Goal: Navigation & Orientation: Find specific page/section

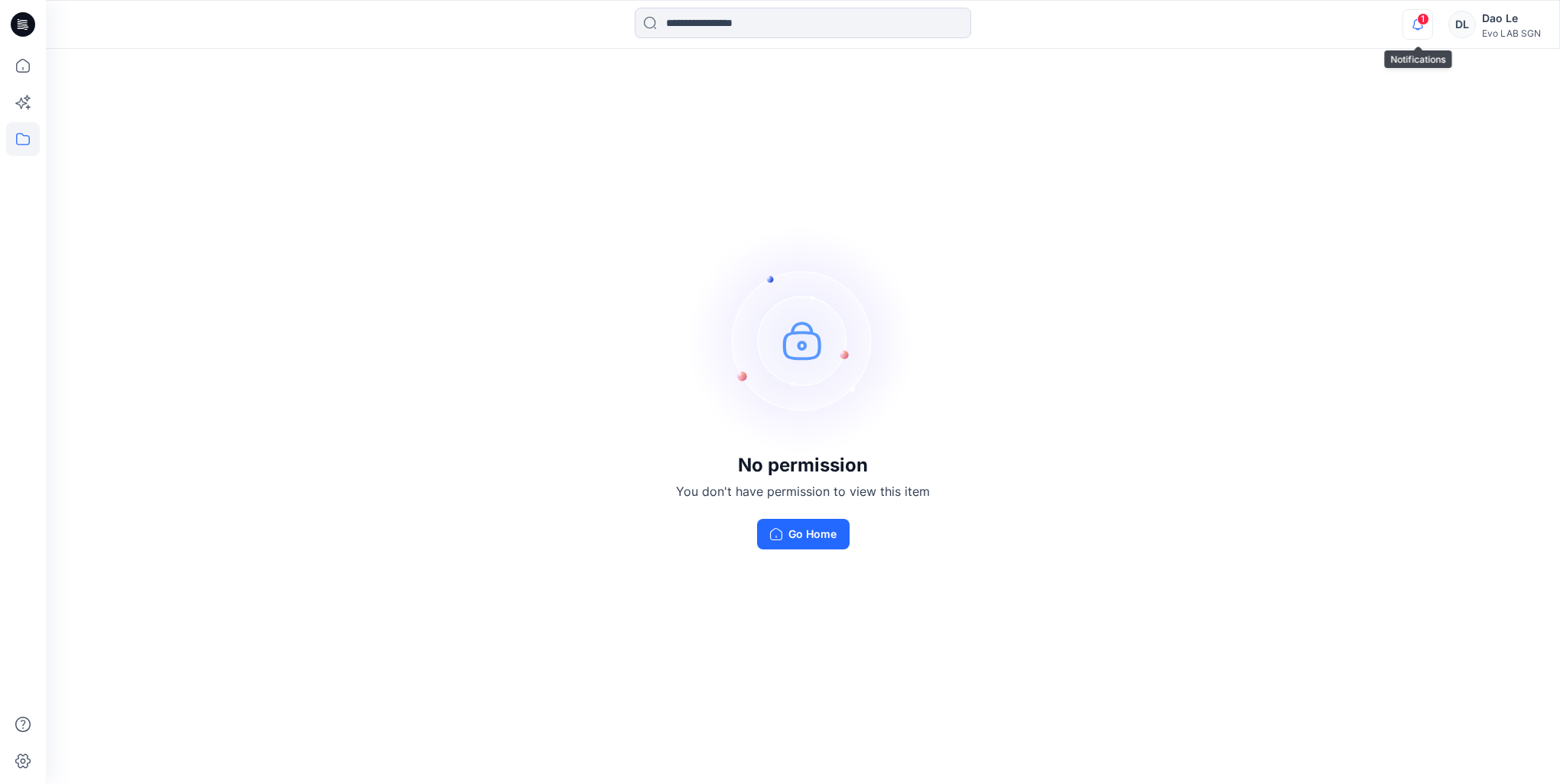
click at [1419, 25] on icon "button" at bounding box center [1418, 24] width 29 height 31
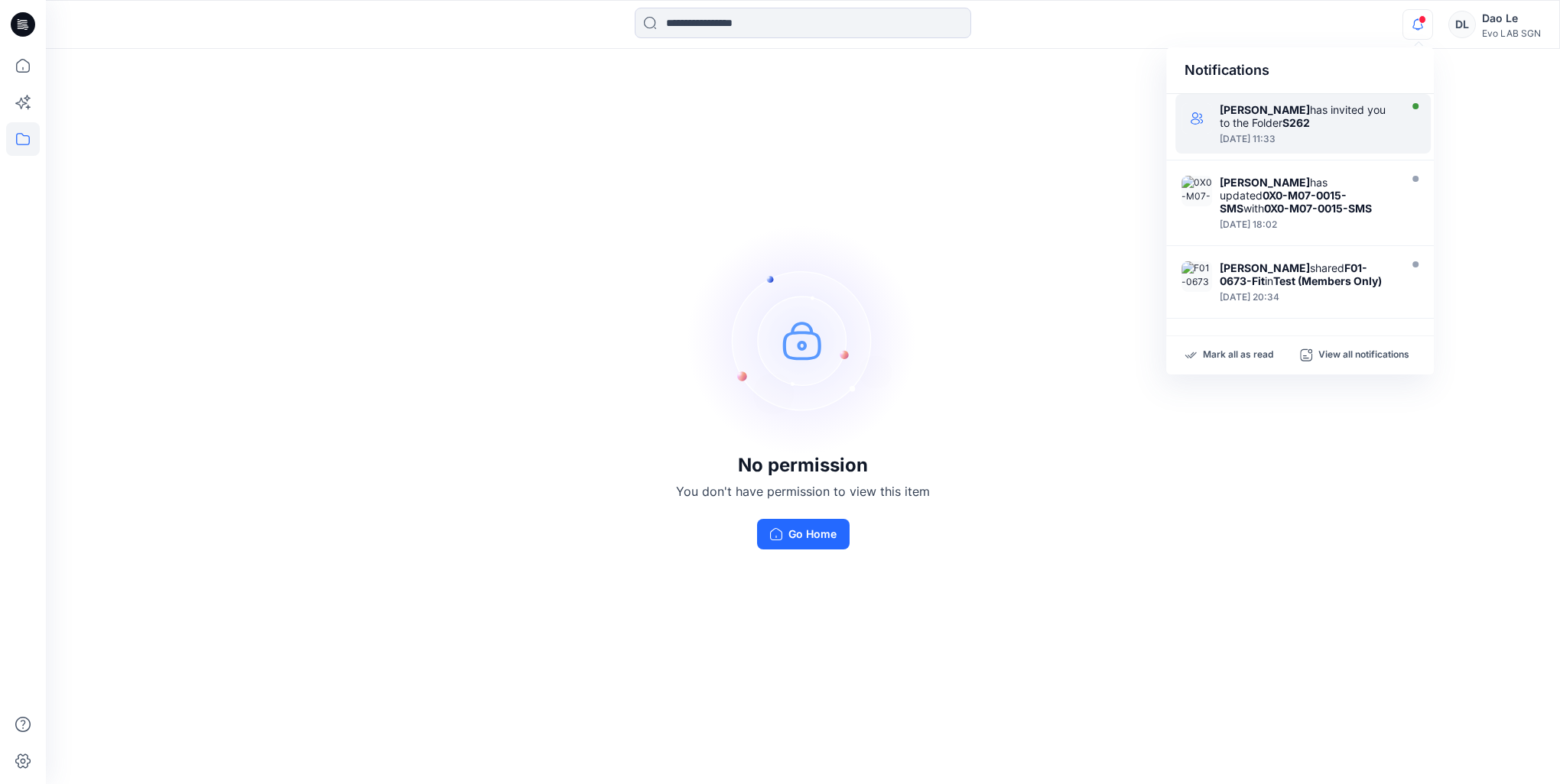
click at [1282, 126] on div "[PERSON_NAME] has invited you to the Folder S262" at bounding box center [1307, 116] width 176 height 26
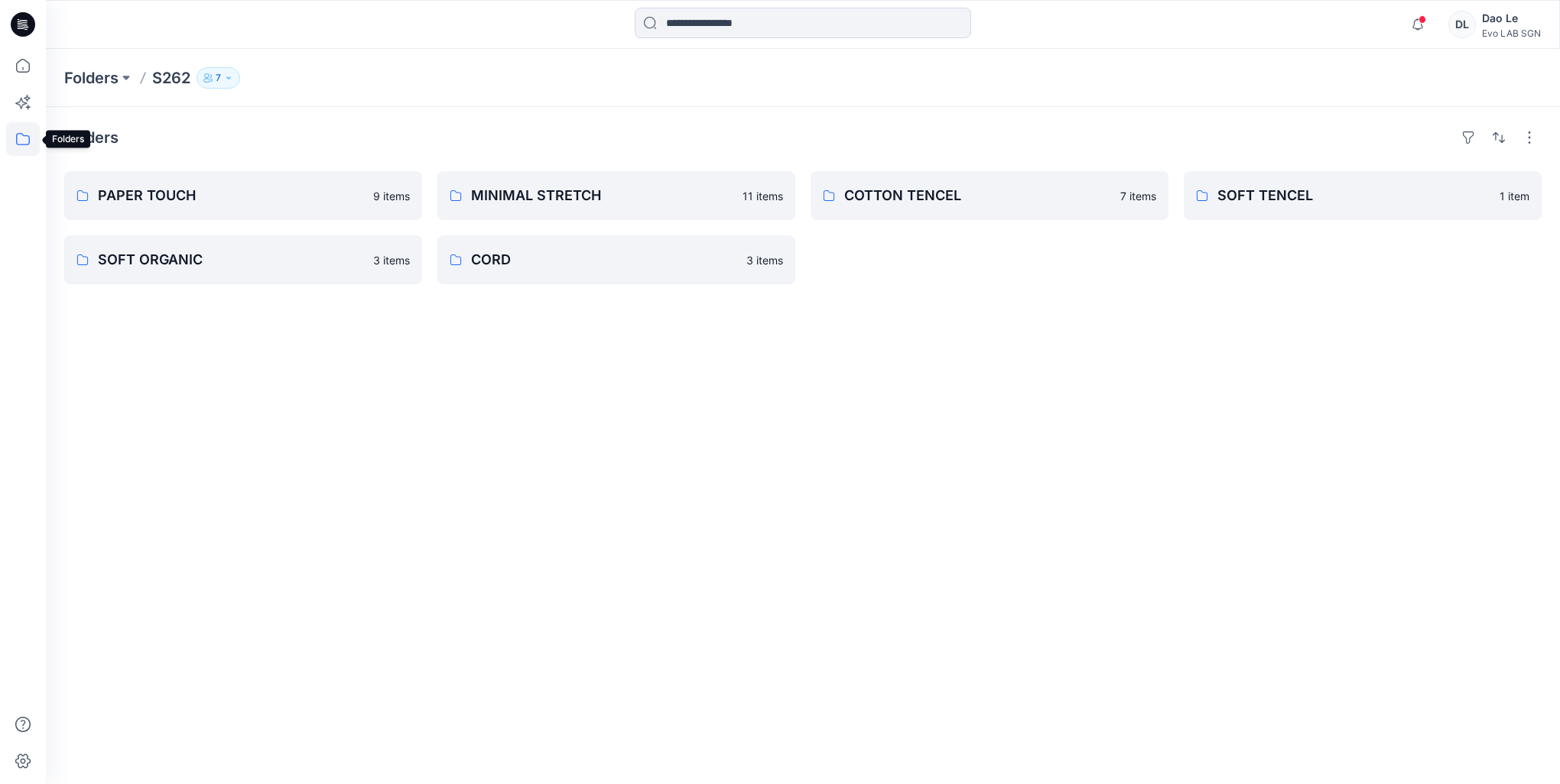
click at [9, 134] on icon at bounding box center [23, 139] width 34 height 34
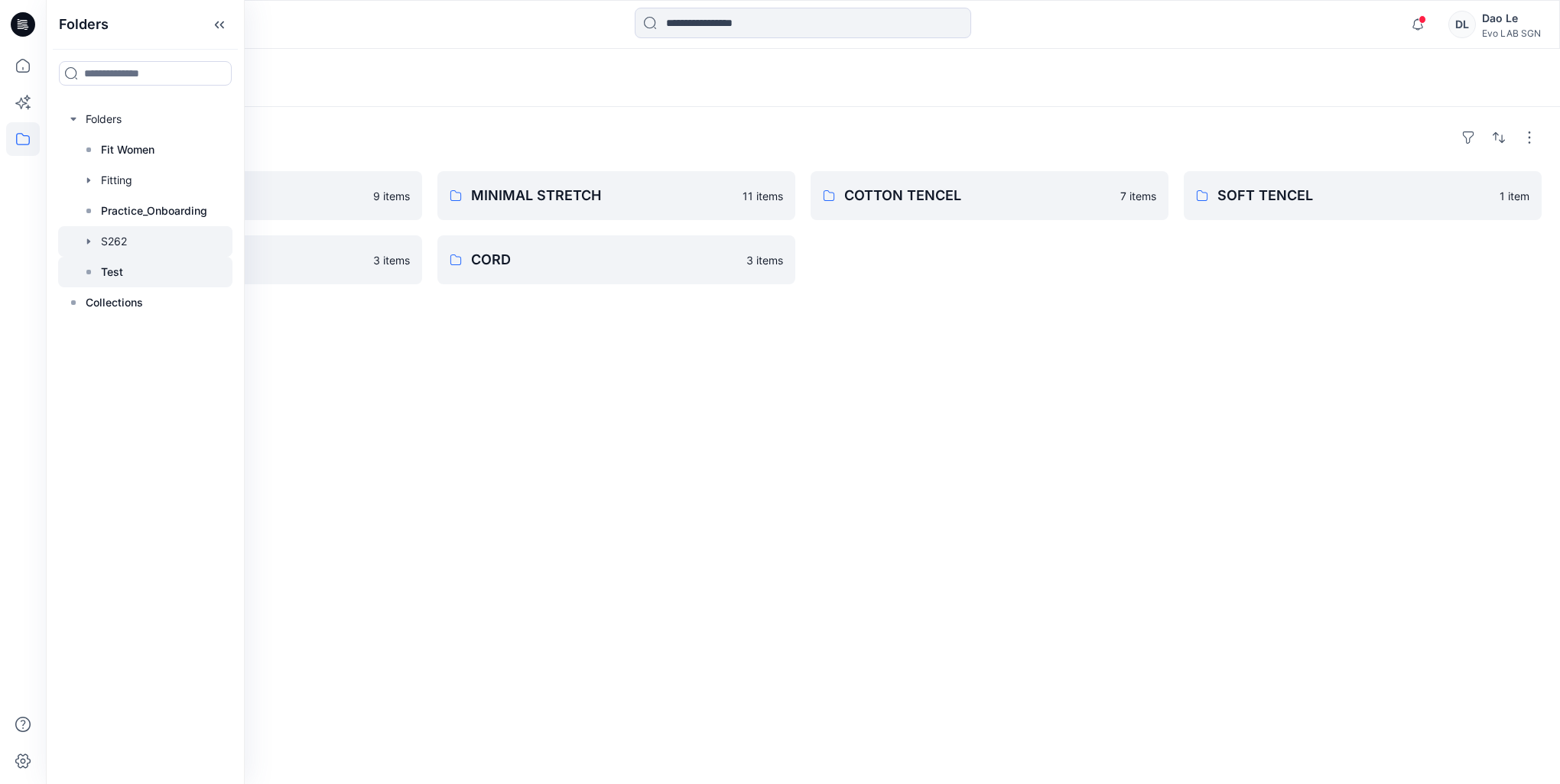
click at [116, 270] on p "Test" at bounding box center [112, 271] width 22 height 18
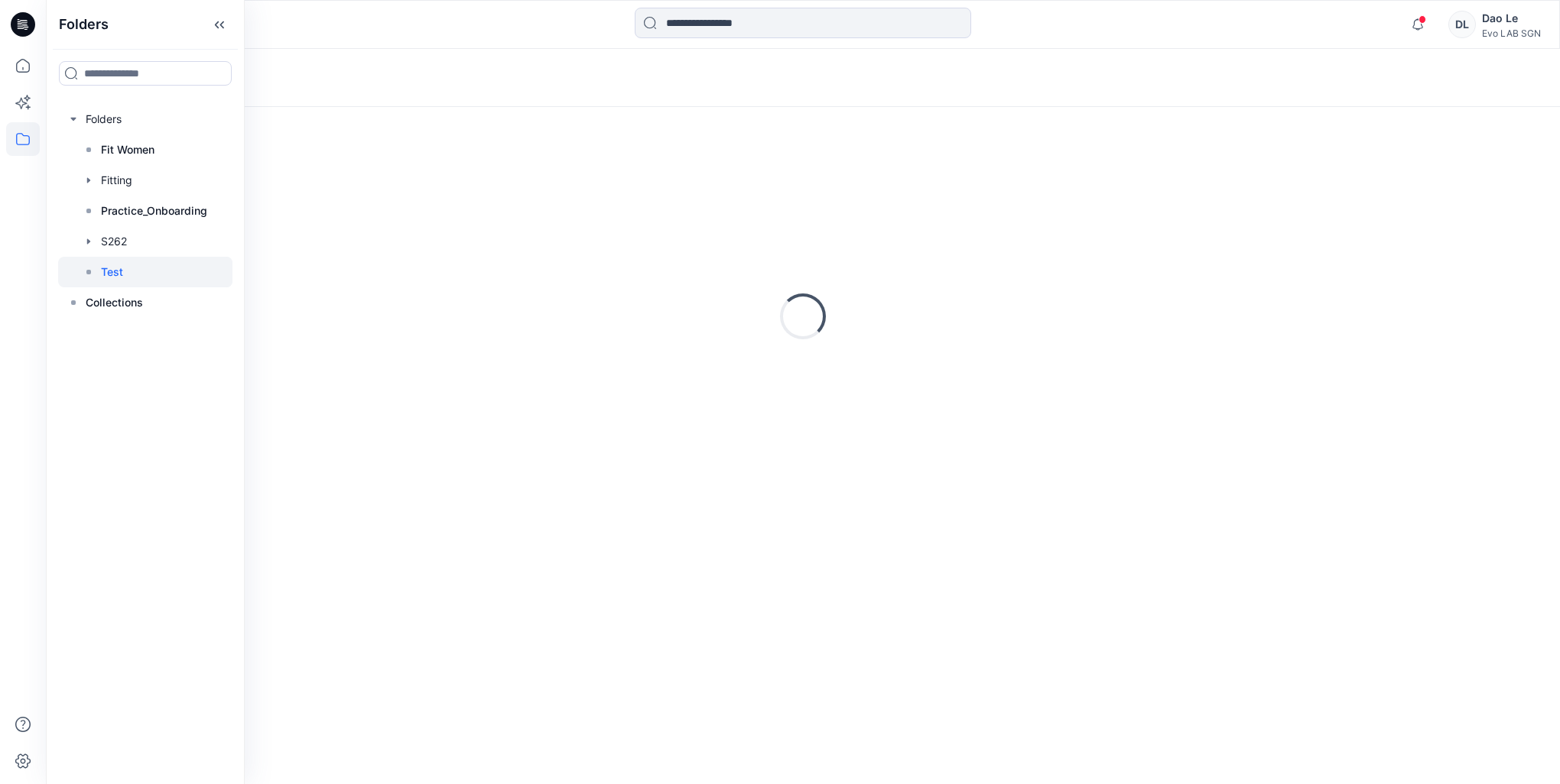
click at [116, 270] on p "Test" at bounding box center [112, 271] width 22 height 18
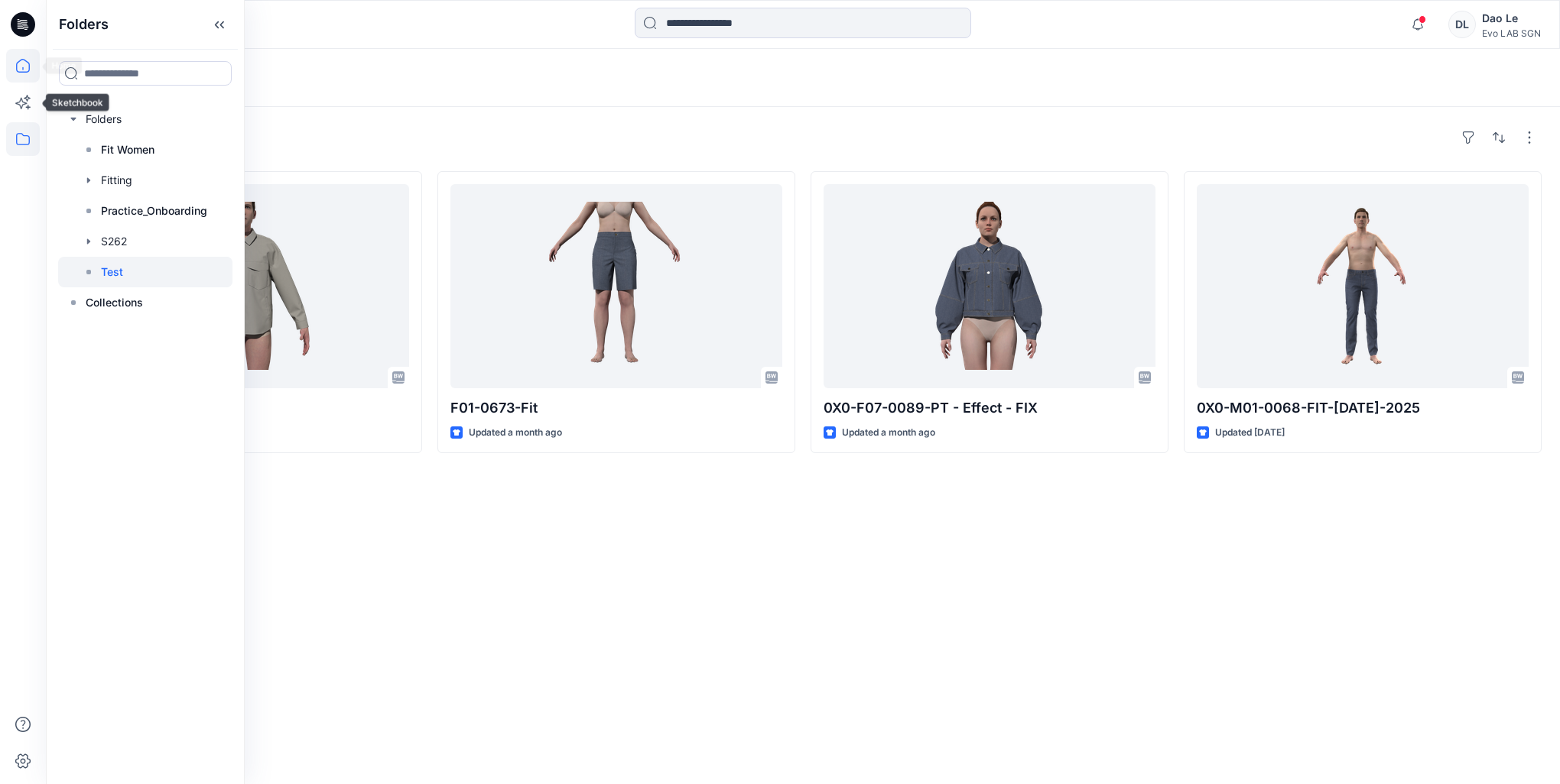
click at [21, 63] on icon at bounding box center [23, 65] width 34 height 34
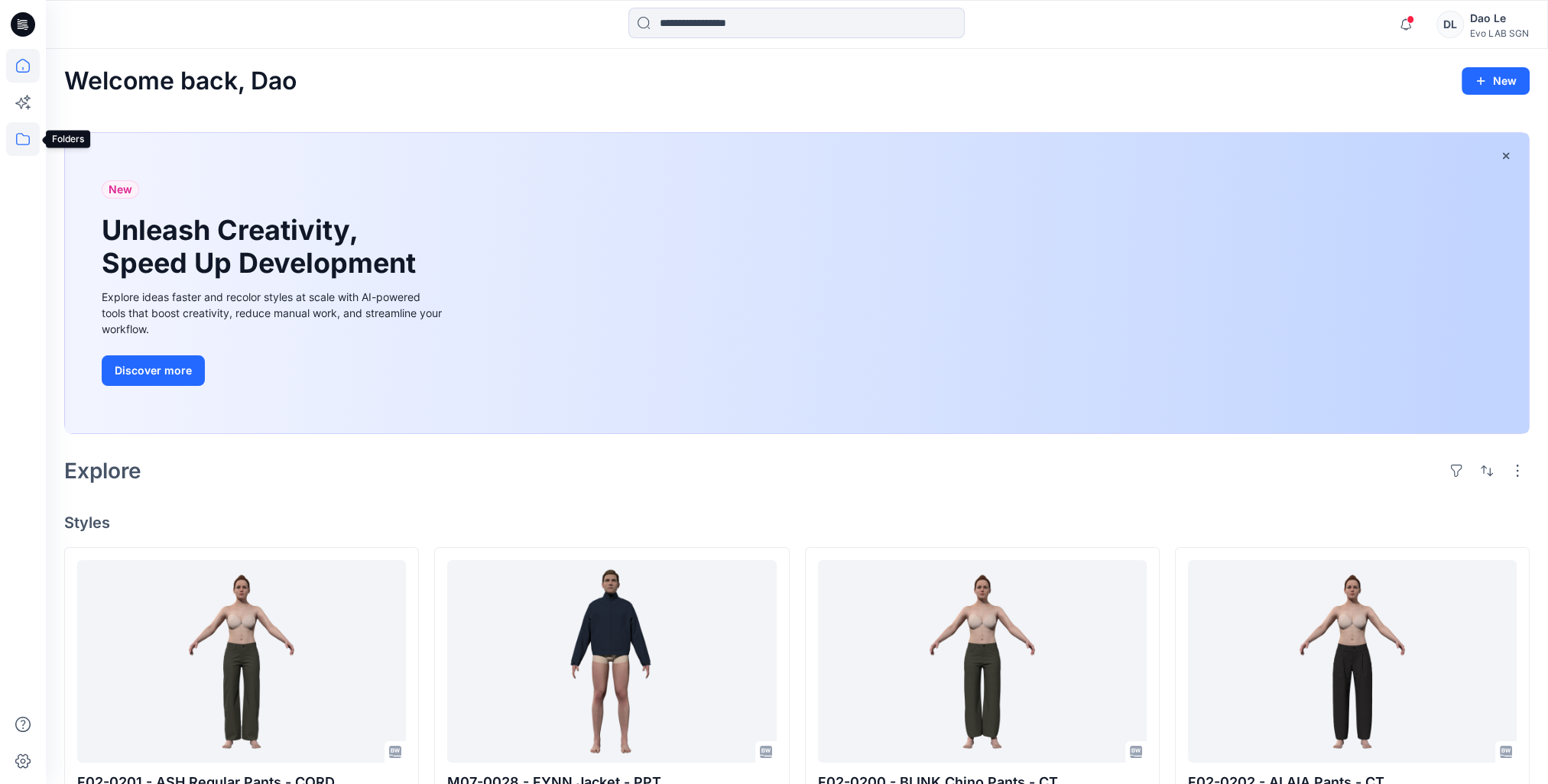
click at [19, 129] on icon at bounding box center [23, 139] width 34 height 34
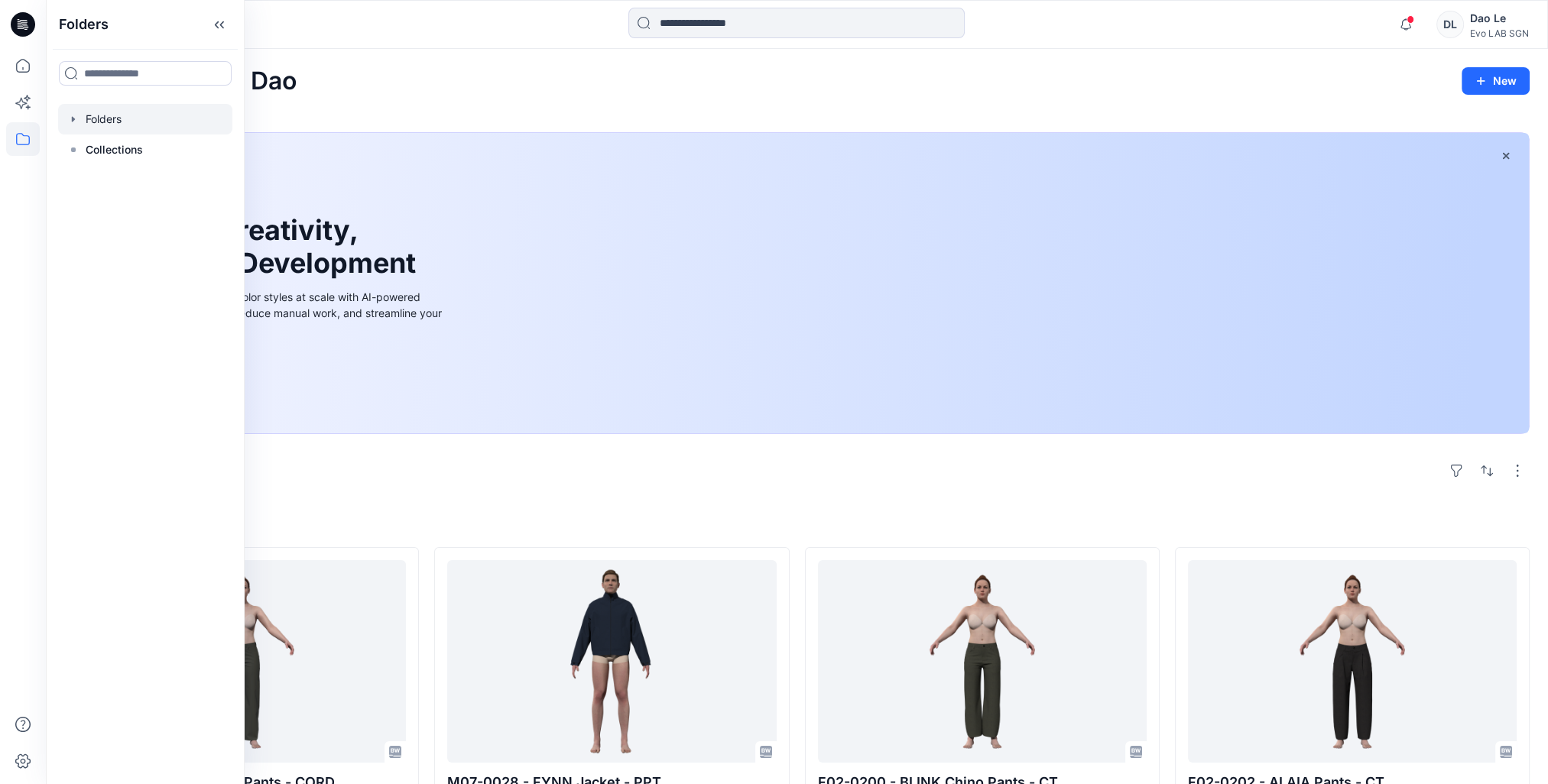
click at [83, 123] on div at bounding box center [146, 119] width 175 height 31
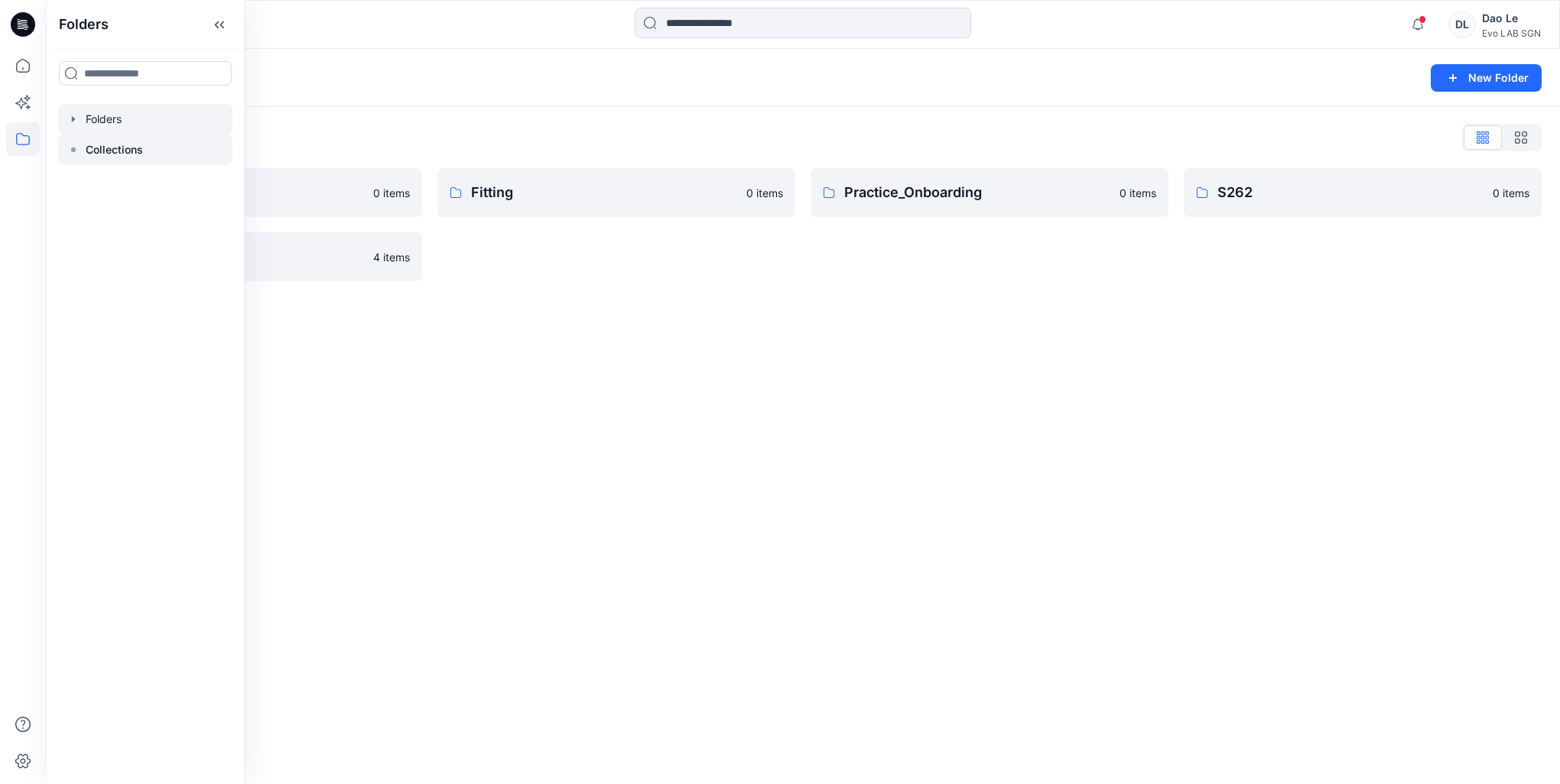
click at [101, 157] on p "Collections" at bounding box center [114, 149] width 57 height 18
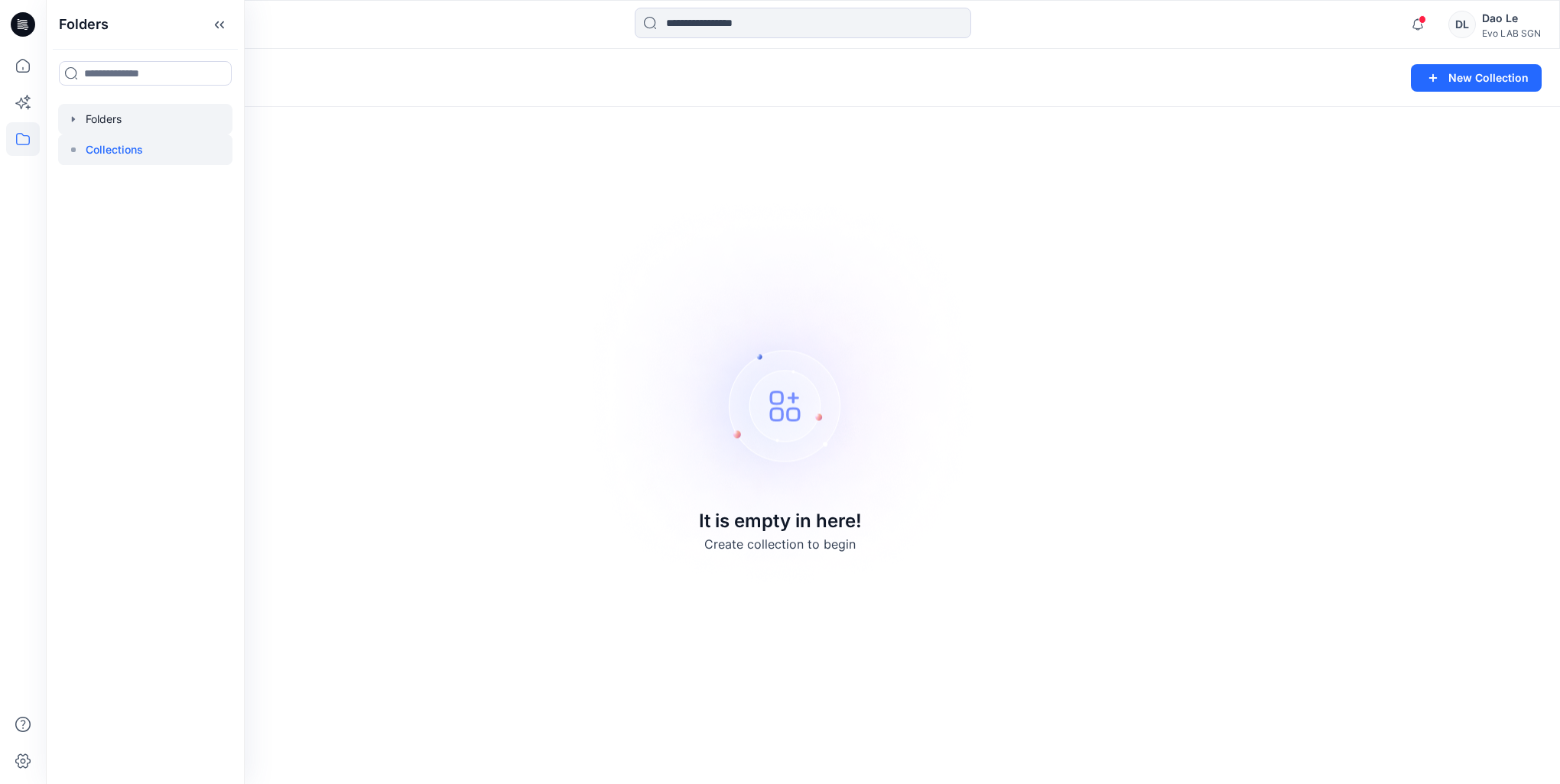
click at [104, 127] on div at bounding box center [146, 119] width 175 height 31
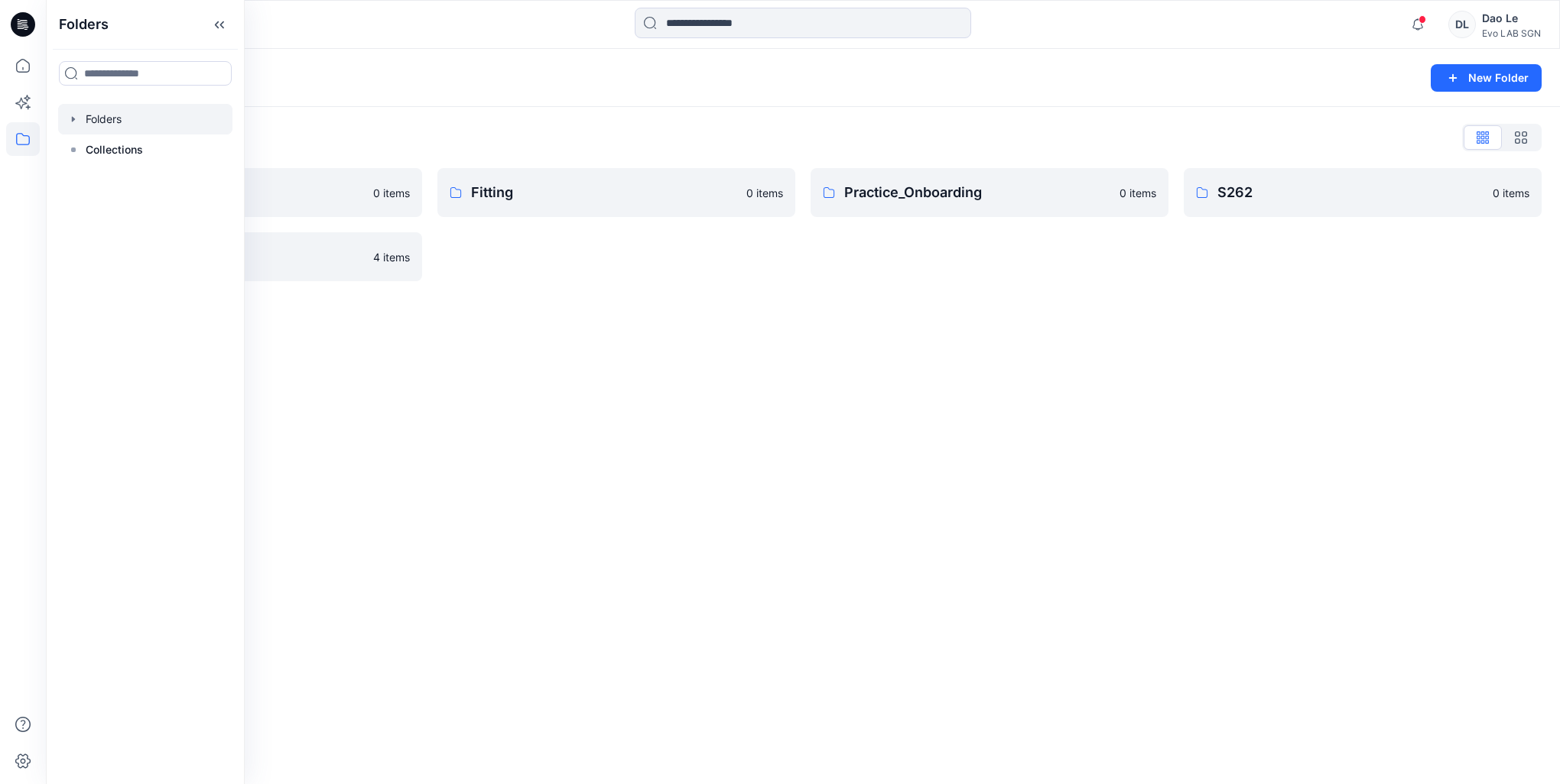
click at [573, 368] on div "Folders New Folder Folders List Fit Women 0 items Test 4 items Fitting 0 items …" at bounding box center [802, 416] width 1514 height 735
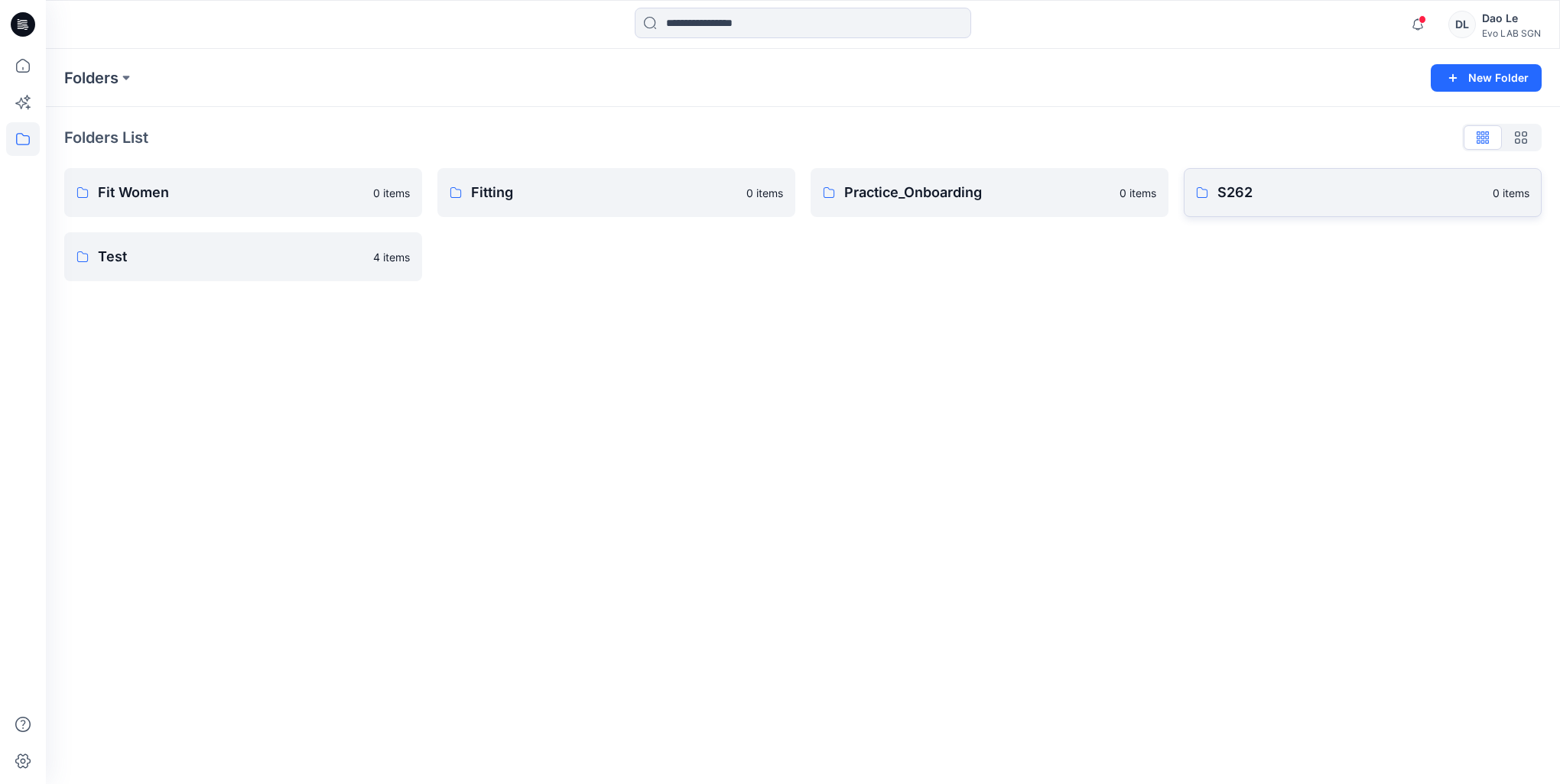
click at [1272, 193] on p "S262" at bounding box center [1351, 192] width 266 height 21
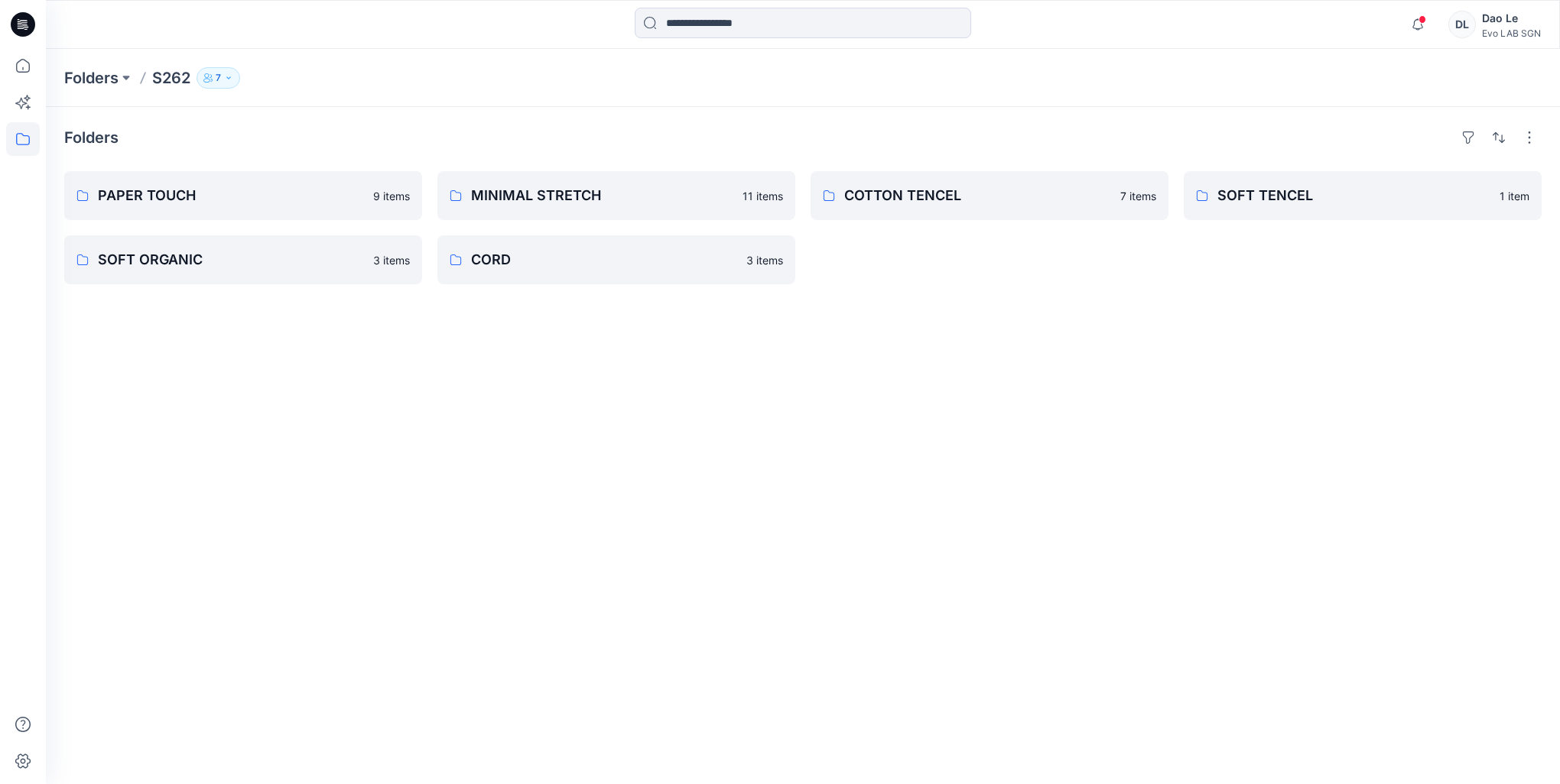
click at [1272, 193] on p "SOFT TENCEL" at bounding box center [1354, 195] width 273 height 21
click at [258, 206] on link "PAPER TOUCH 9 items" at bounding box center [243, 196] width 358 height 49
click at [536, 210] on link "MINIMAL STRETCH 11 items" at bounding box center [616, 196] width 358 height 49
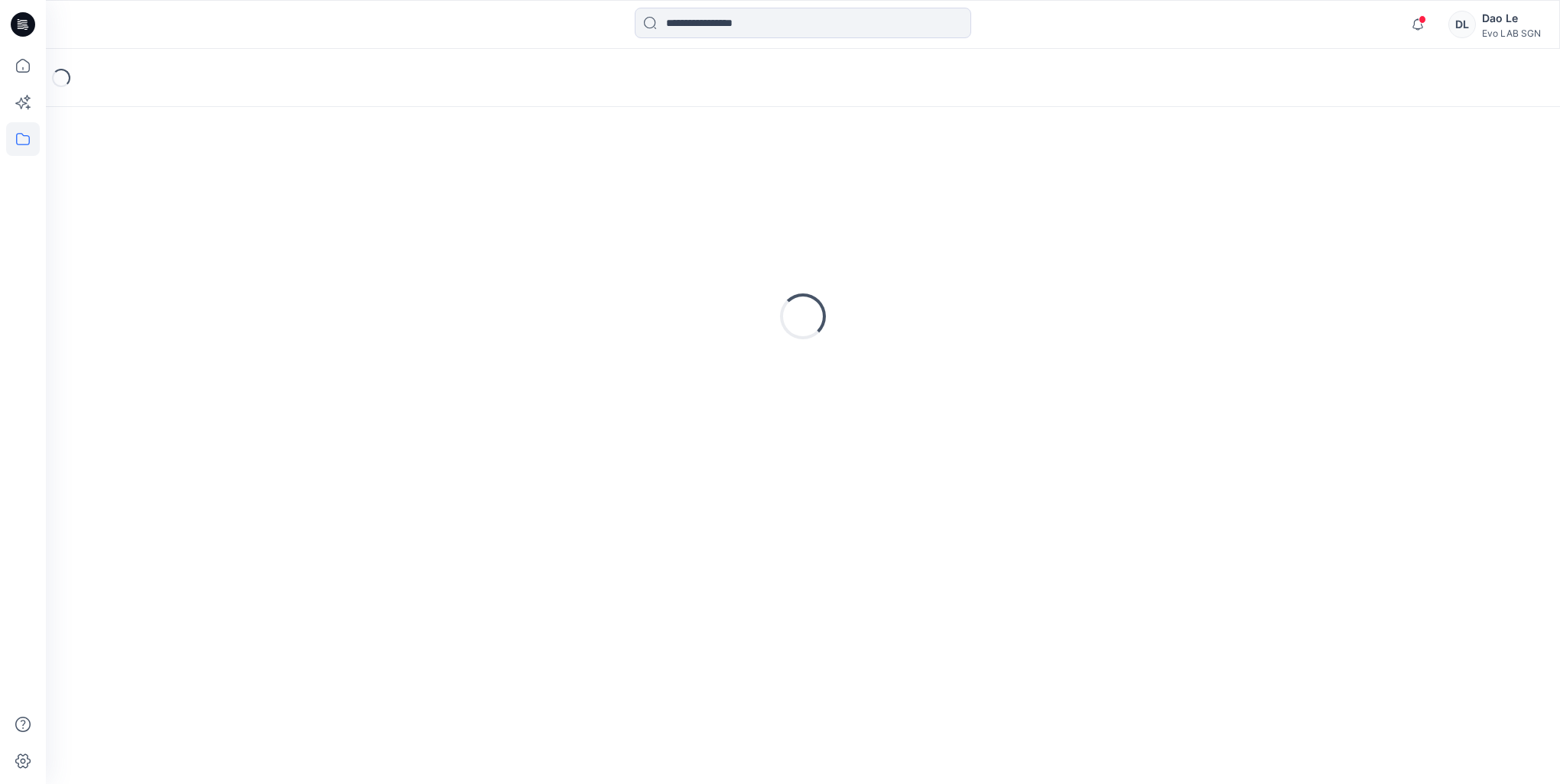
click at [536, 210] on div "Loading..." at bounding box center [803, 316] width 1477 height 382
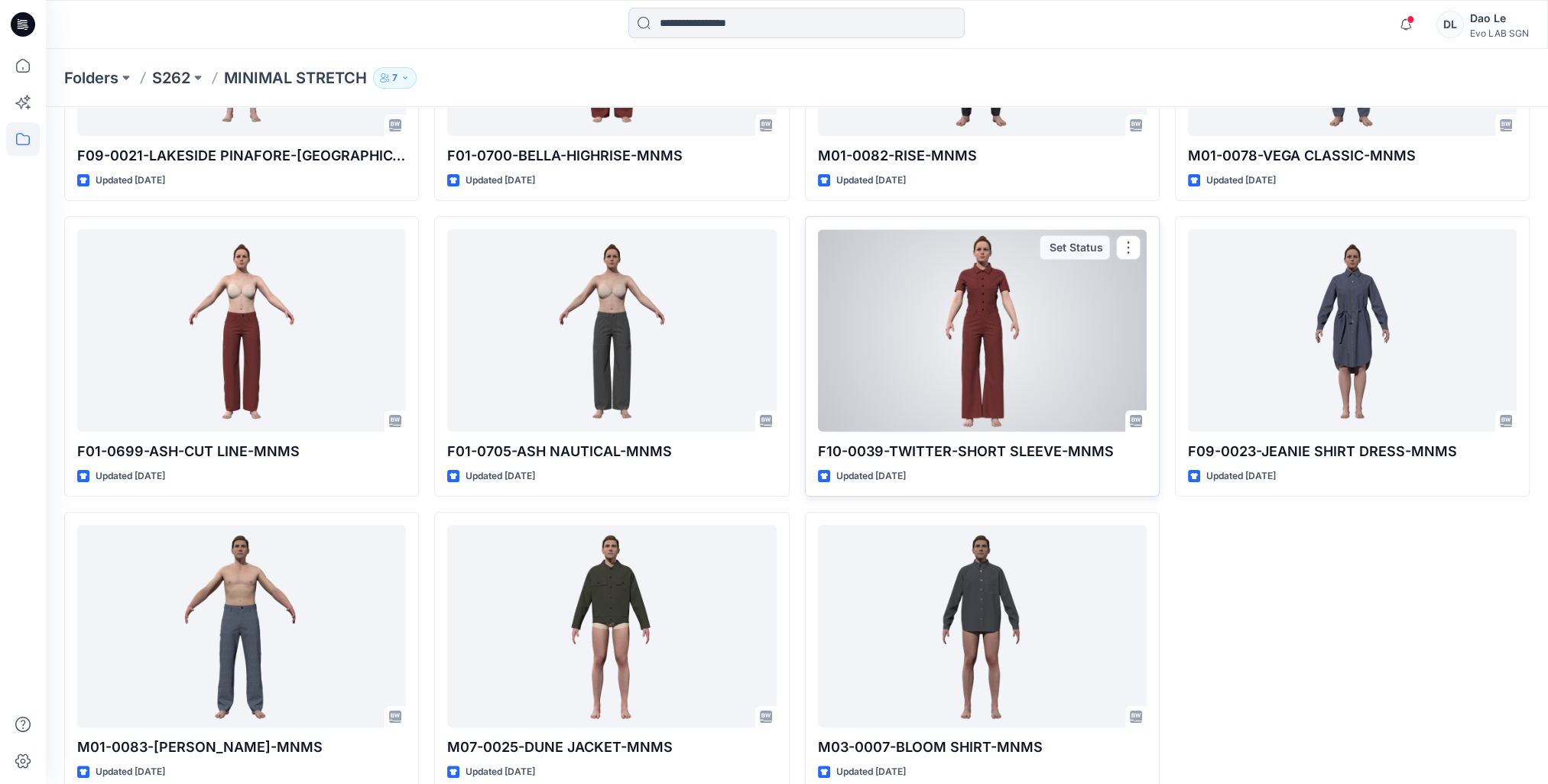
scroll to position [277, 0]
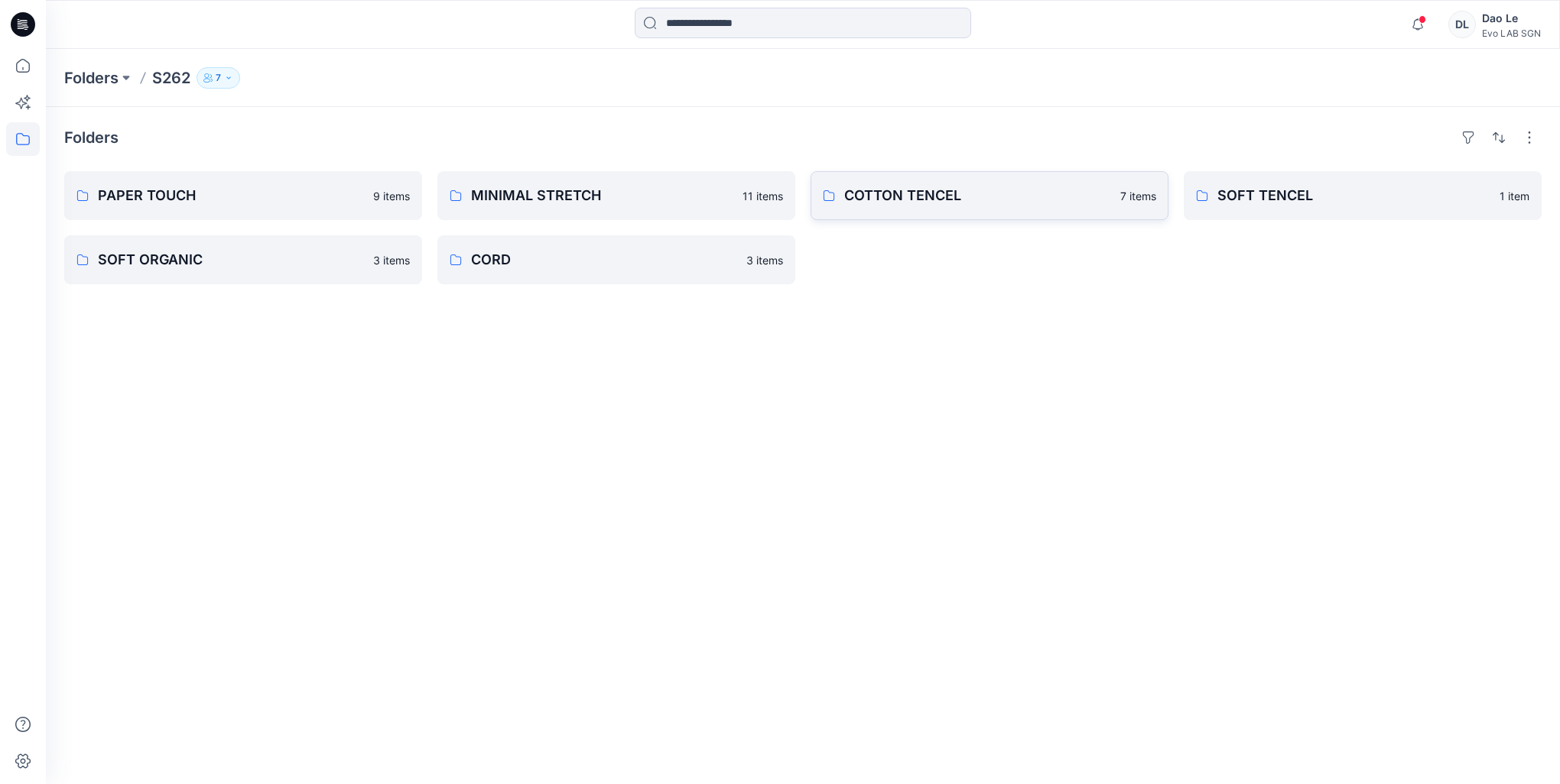
click at [934, 200] on p "COTTON TENCEL" at bounding box center [977, 195] width 267 height 21
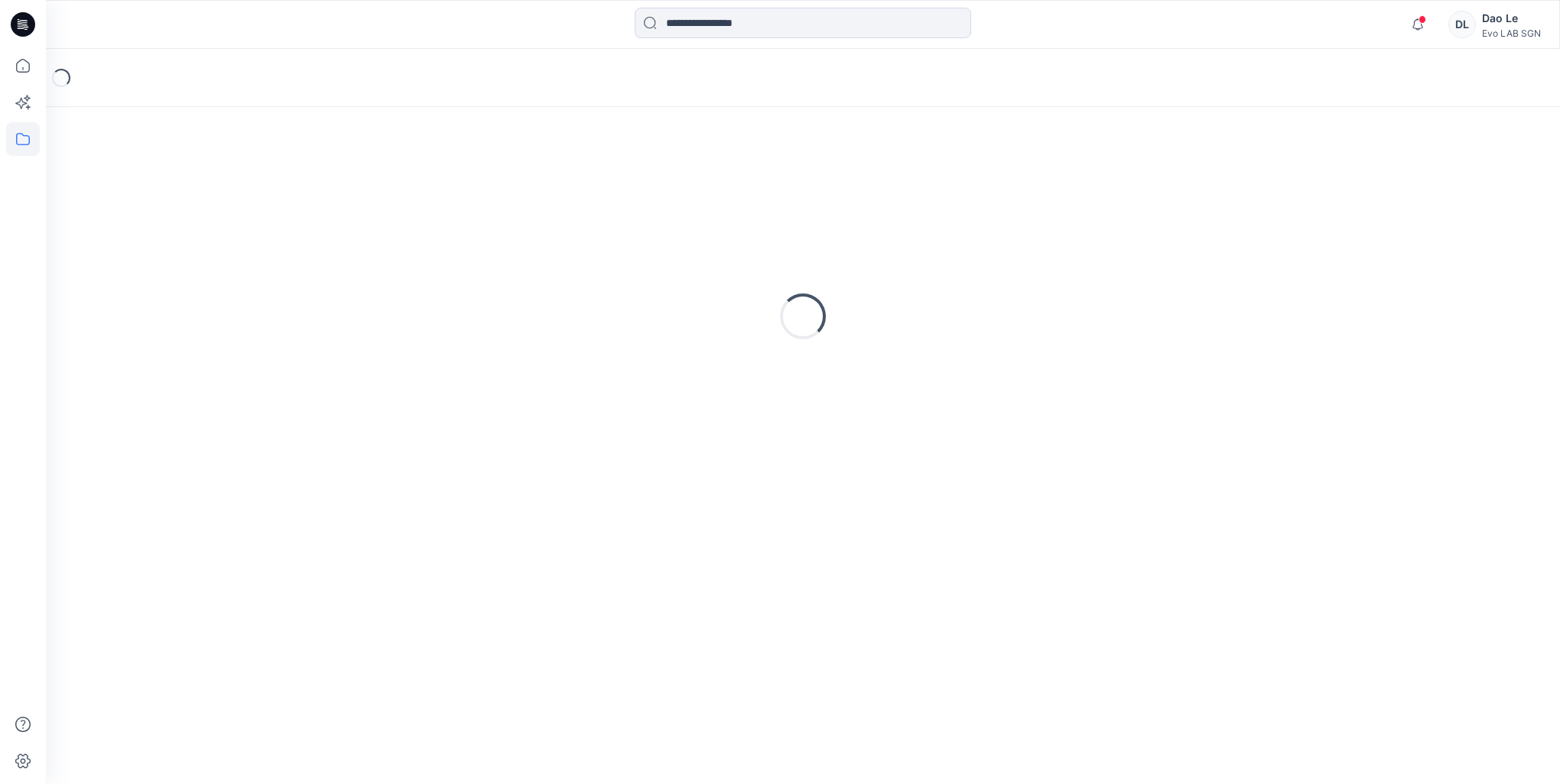
click at [934, 200] on div "Loading..." at bounding box center [803, 316] width 1477 height 382
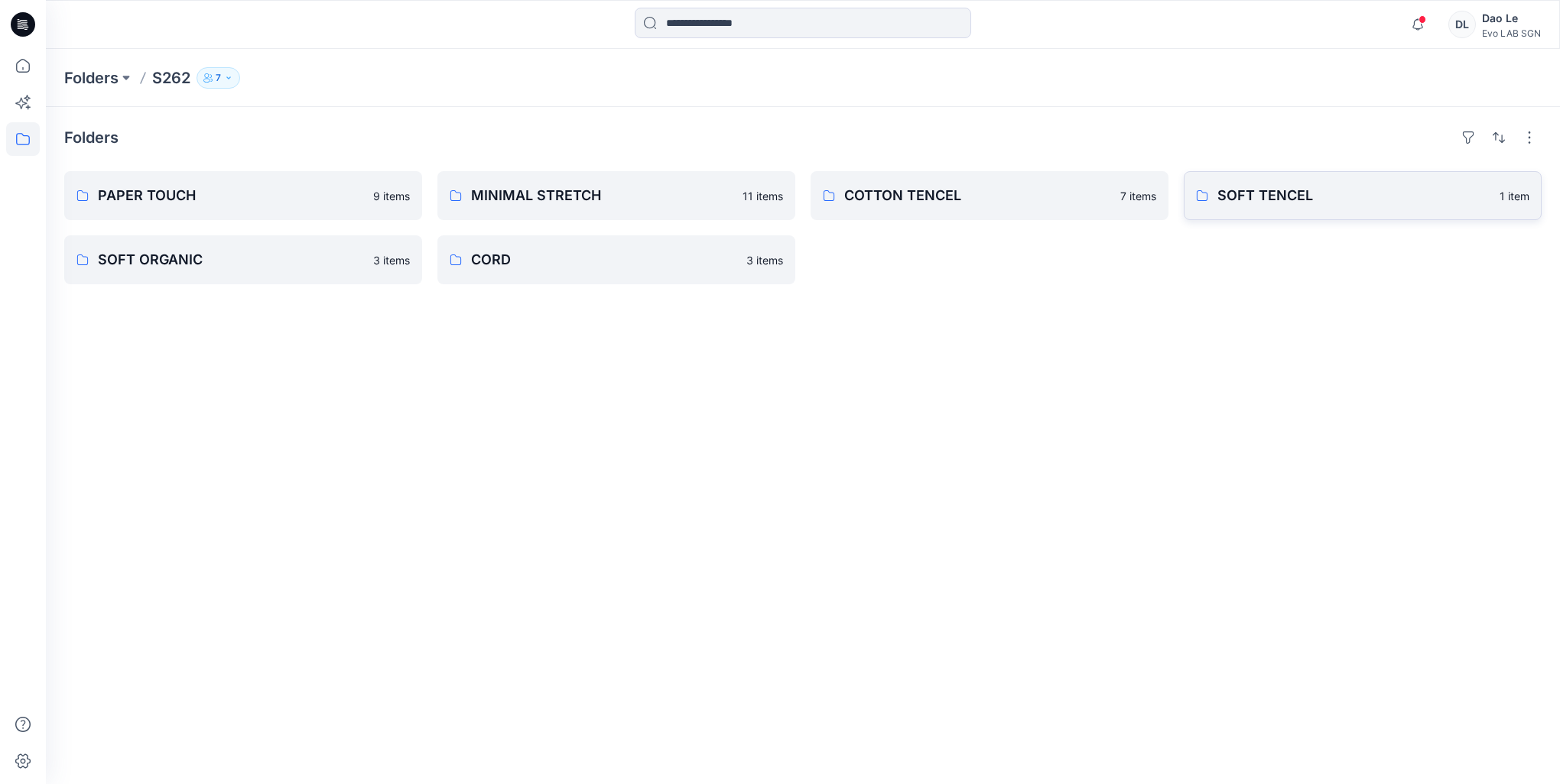
click at [1263, 190] on p "SOFT TENCEL" at bounding box center [1354, 195] width 273 height 21
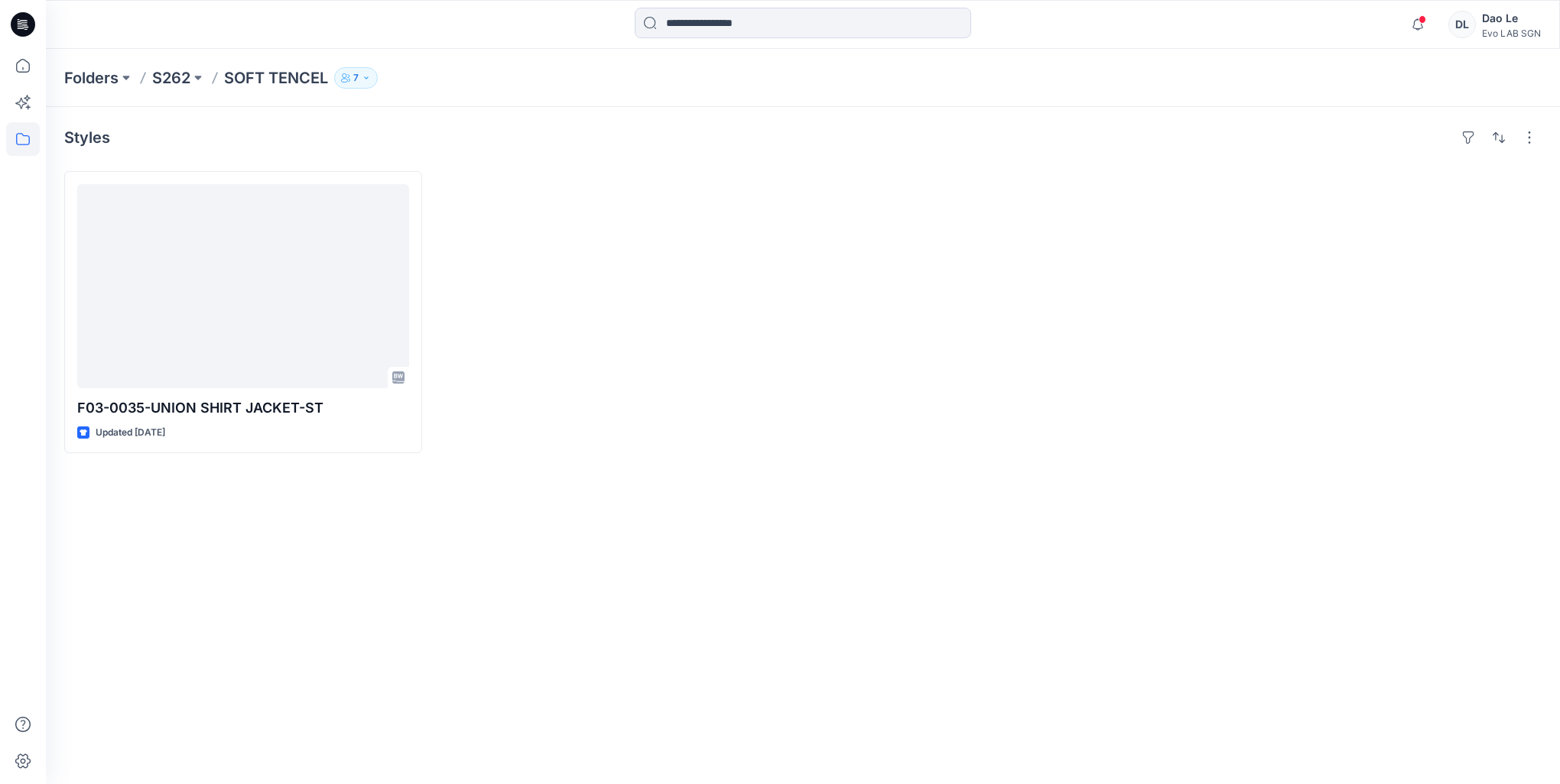
click at [1263, 190] on div at bounding box center [1363, 312] width 358 height 282
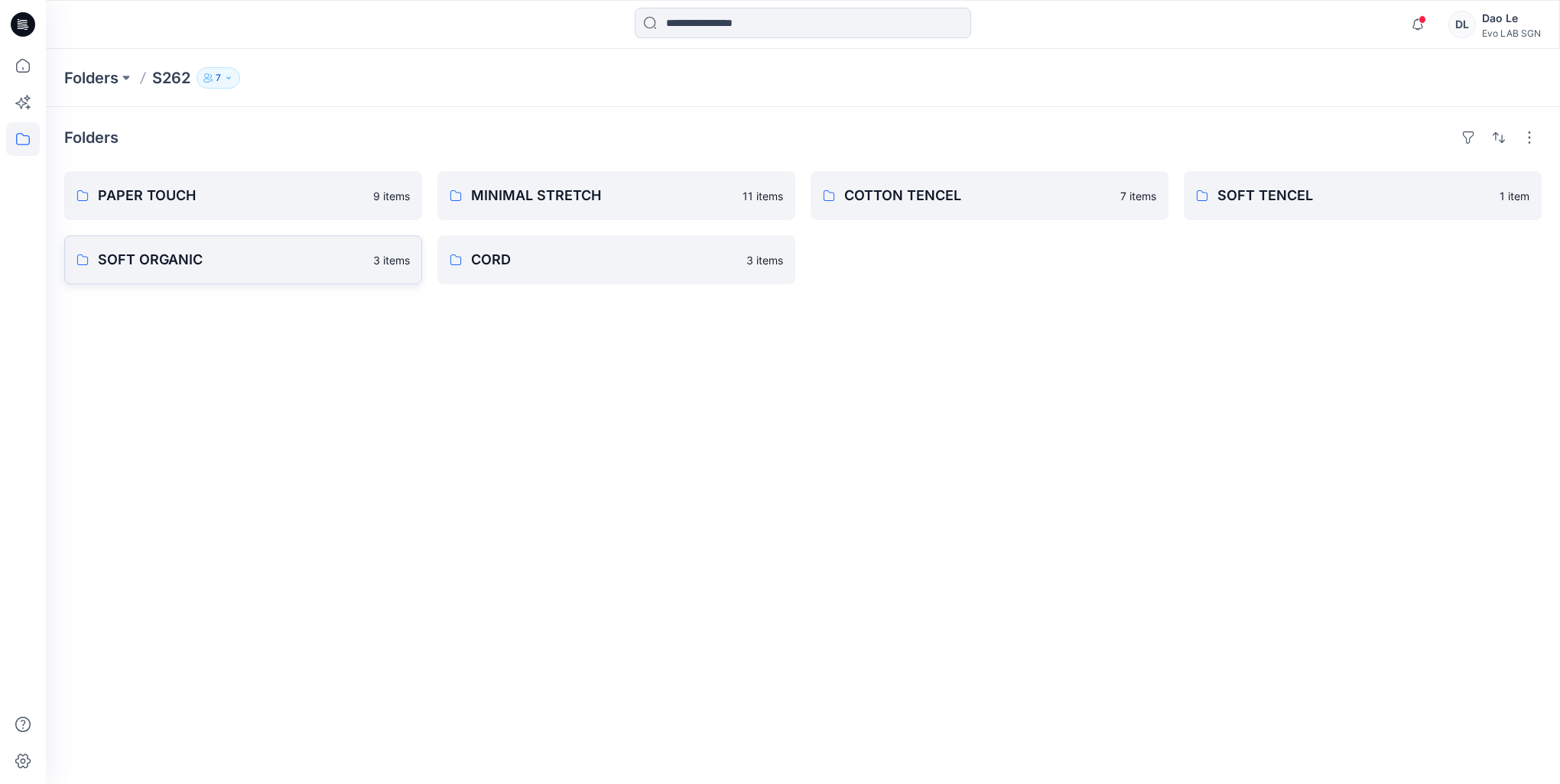
click at [159, 256] on p "SOFT ORGANIC" at bounding box center [230, 259] width 266 height 21
click at [514, 267] on p "CORD" at bounding box center [604, 259] width 266 height 21
click at [219, 259] on p "SOFT ORGANIC" at bounding box center [230, 259] width 266 height 21
click at [1346, 206] on link "SOFT TENCEL 1 item" at bounding box center [1363, 196] width 358 height 49
click at [1009, 188] on p "COTTON TENCEL" at bounding box center [977, 195] width 267 height 21
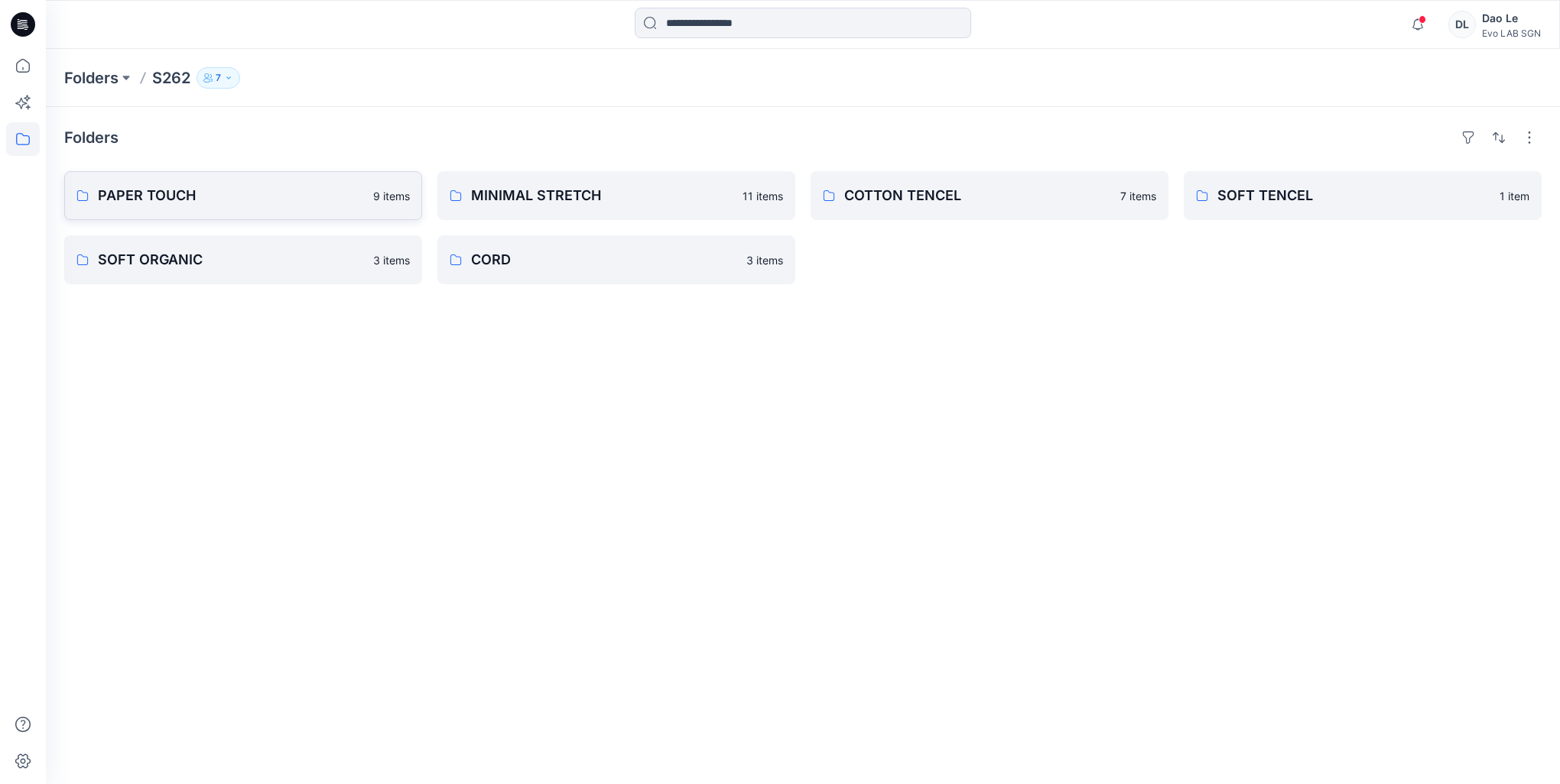
click at [286, 185] on p "PAPER TOUCH" at bounding box center [230, 195] width 266 height 21
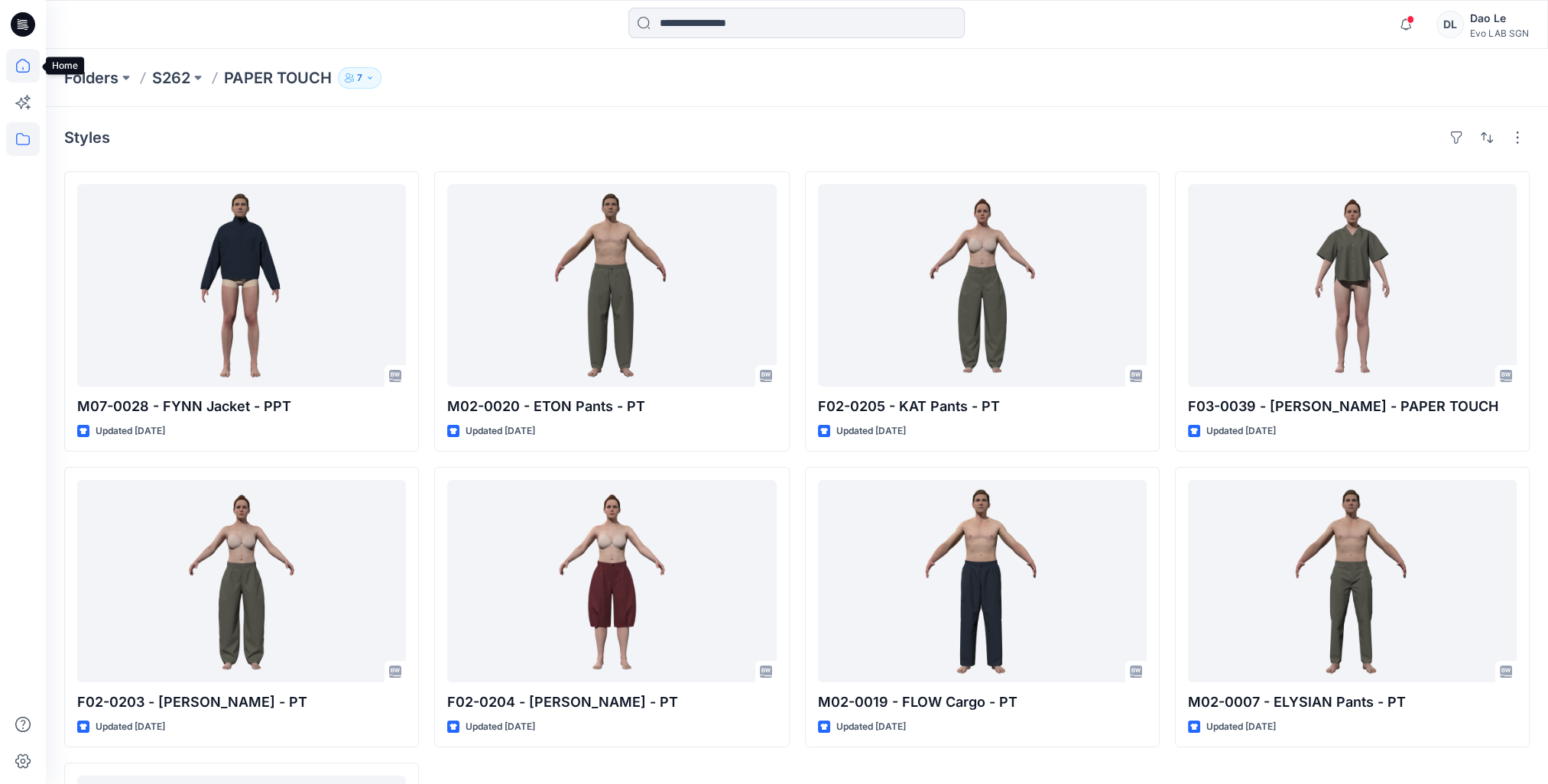
click at [21, 72] on icon at bounding box center [22, 65] width 13 height 13
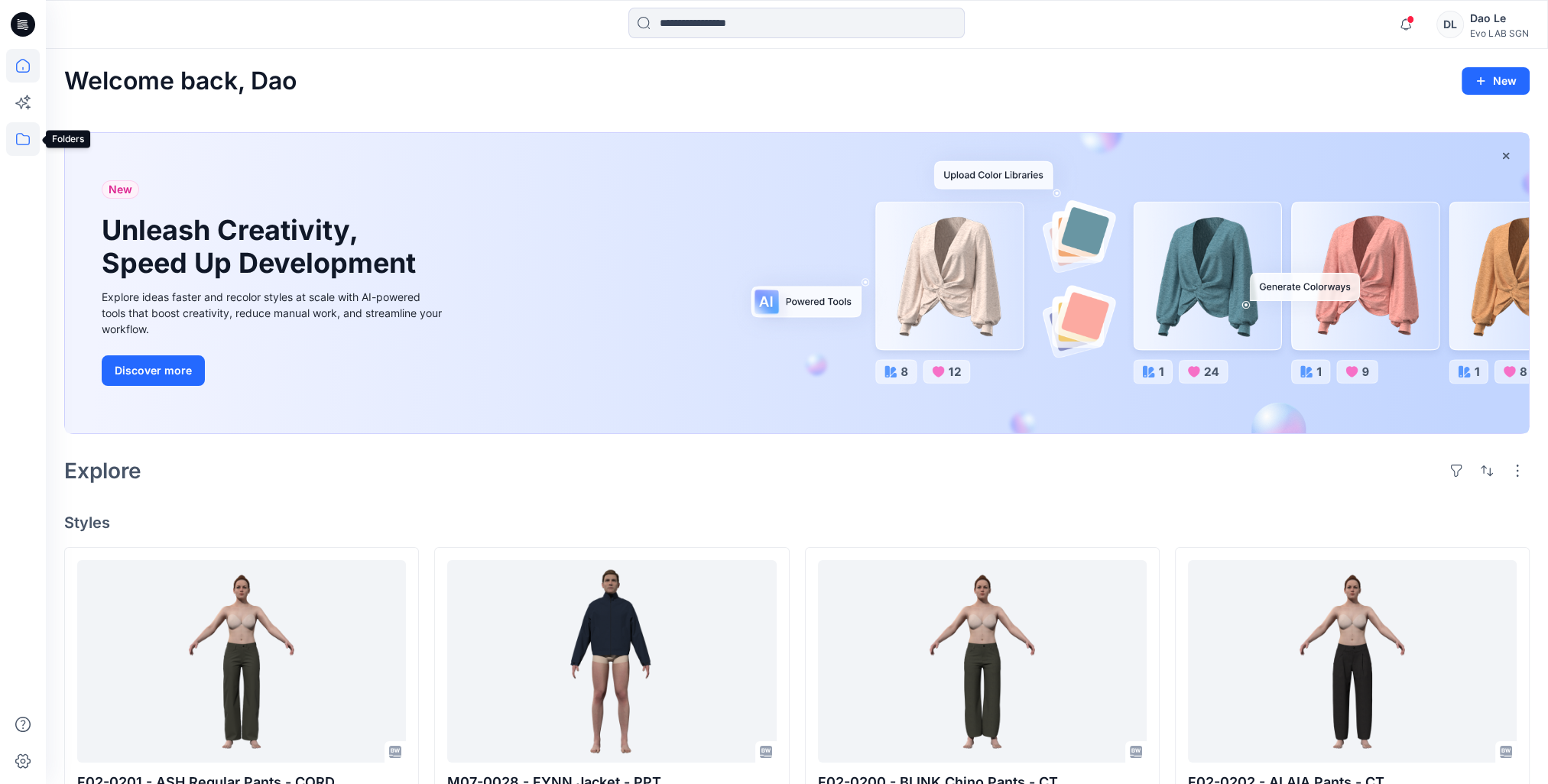
click at [17, 142] on icon at bounding box center [22, 139] width 13 height 13
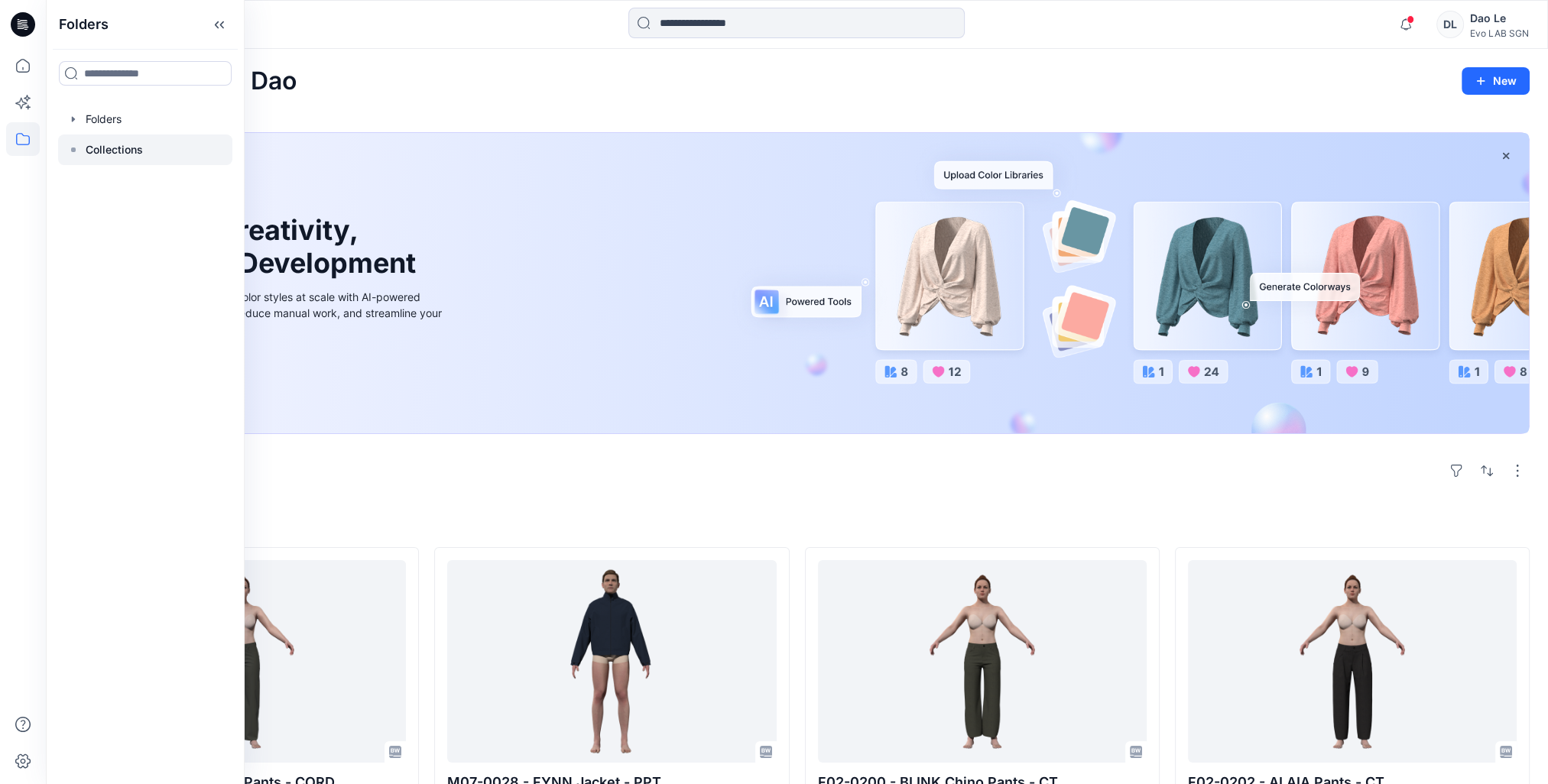
click at [98, 144] on p "Collections" at bounding box center [114, 149] width 57 height 18
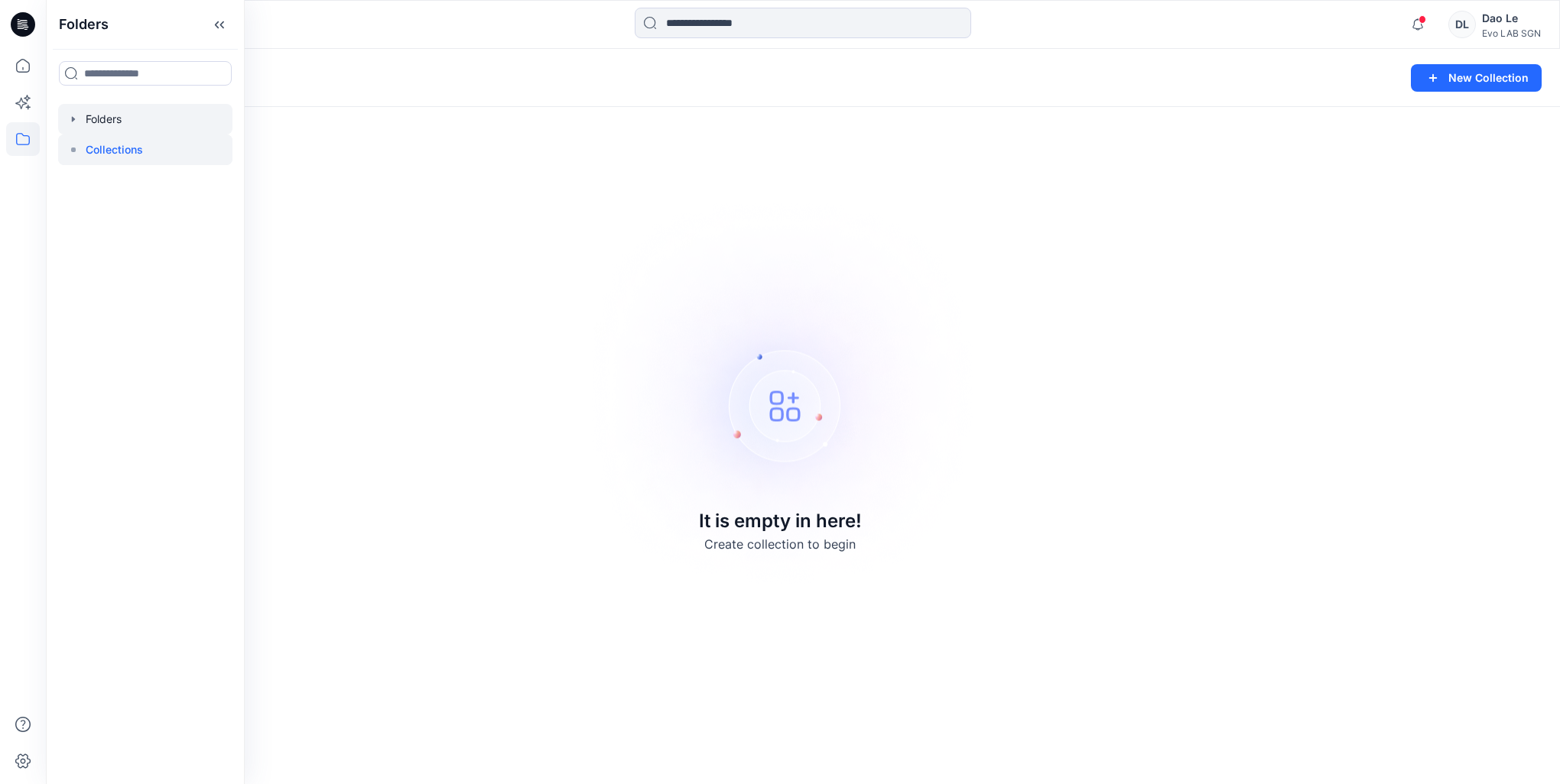
click at [110, 109] on div at bounding box center [146, 119] width 175 height 31
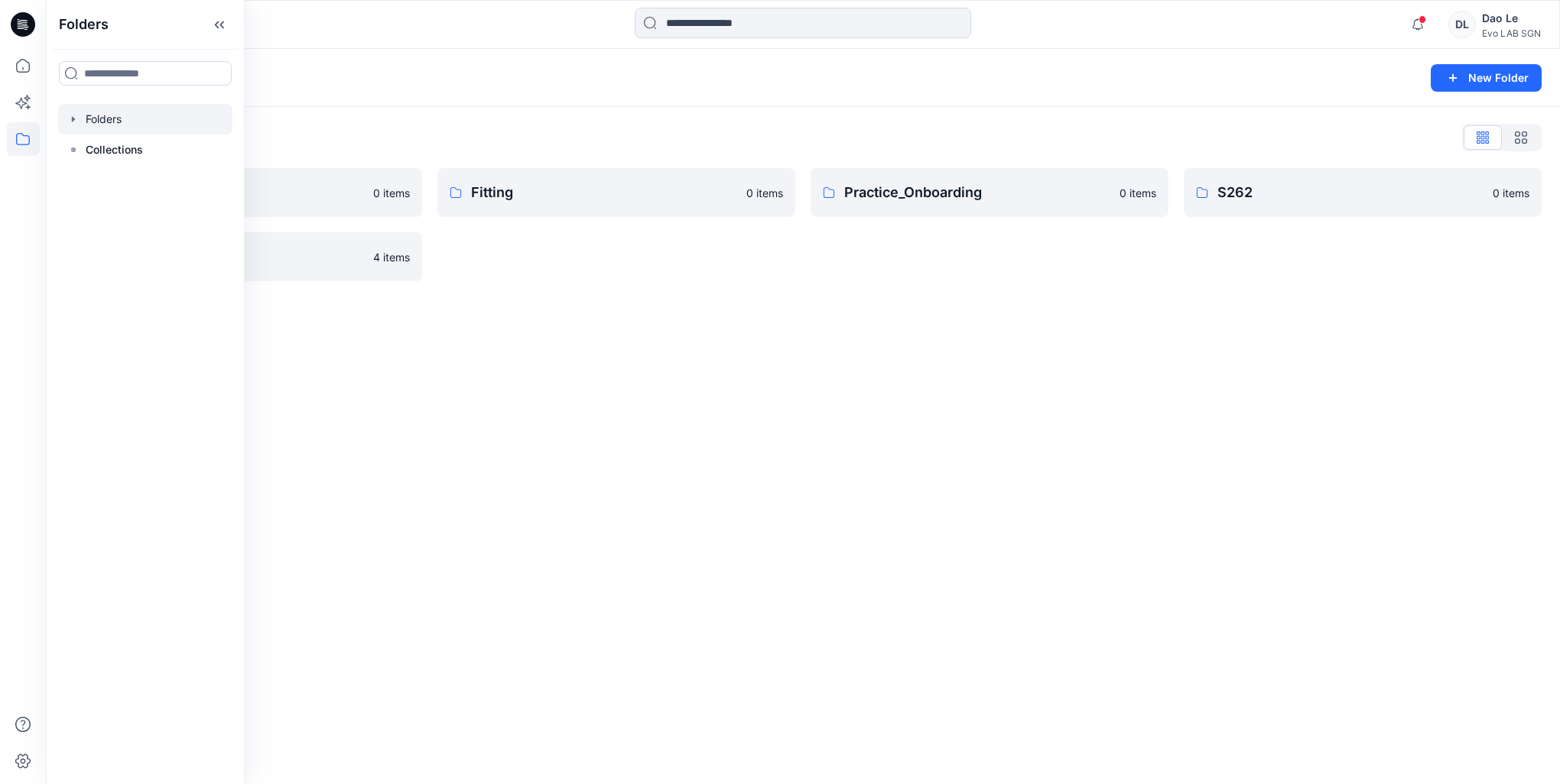
click at [629, 397] on div "Folders New Folder Folders List Fit Women 0 items Test 4 items Fitting 0 items …" at bounding box center [802, 416] width 1514 height 735
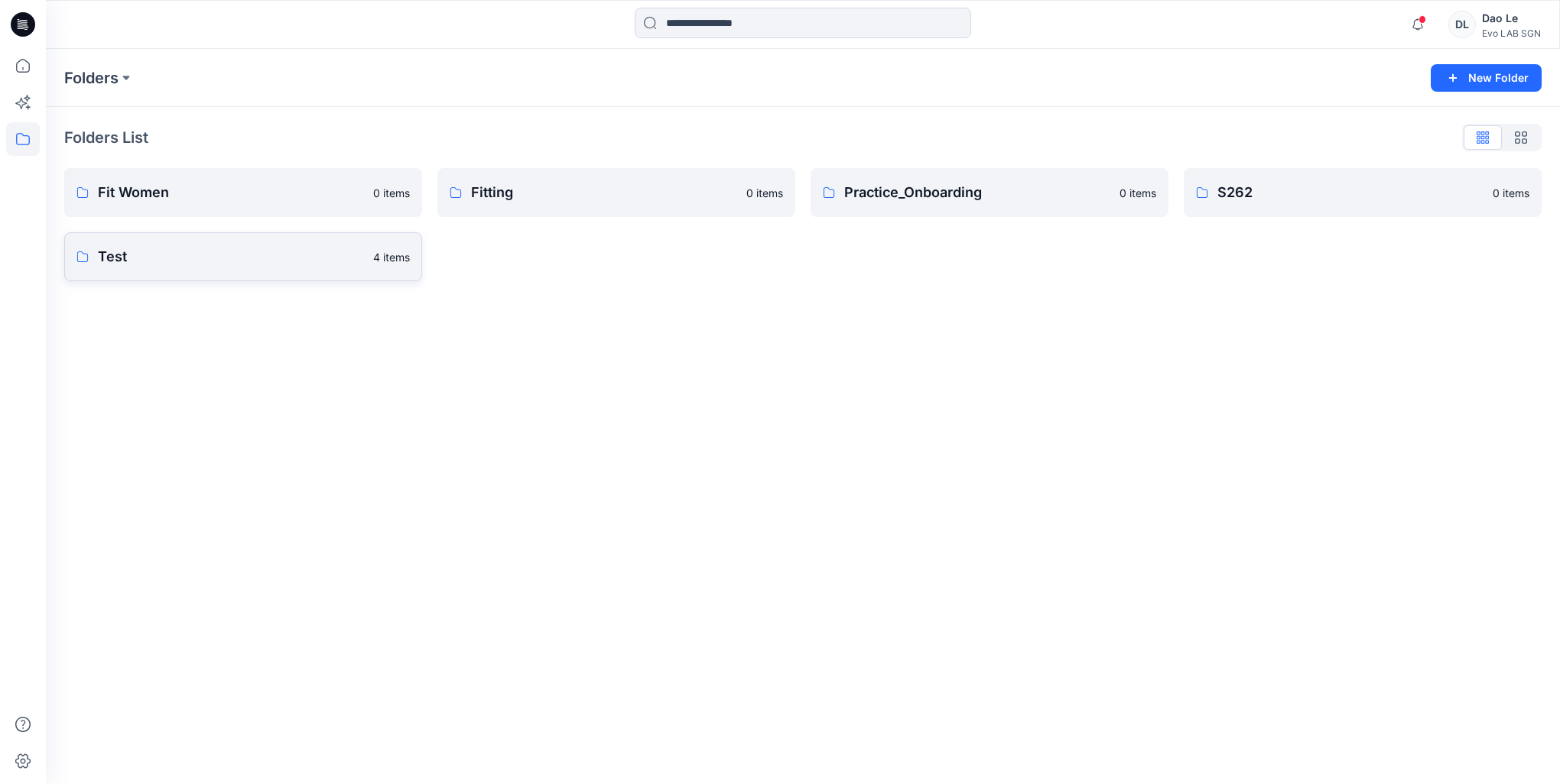
click at [191, 264] on p "Test" at bounding box center [230, 256] width 266 height 21
click at [1341, 197] on p "S262" at bounding box center [1351, 192] width 266 height 21
click at [872, 197] on p "Practice_Onboarding" at bounding box center [977, 192] width 266 height 21
click at [577, 186] on p "Fitting" at bounding box center [604, 192] width 266 height 21
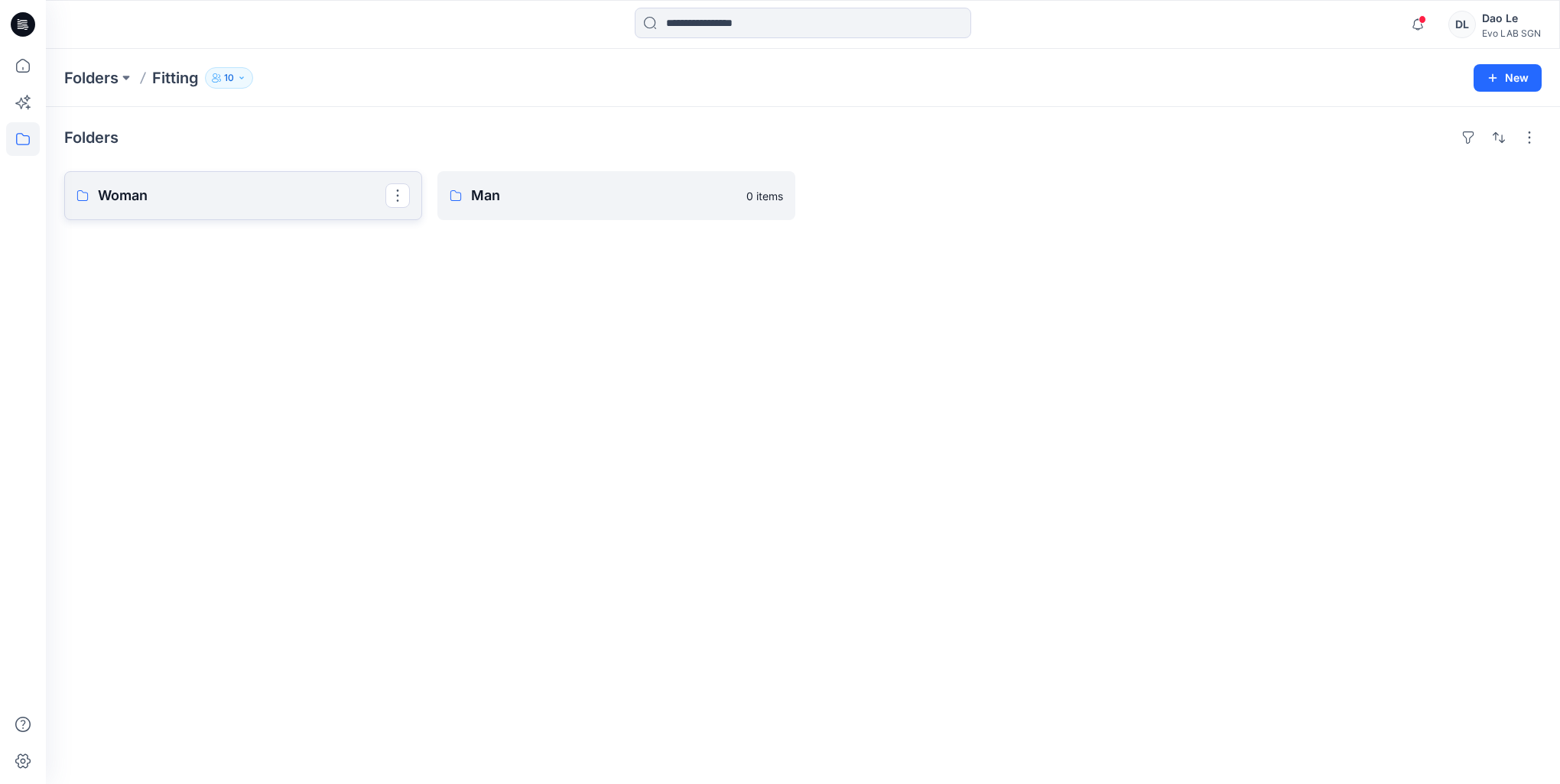
click at [171, 193] on p "Woman" at bounding box center [242, 195] width 288 height 21
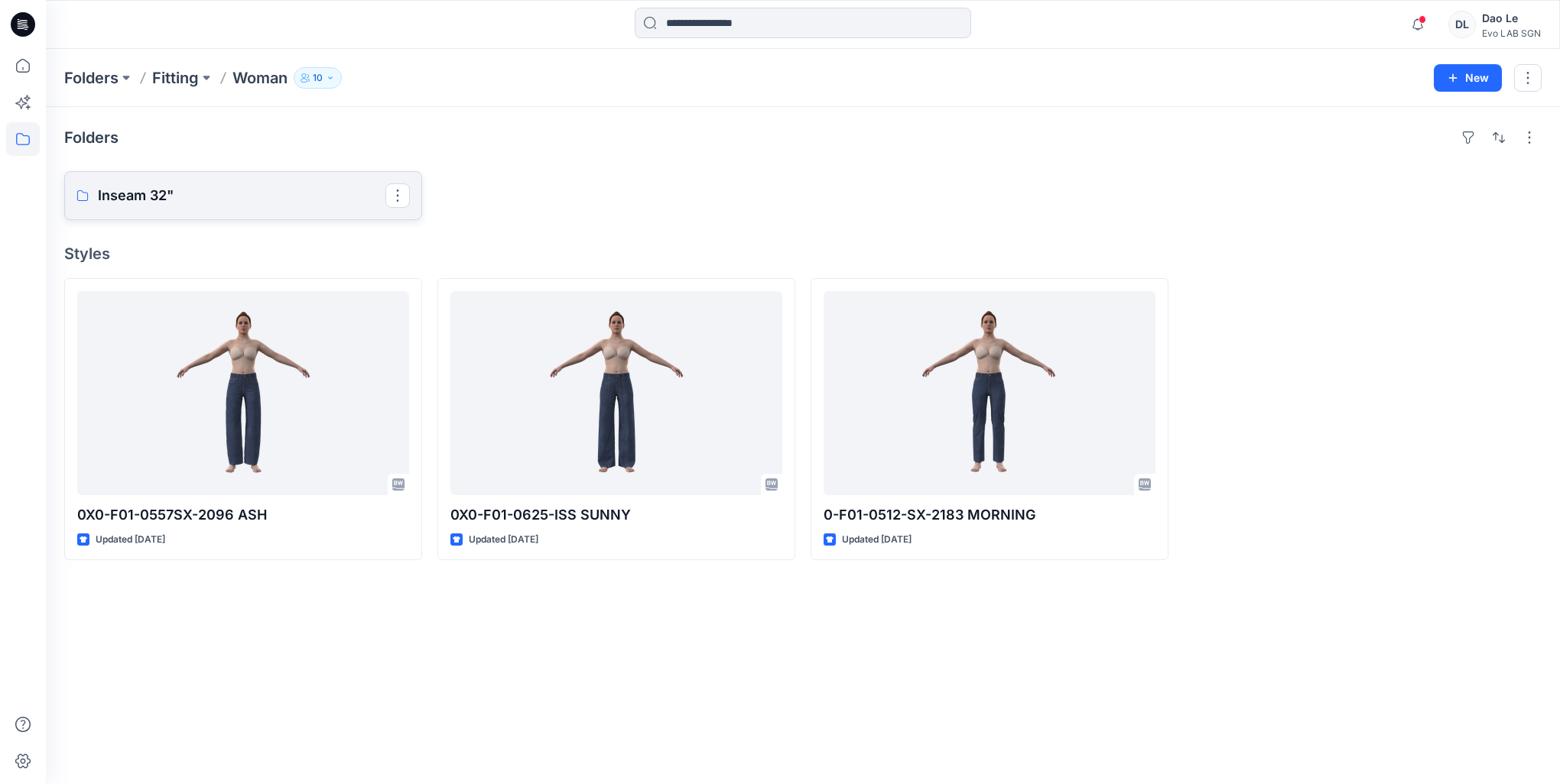
click at [131, 199] on p "Inseam 32"" at bounding box center [242, 195] width 288 height 21
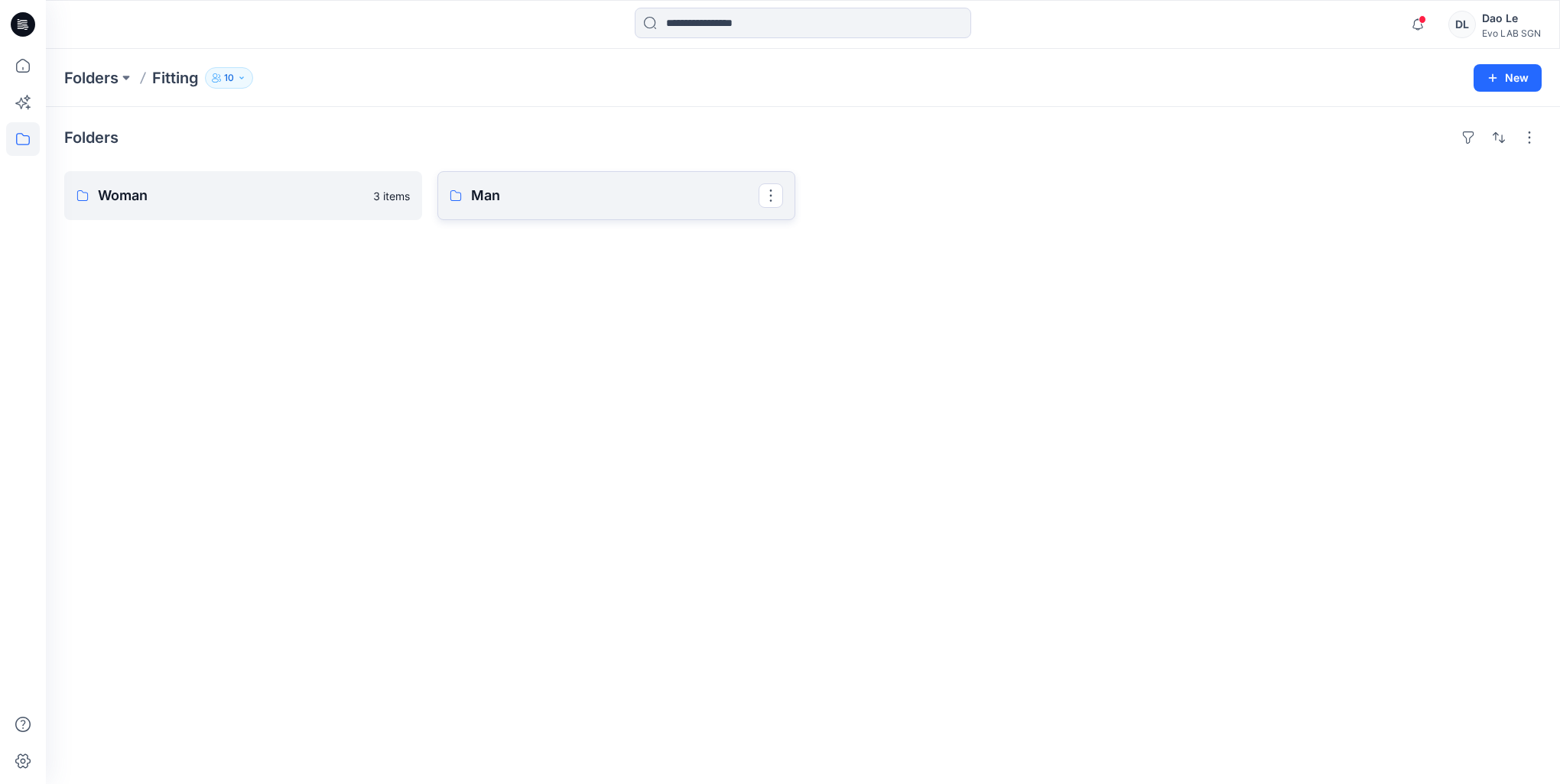
click at [537, 207] on link "Man" at bounding box center [616, 196] width 358 height 49
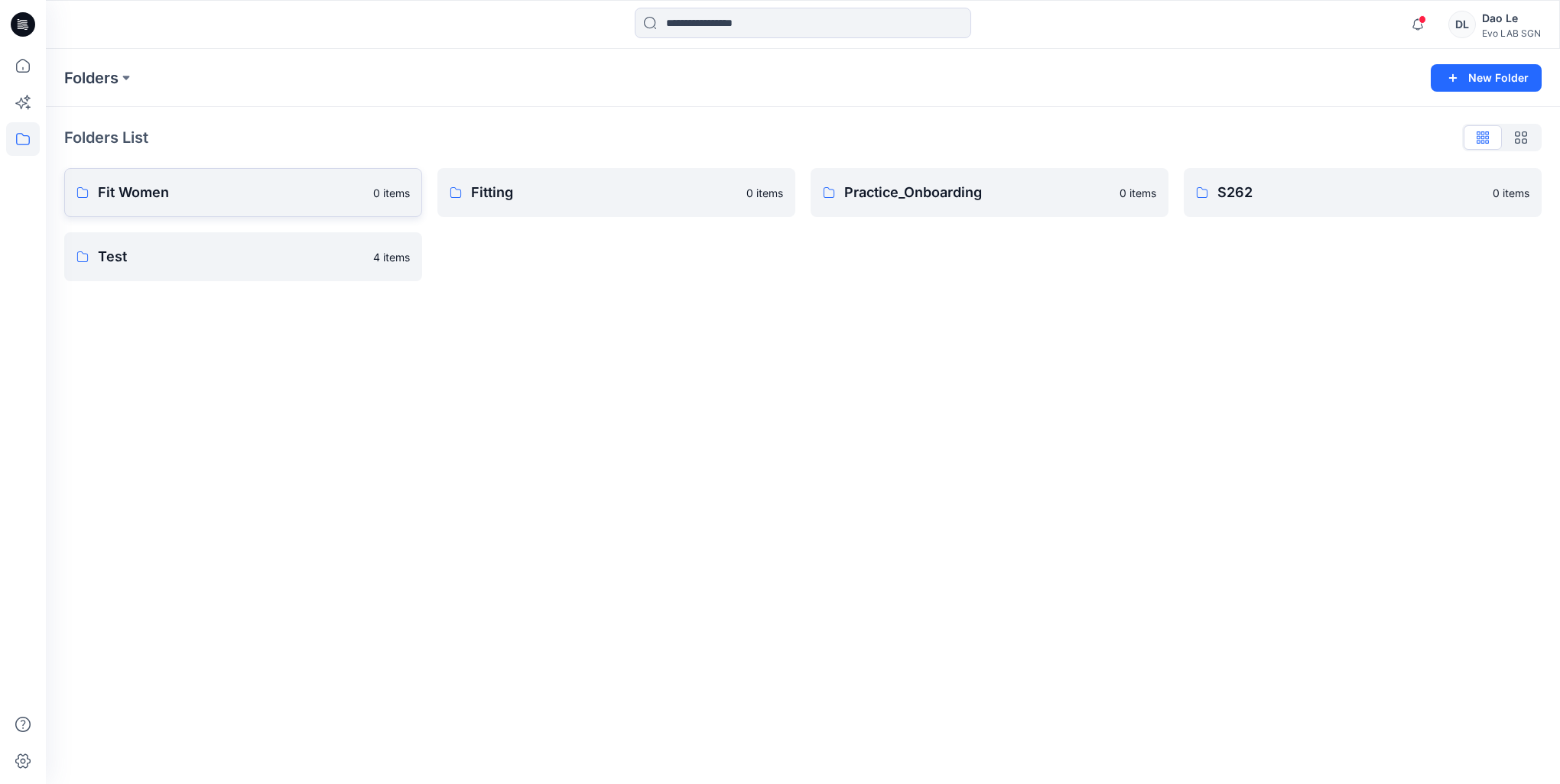
click at [164, 191] on p "Fit Women" at bounding box center [230, 192] width 266 height 21
click at [1255, 204] on link "S262 0 items" at bounding box center [1363, 193] width 358 height 49
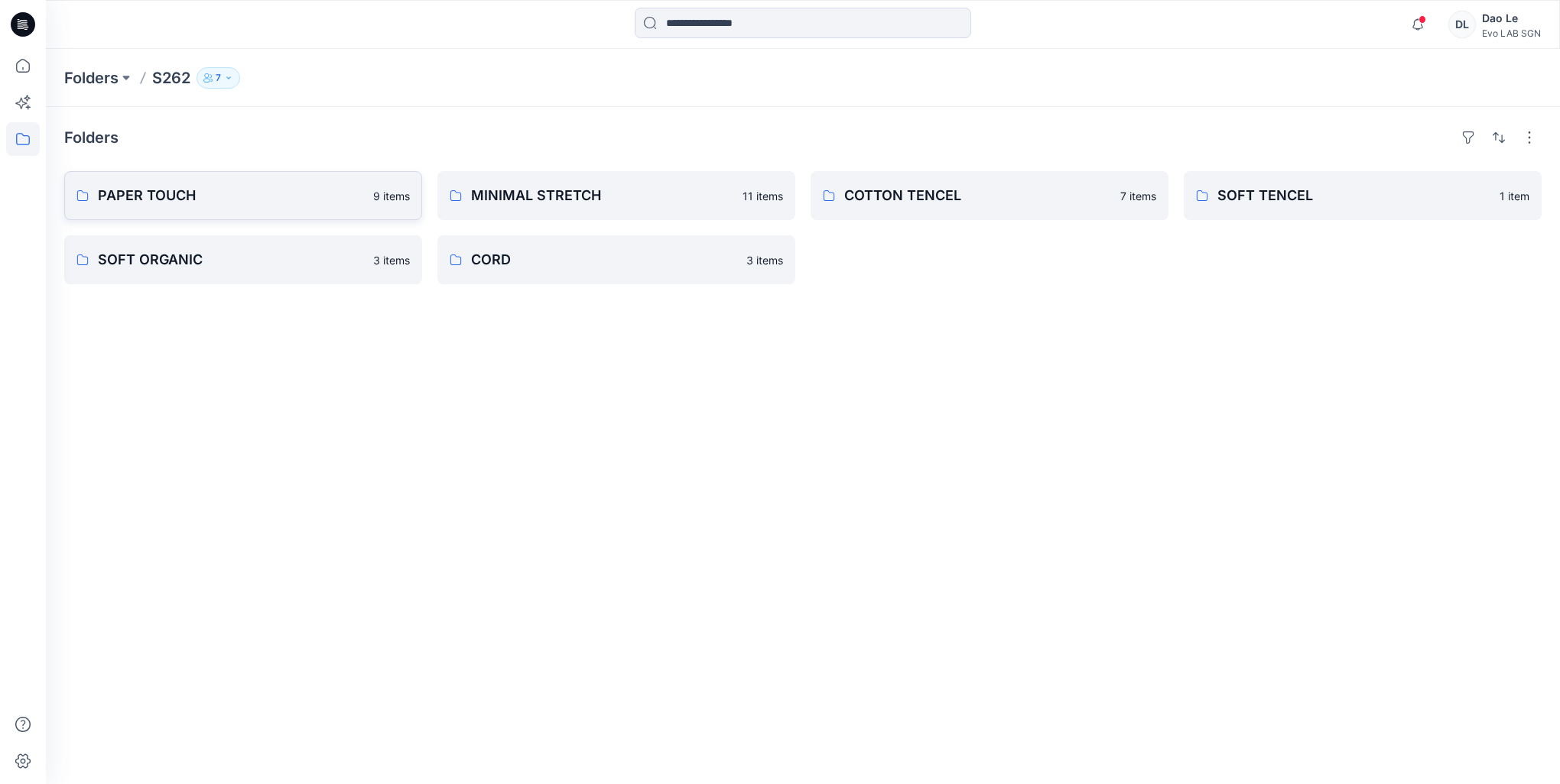
click at [212, 185] on p "PAPER TOUCH" at bounding box center [230, 195] width 266 height 21
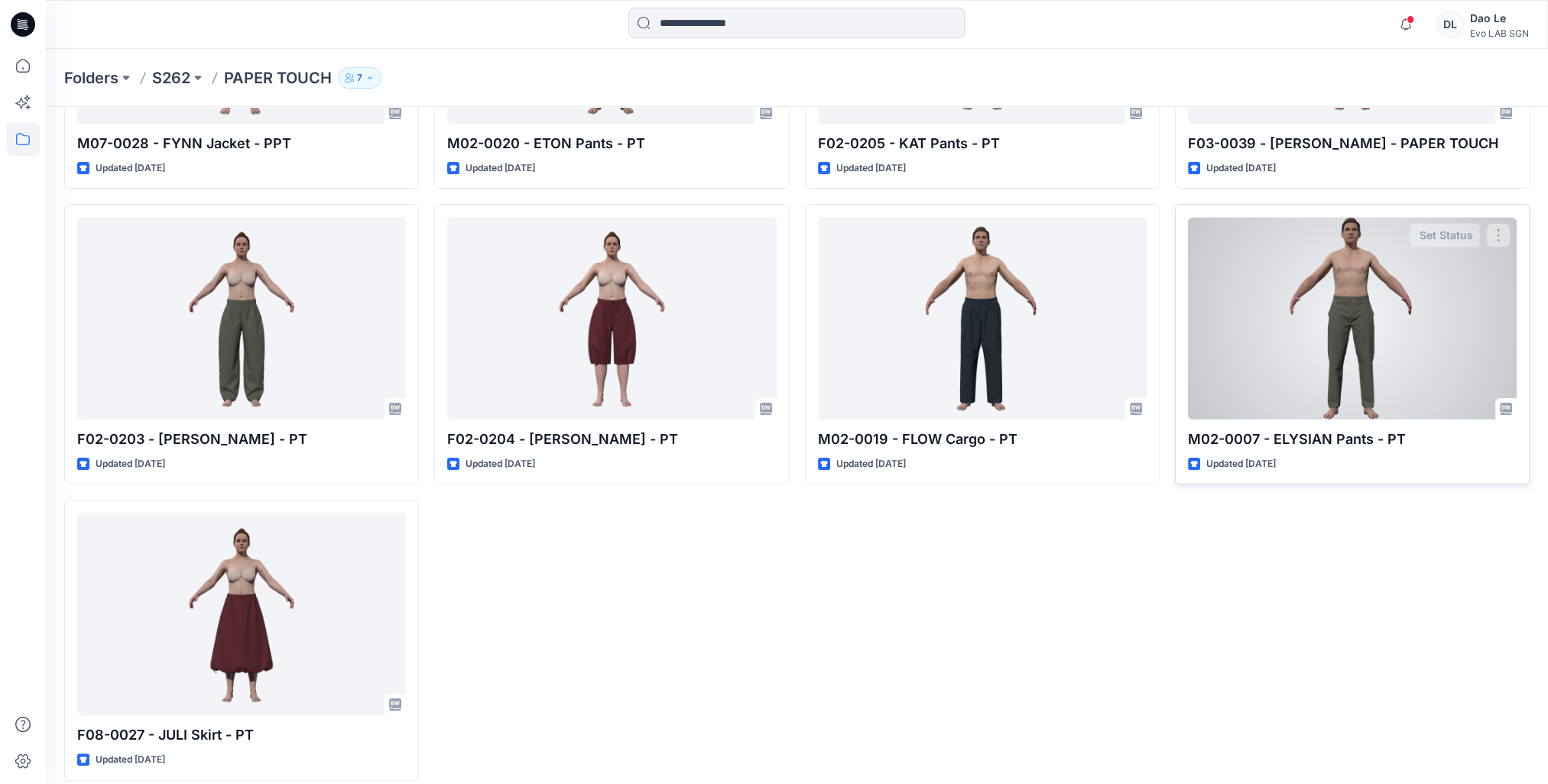
scroll to position [277, 0]
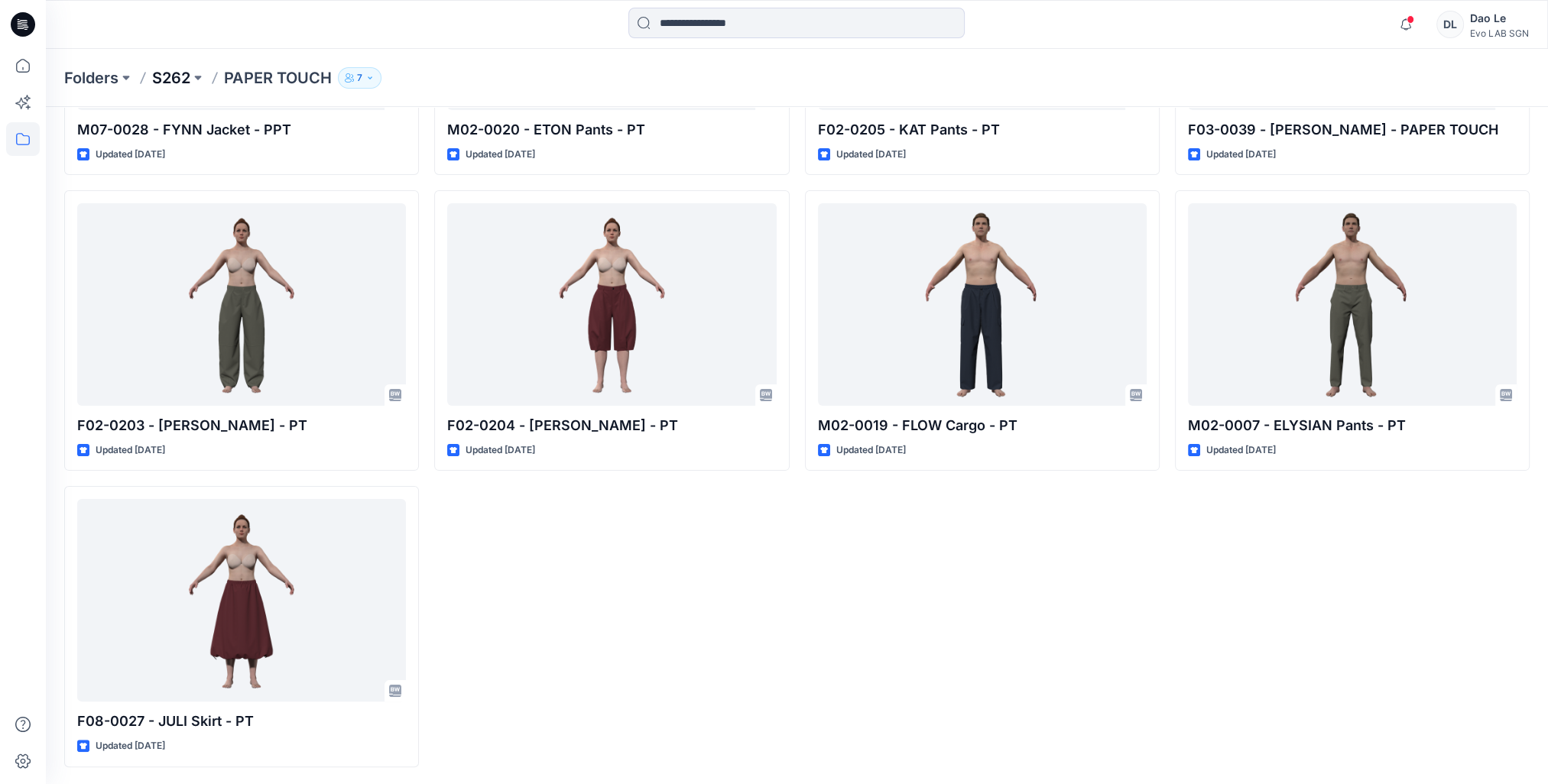
click at [161, 78] on p "S262" at bounding box center [171, 78] width 39 height 21
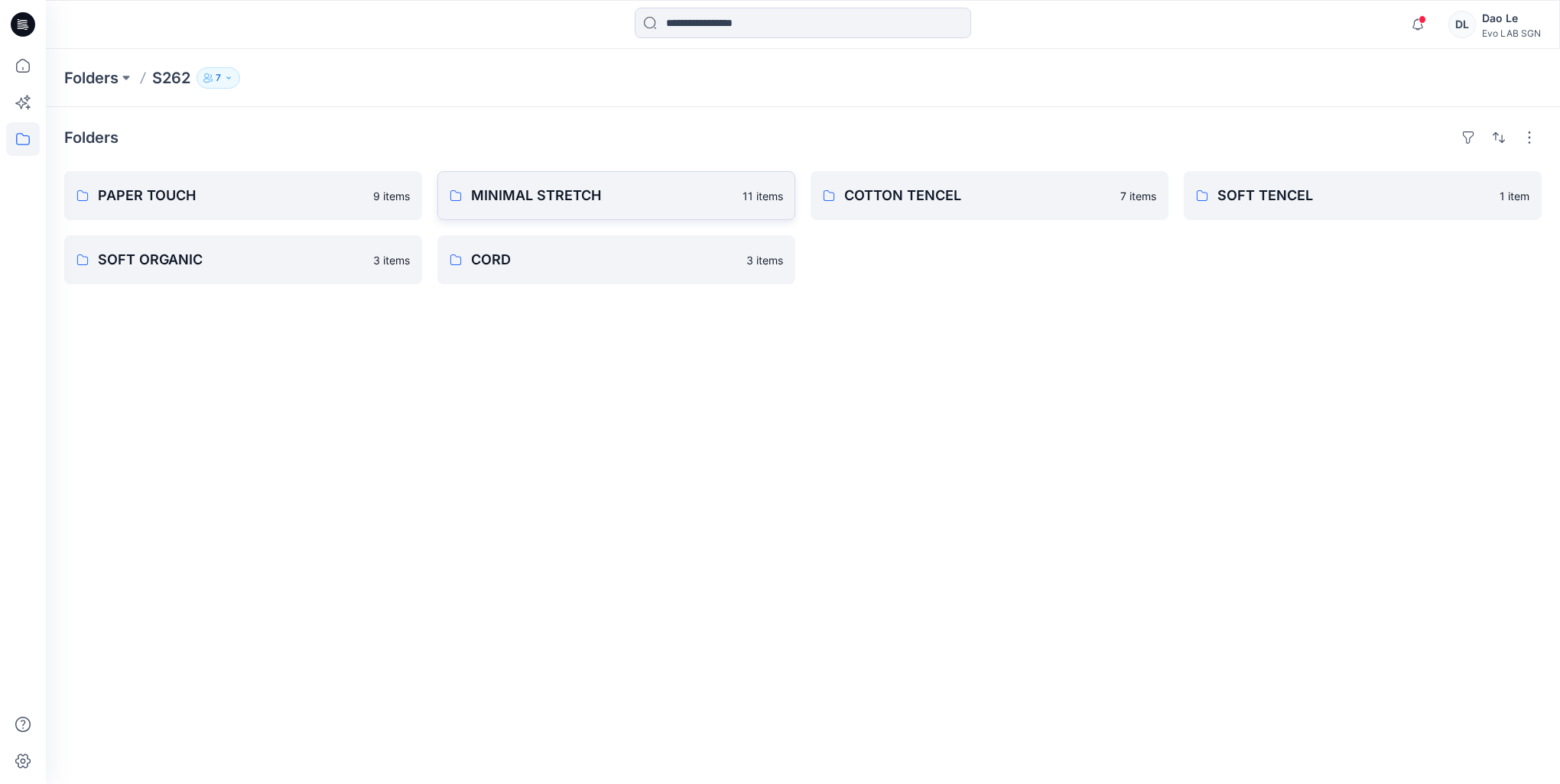
click at [495, 192] on p "MINIMAL STRETCH" at bounding box center [602, 195] width 262 height 21
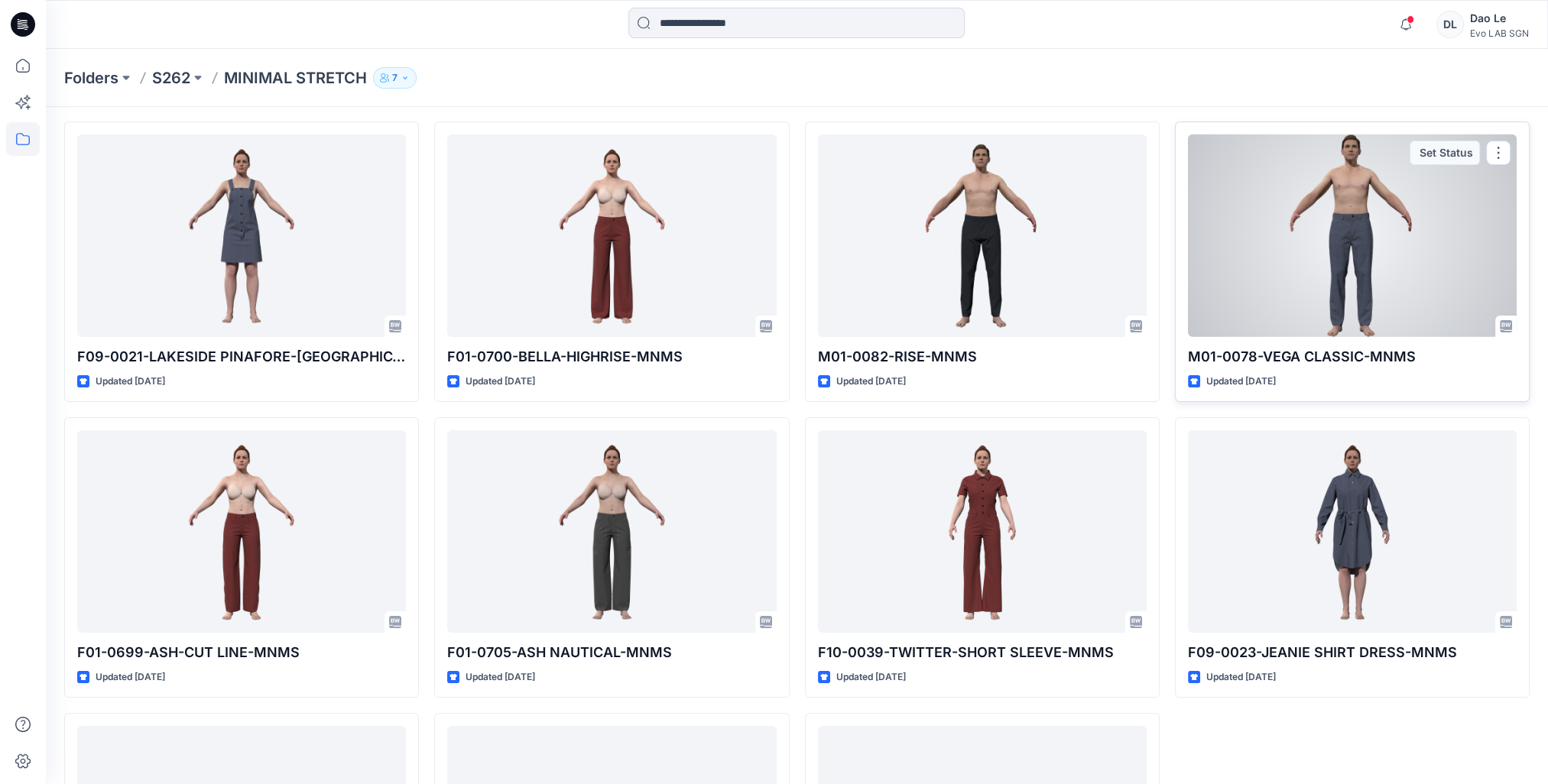
scroll to position [76, 0]
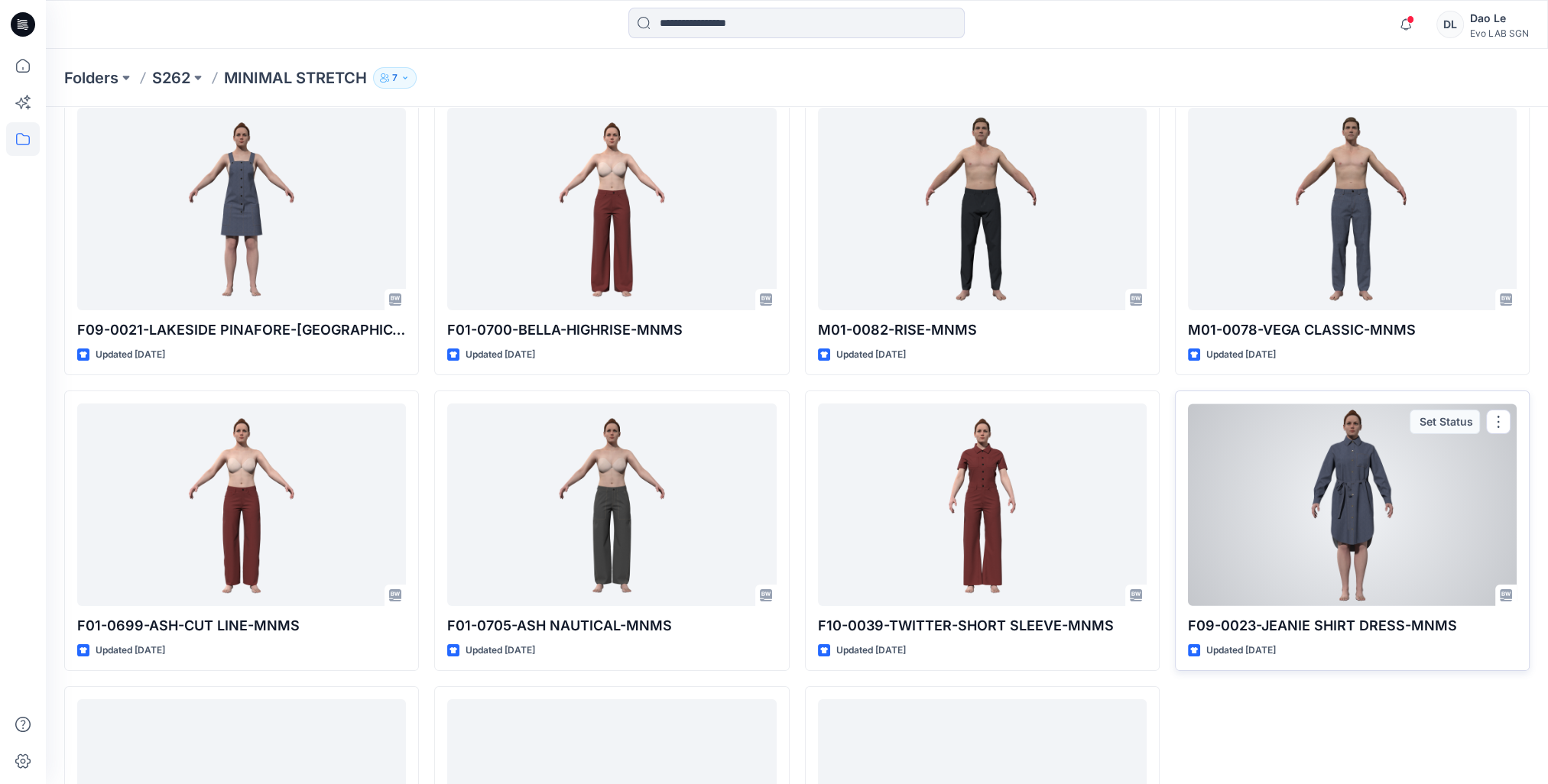
click at [1294, 518] on div at bounding box center [1353, 505] width 329 height 203
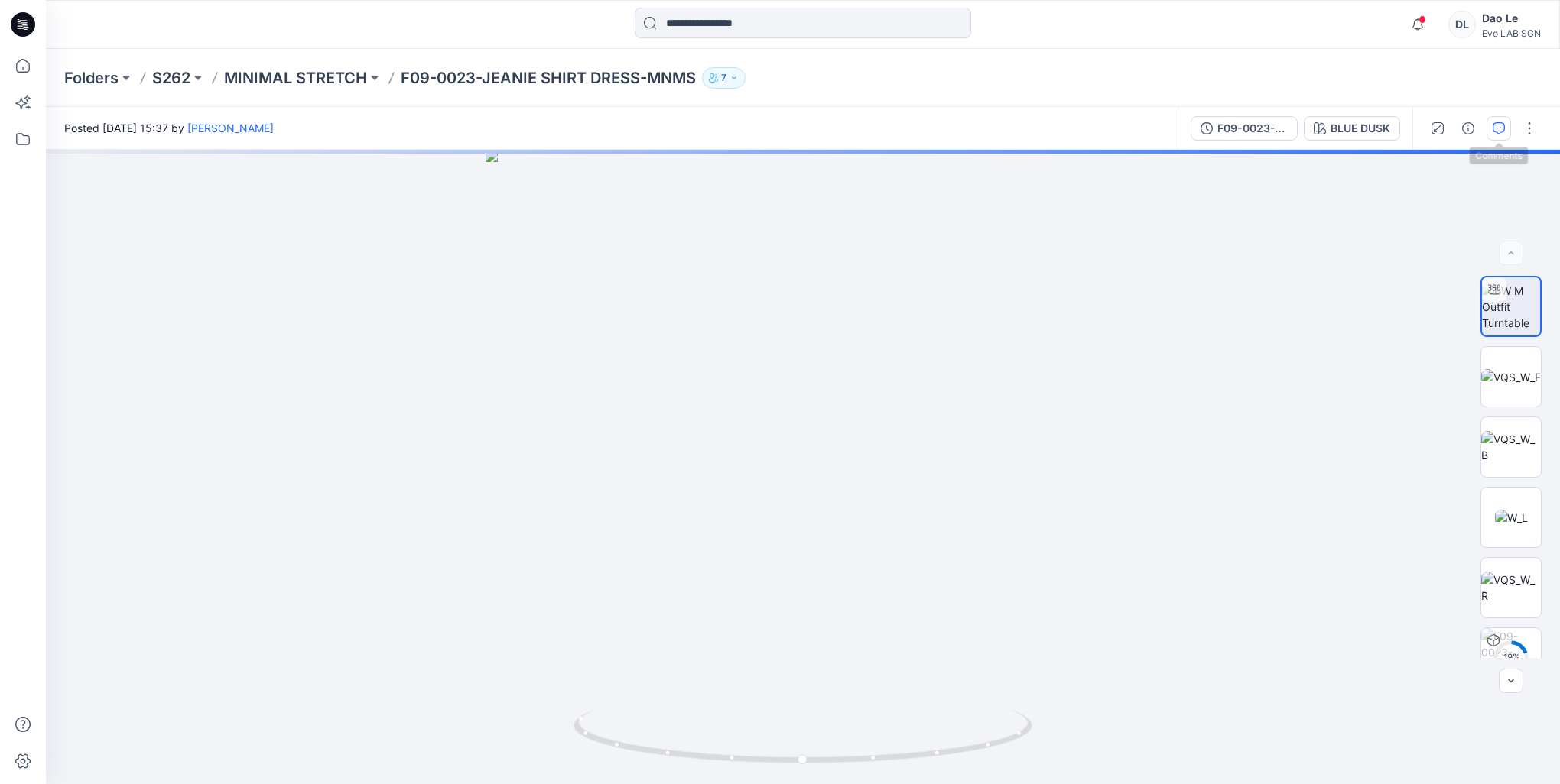
click at [1495, 125] on icon "button" at bounding box center [1499, 129] width 13 height 13
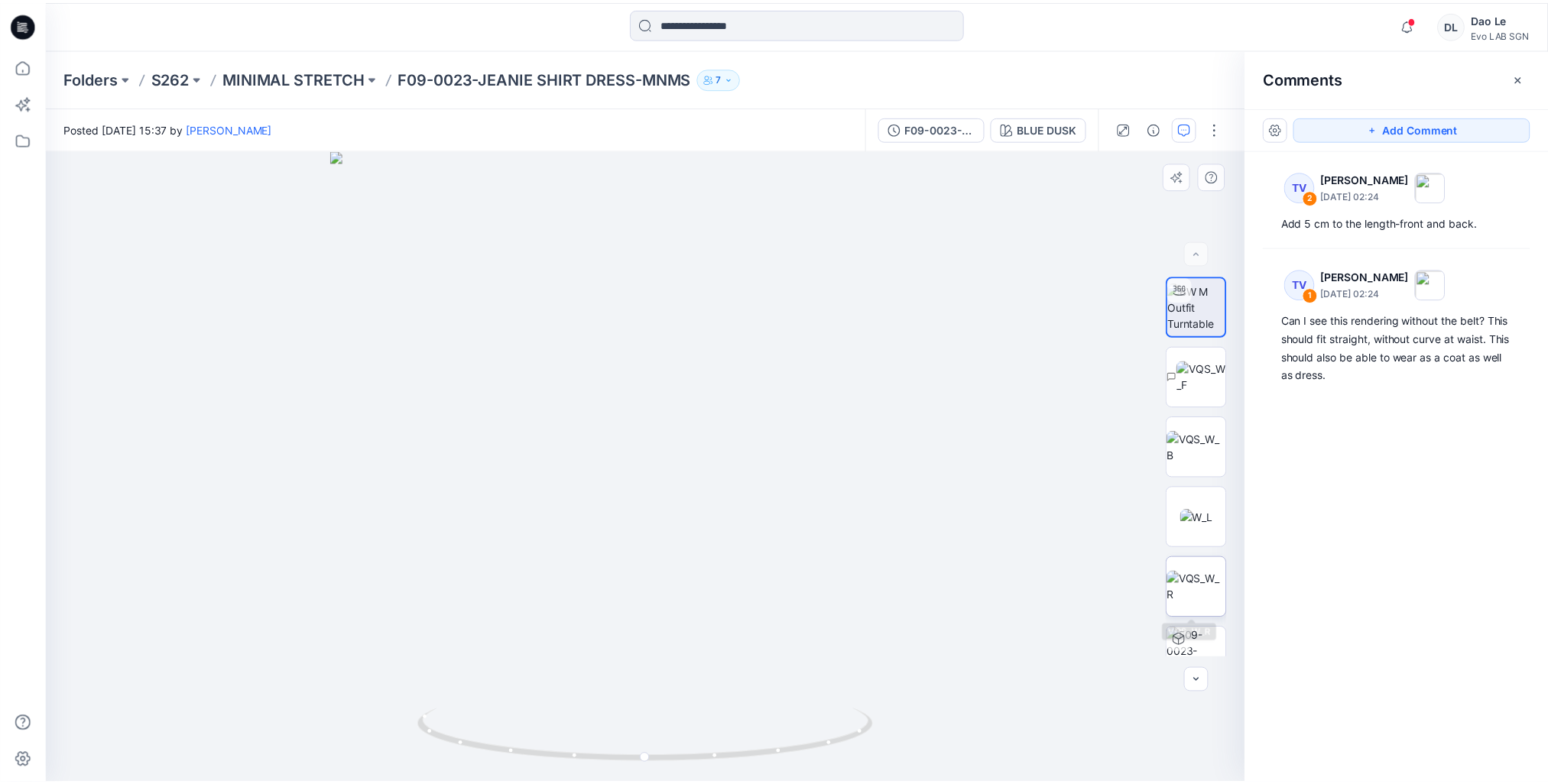
scroll to position [31, 0]
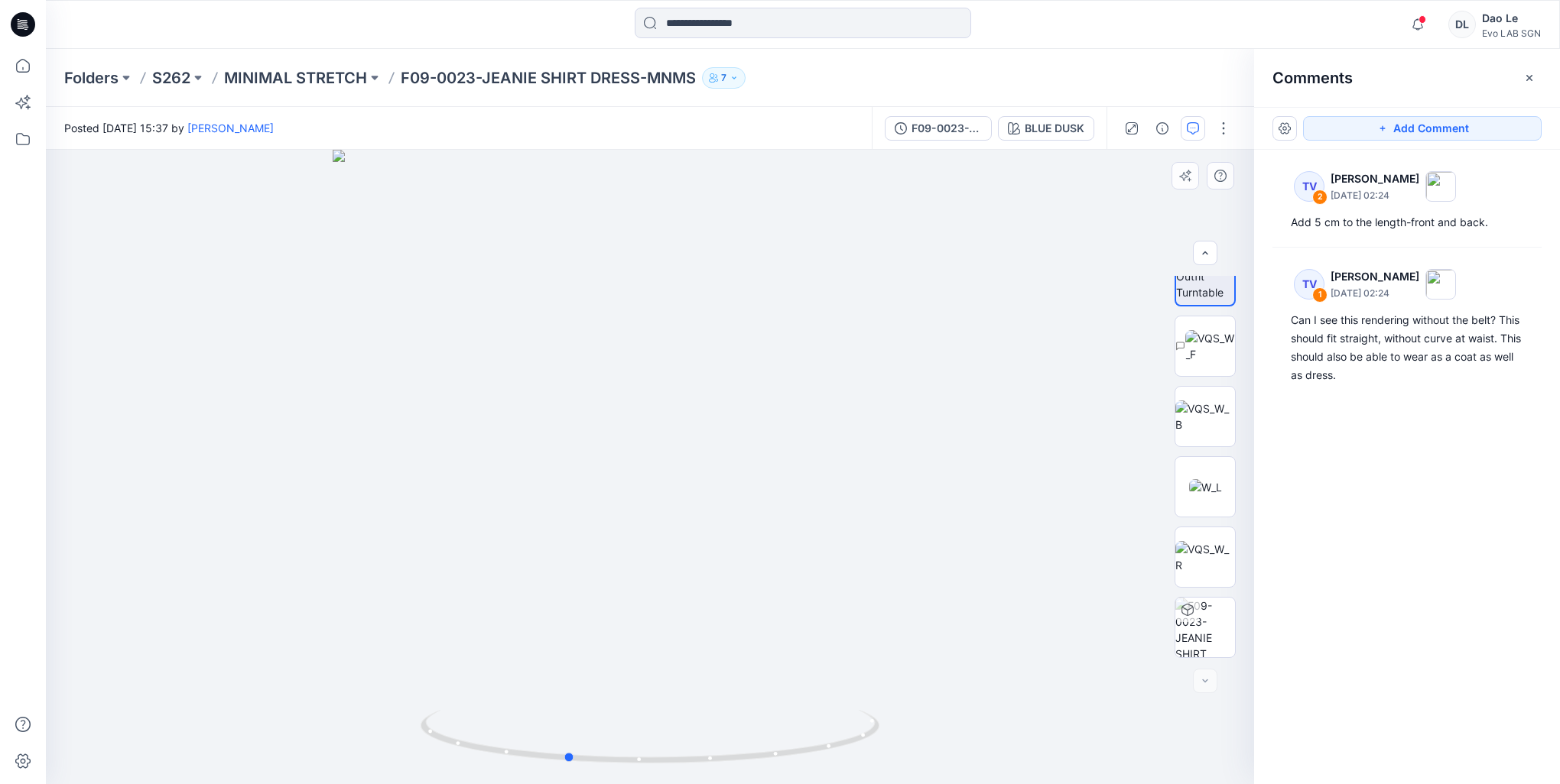
drag, startPoint x: 794, startPoint y: 581, endPoint x: 708, endPoint y: 584, distance: 86.1
click at [708, 584] on div at bounding box center [650, 467] width 1208 height 635
drag, startPoint x: 792, startPoint y: 585, endPoint x: 451, endPoint y: 633, distance: 344.4
click at [452, 633] on div at bounding box center [650, 467] width 1208 height 635
click at [160, 77] on p "S262" at bounding box center [171, 78] width 39 height 21
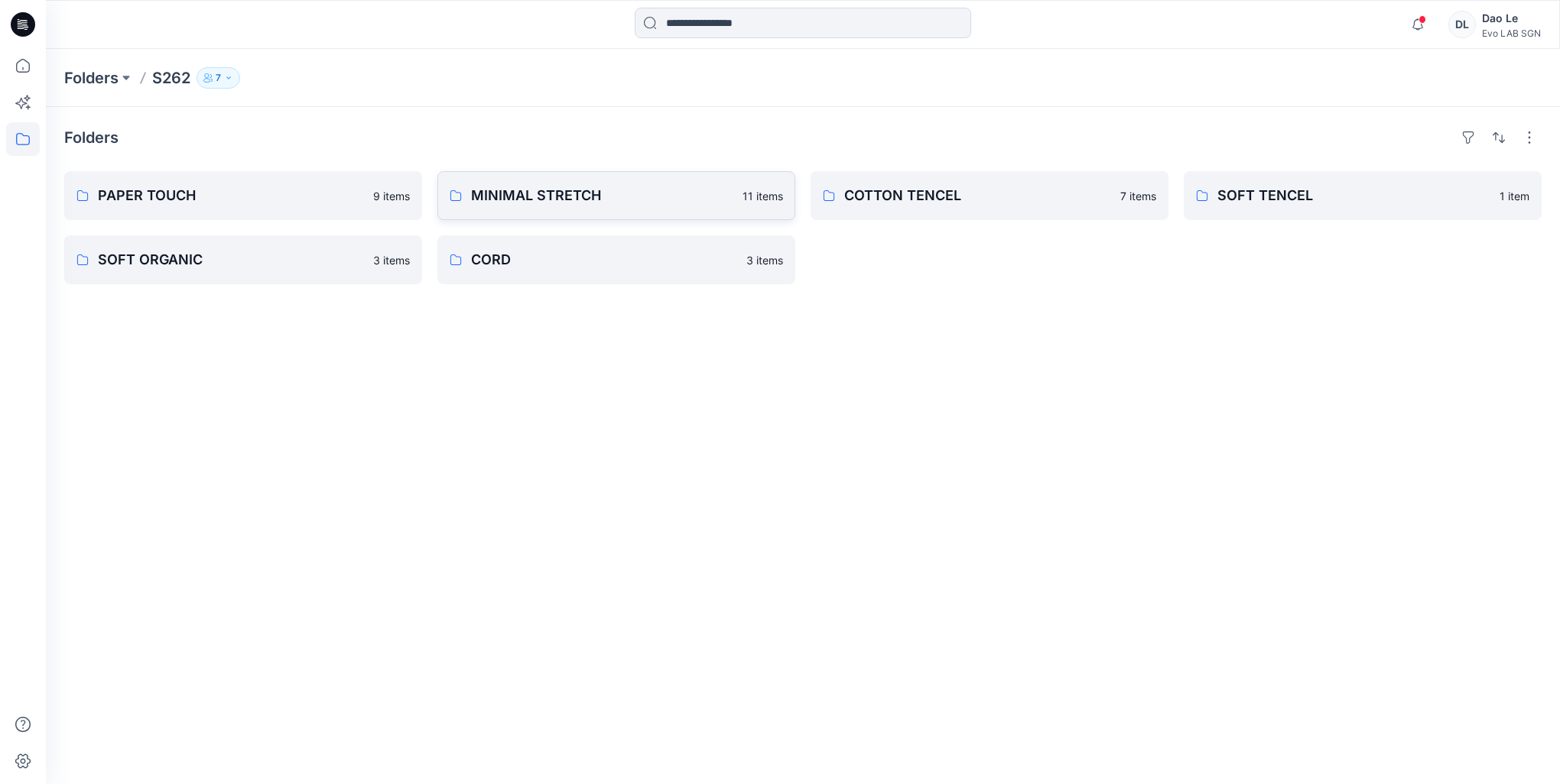
click at [578, 212] on link "MINIMAL STRETCH 11 items" at bounding box center [616, 196] width 358 height 49
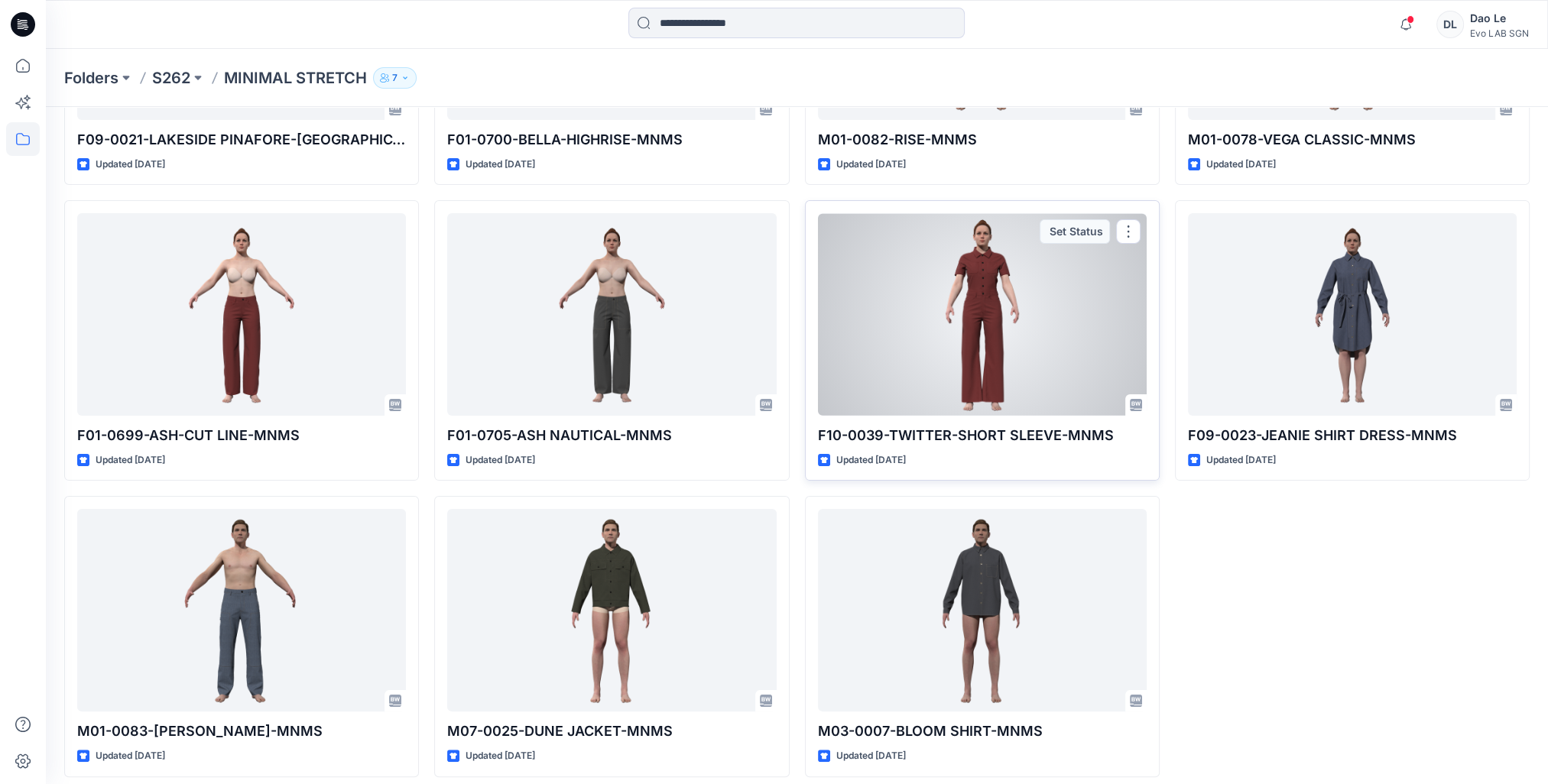
scroll to position [277, 0]
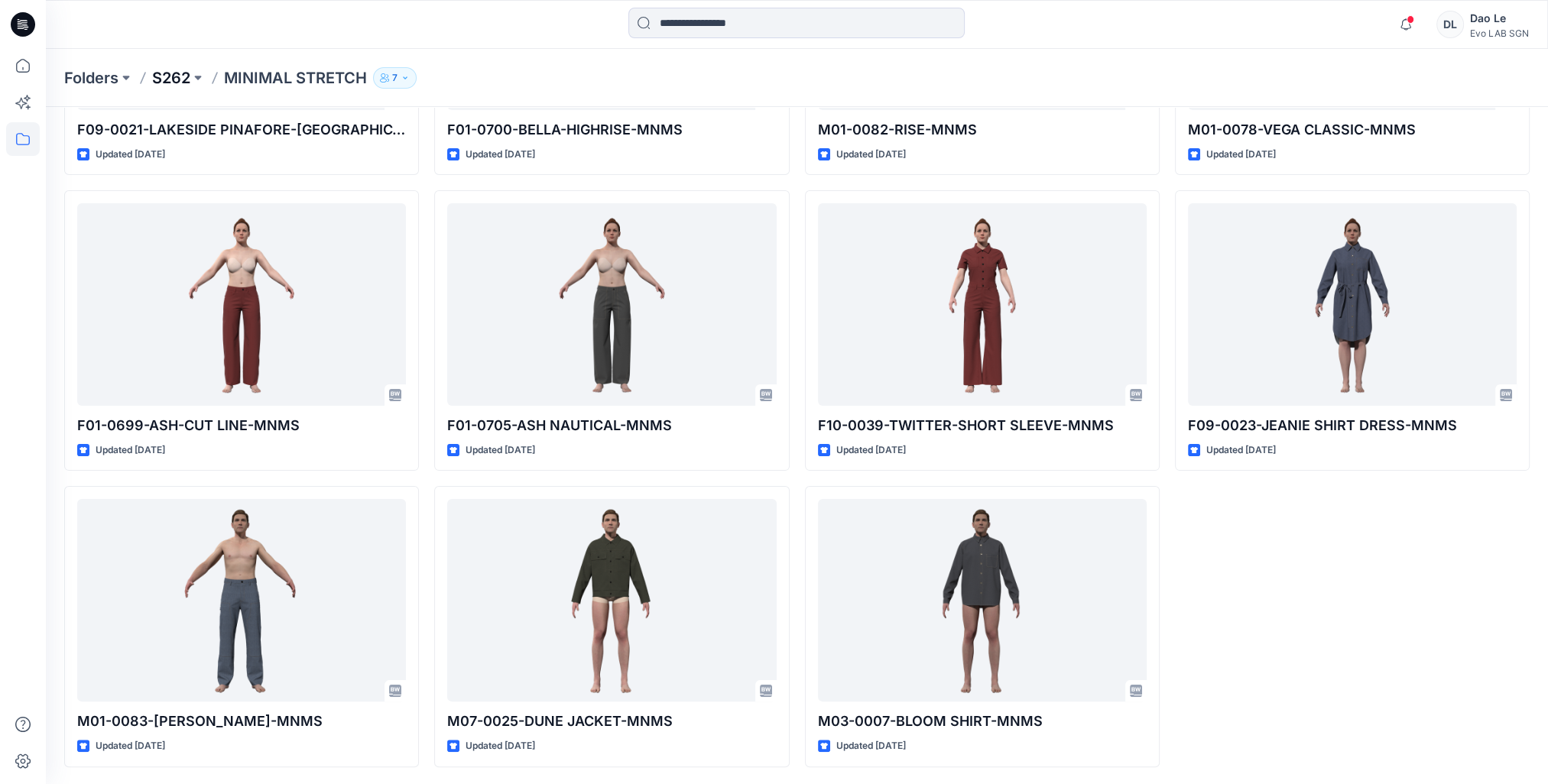
click at [172, 83] on p "S262" at bounding box center [171, 78] width 39 height 21
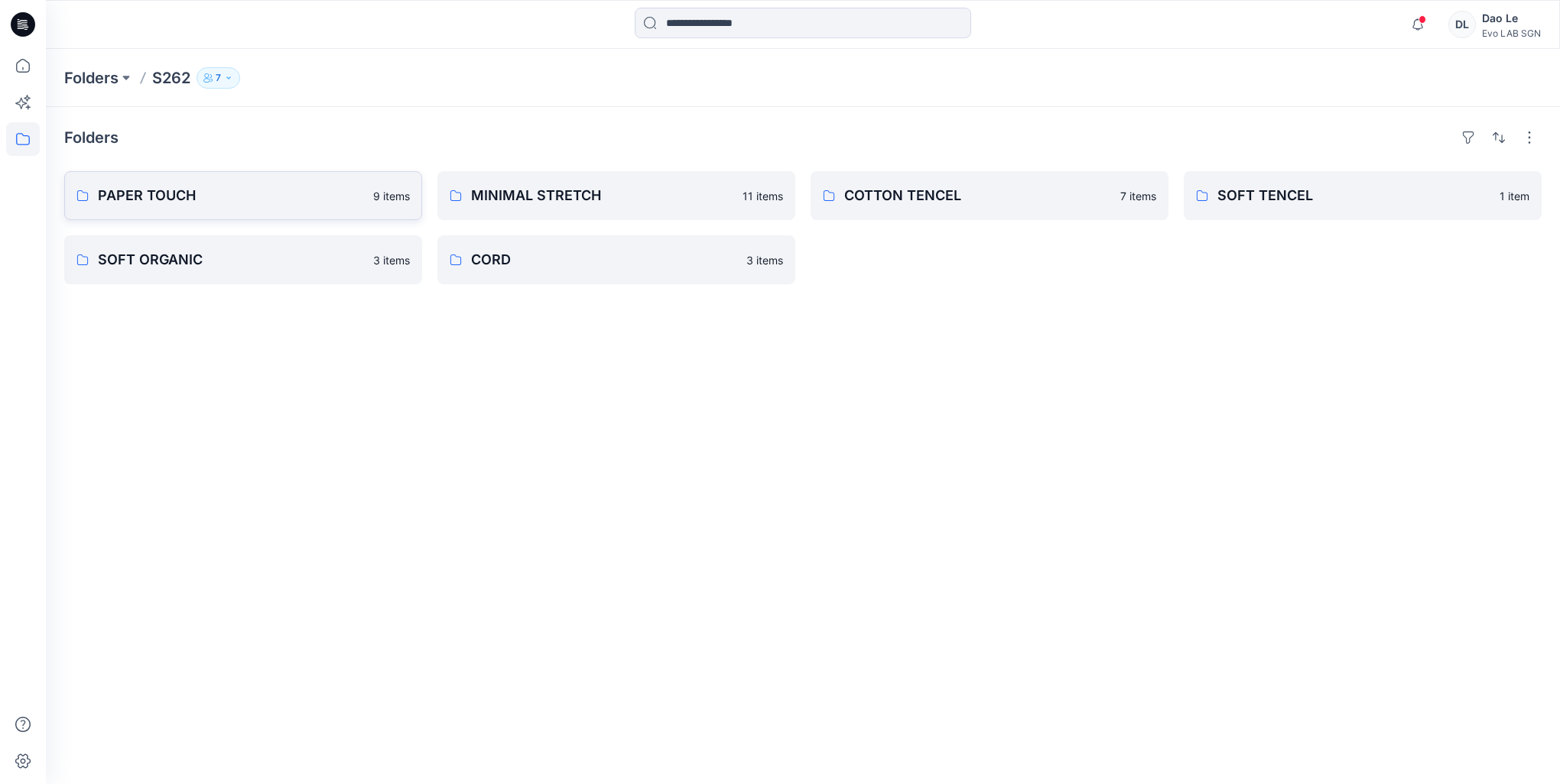
click at [148, 212] on link "PAPER TOUCH 9 items" at bounding box center [243, 196] width 358 height 49
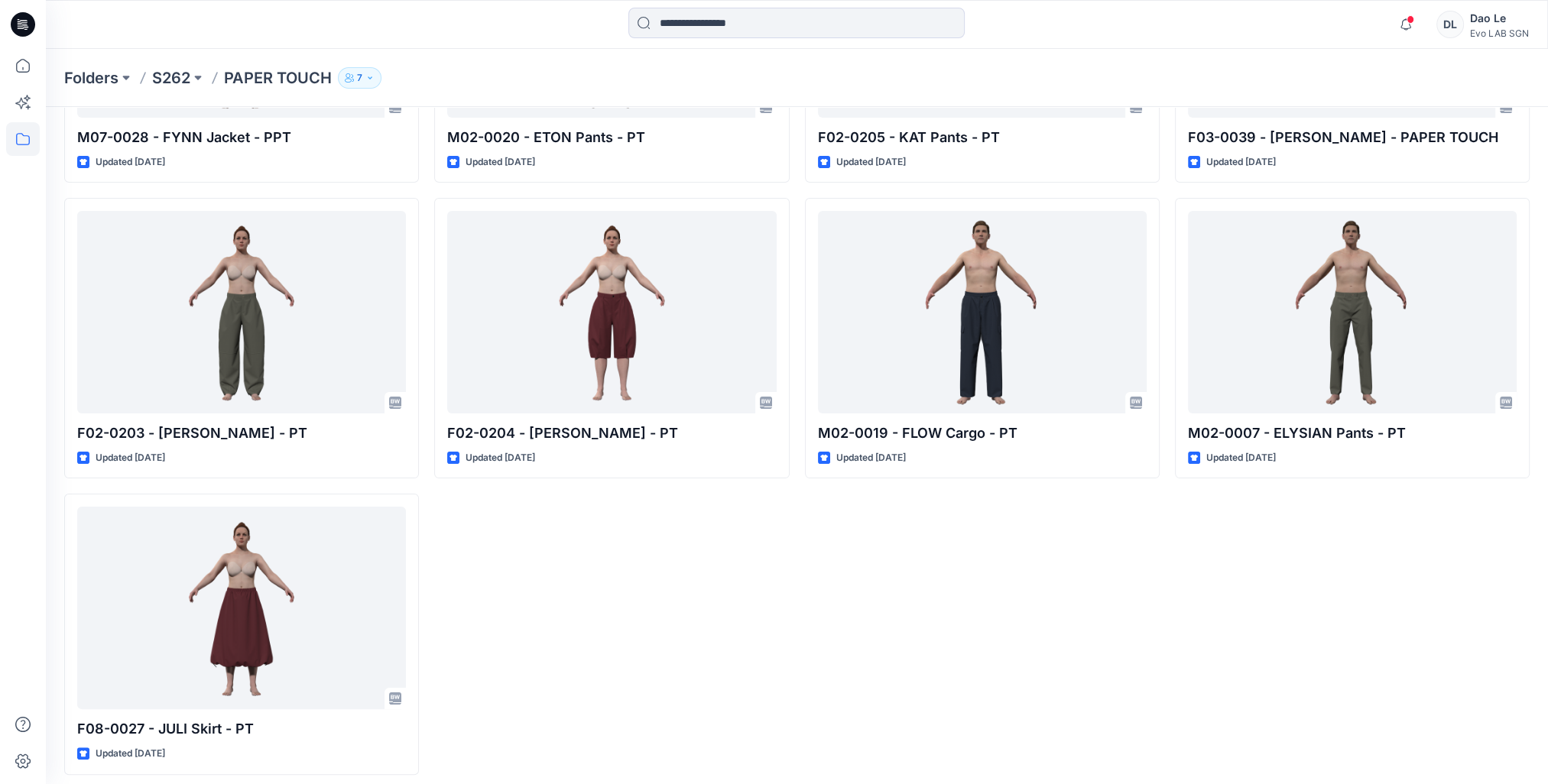
scroll to position [277, 0]
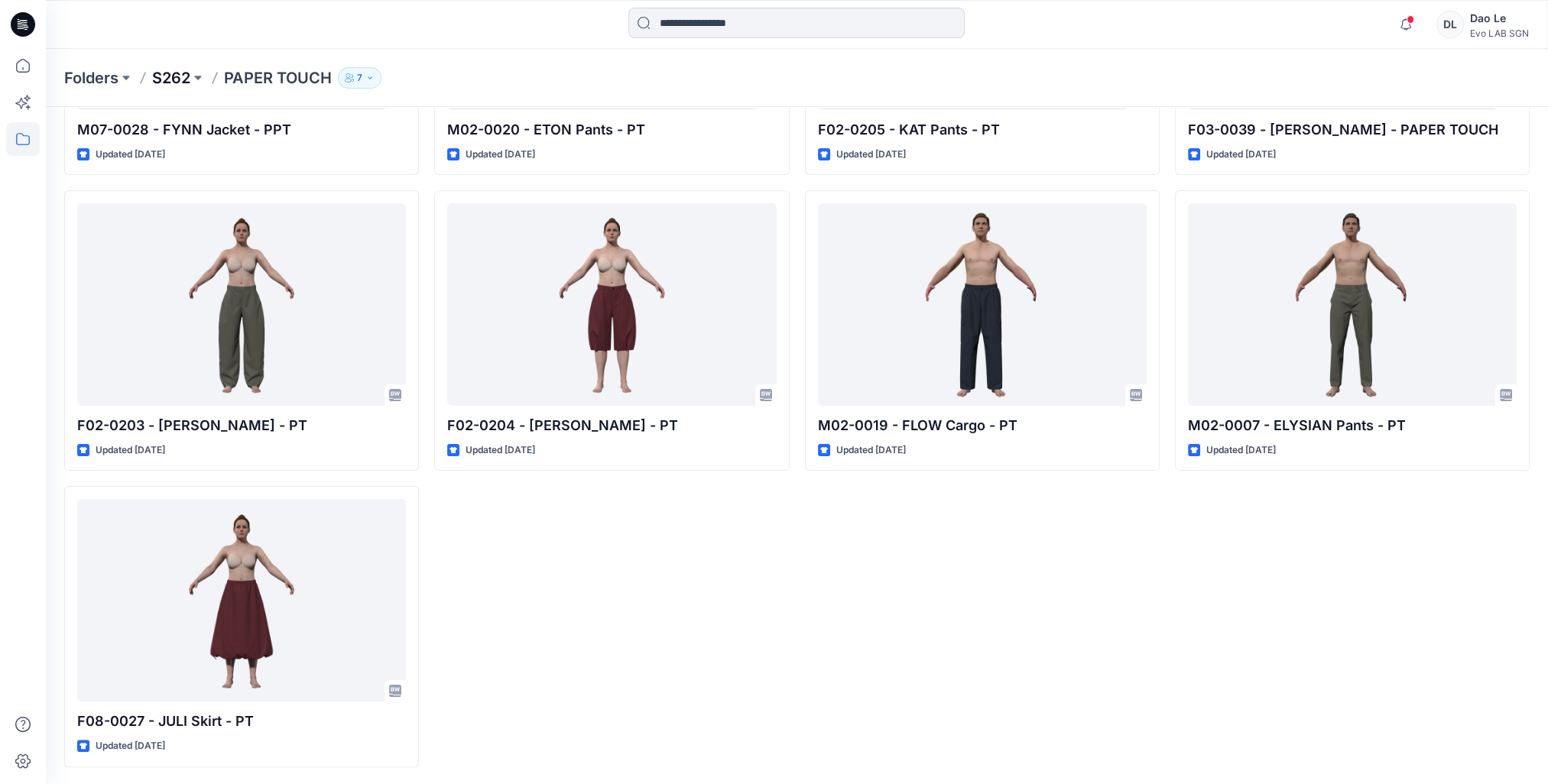
click at [154, 75] on p "S262" at bounding box center [171, 78] width 39 height 21
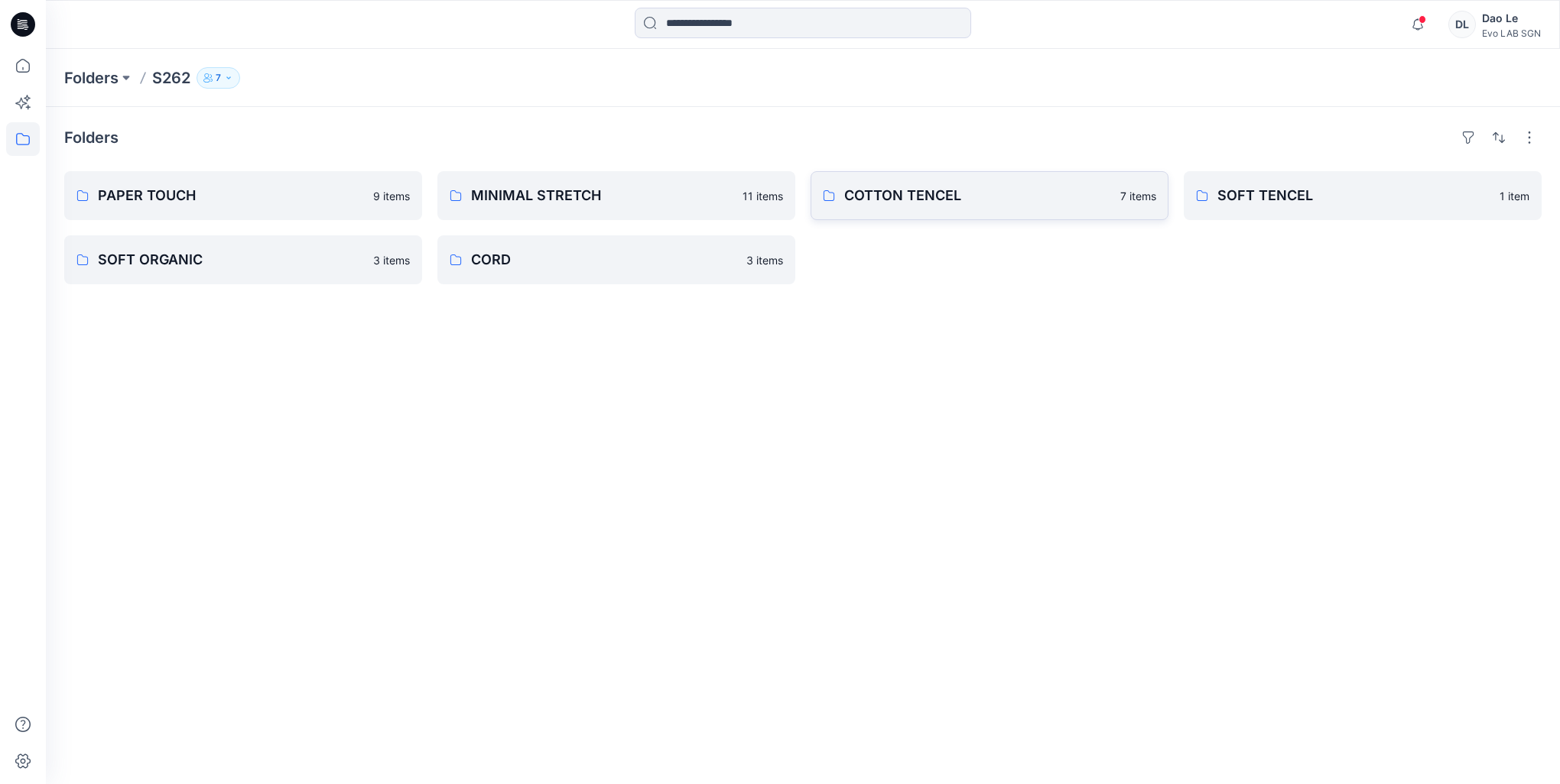
click at [942, 204] on p "COTTON TENCEL" at bounding box center [977, 195] width 267 height 21
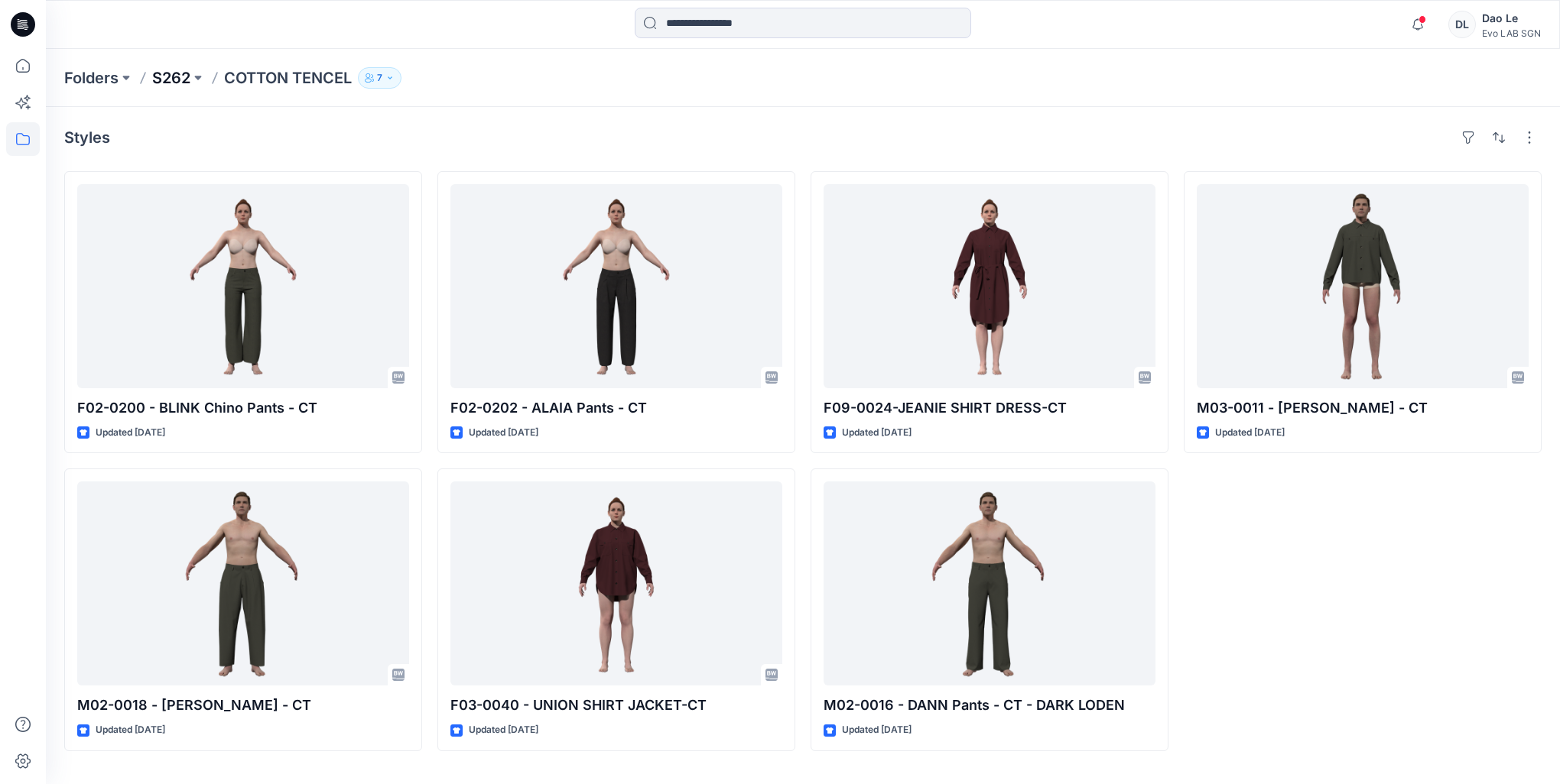
click at [180, 78] on p "S262" at bounding box center [171, 78] width 39 height 21
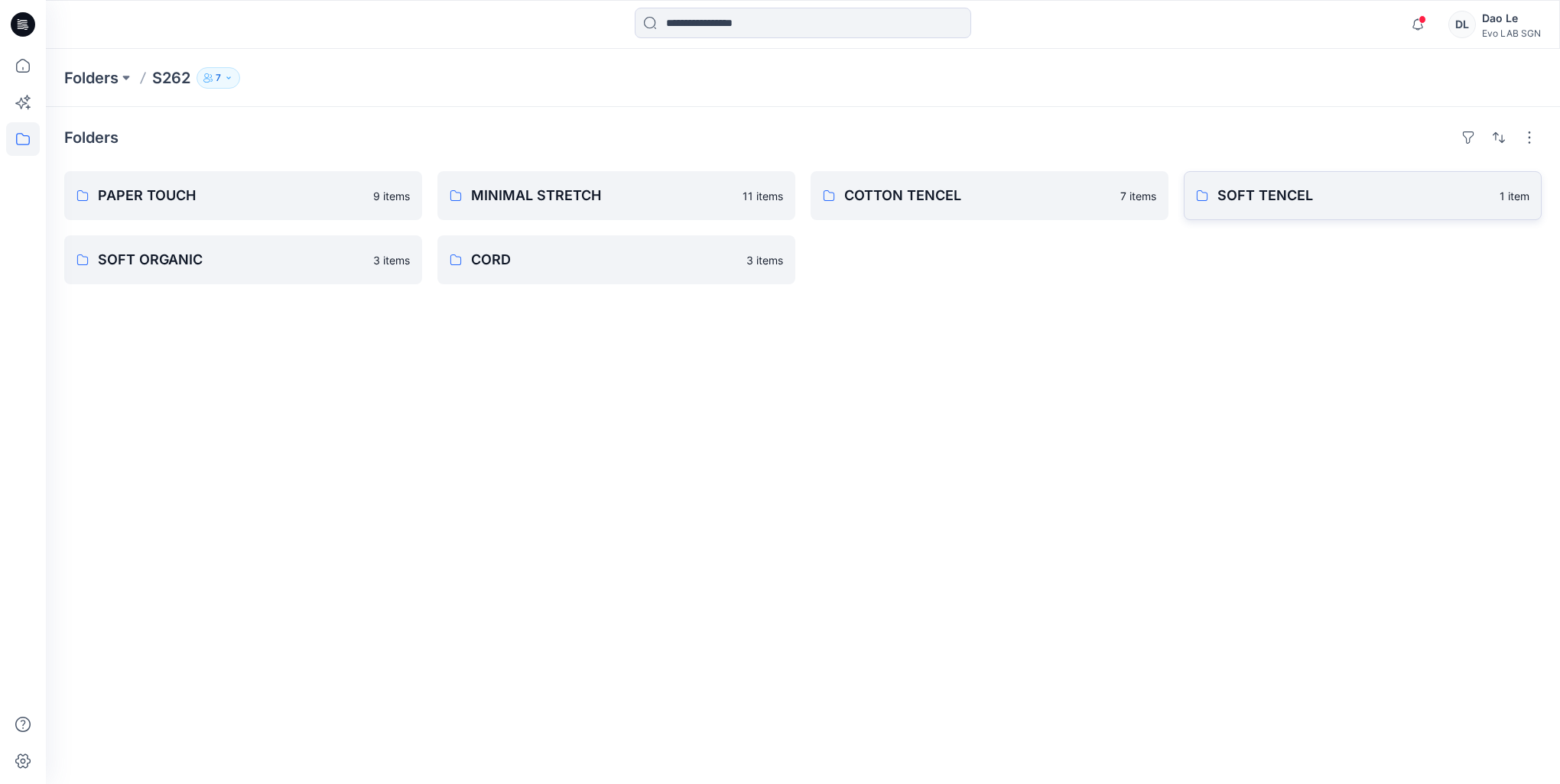
click at [1292, 199] on p "SOFT TENCEL" at bounding box center [1354, 195] width 273 height 21
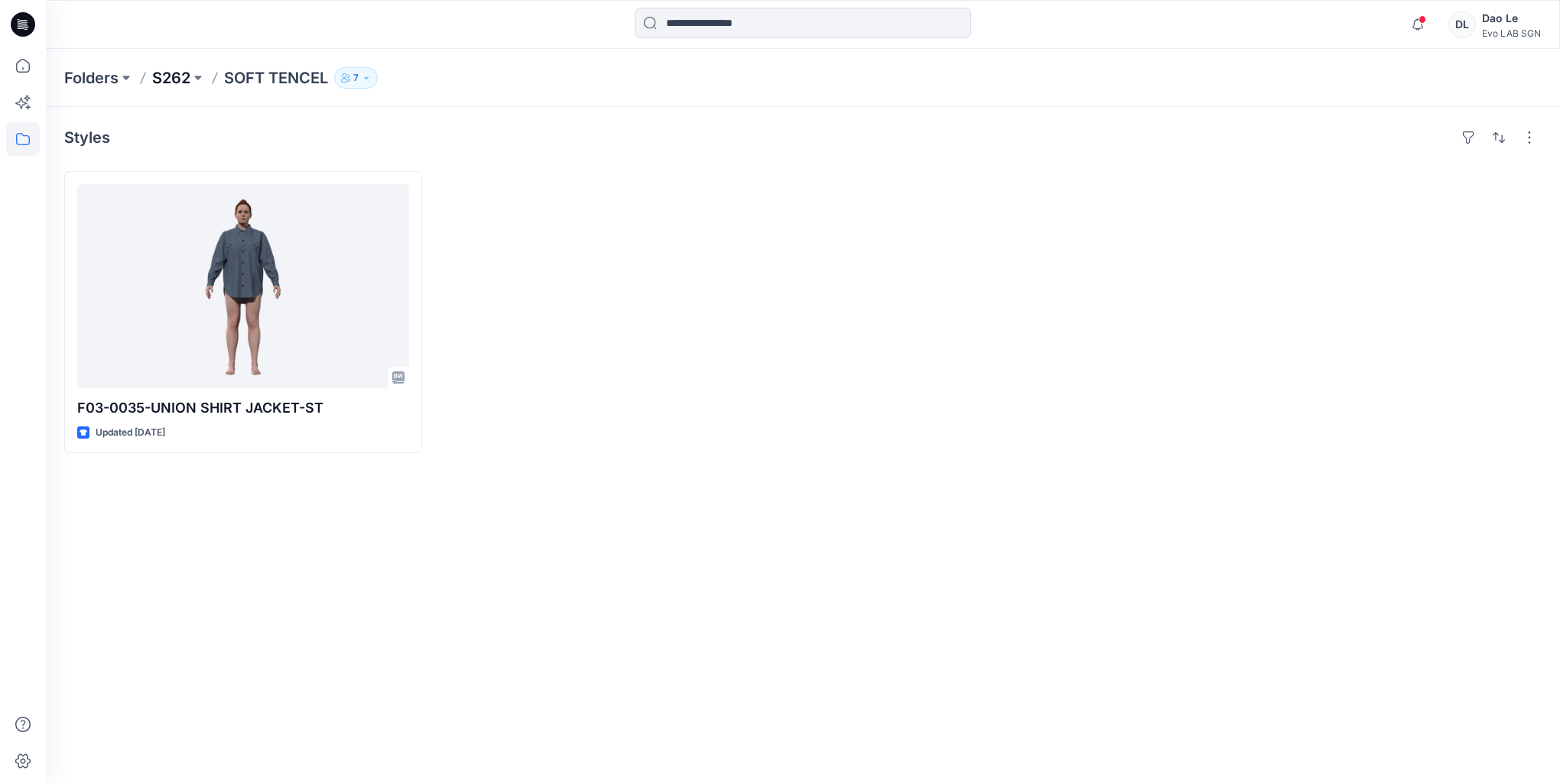
click at [164, 68] on p "S262" at bounding box center [171, 78] width 39 height 21
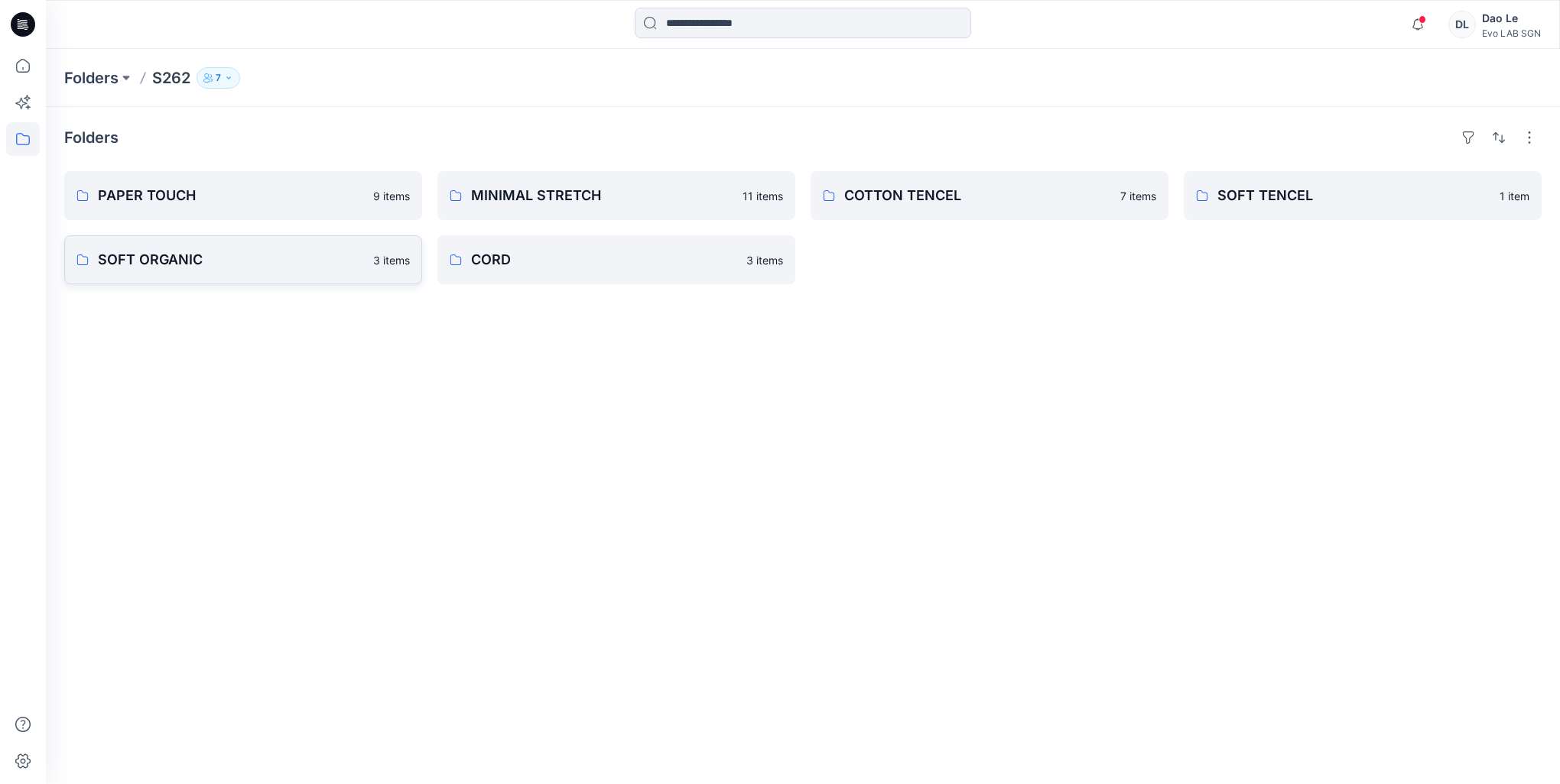
click at [136, 257] on p "SOFT ORGANIC" at bounding box center [230, 259] width 266 height 21
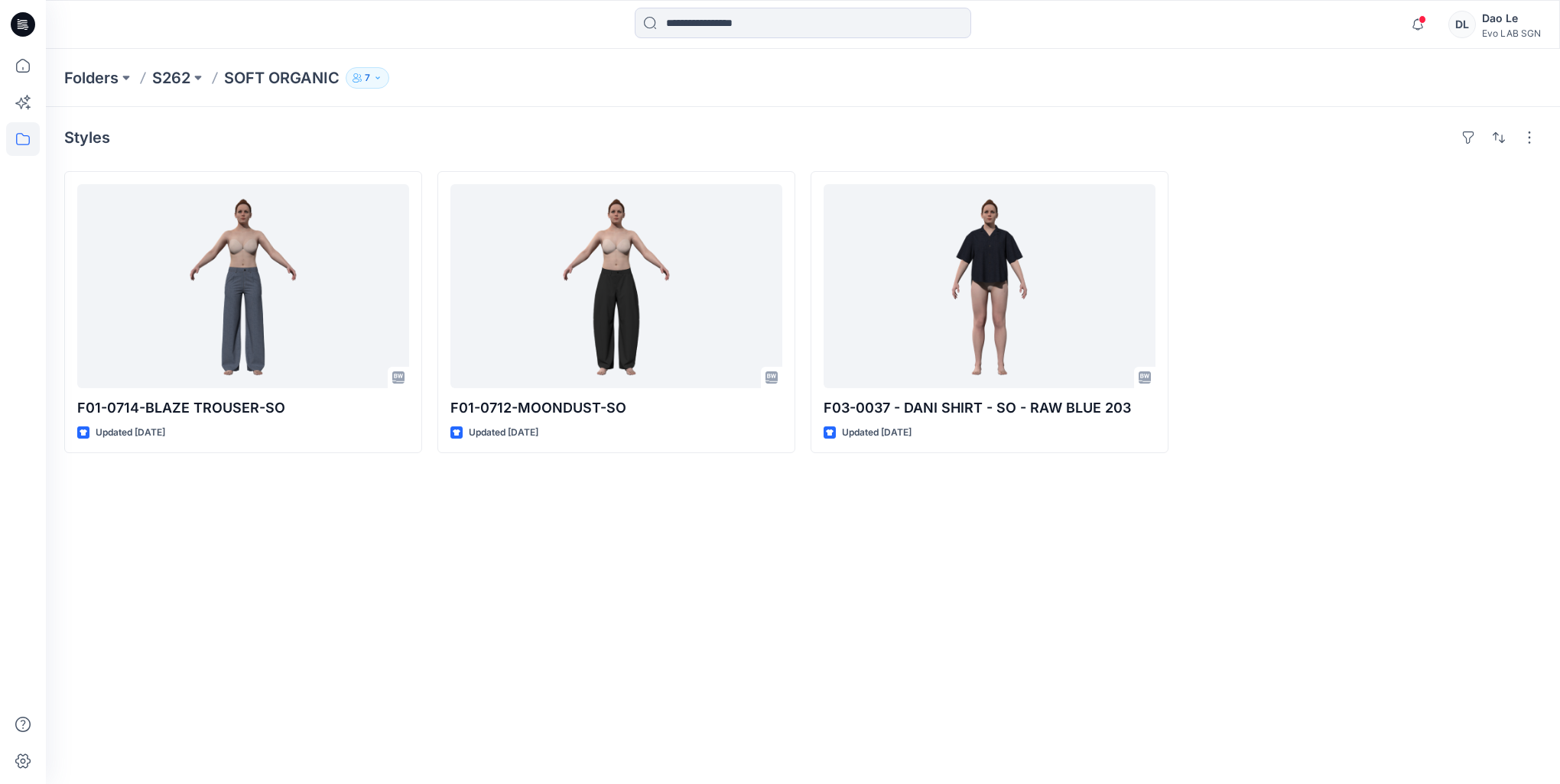
click at [157, 72] on p "S262" at bounding box center [171, 78] width 39 height 21
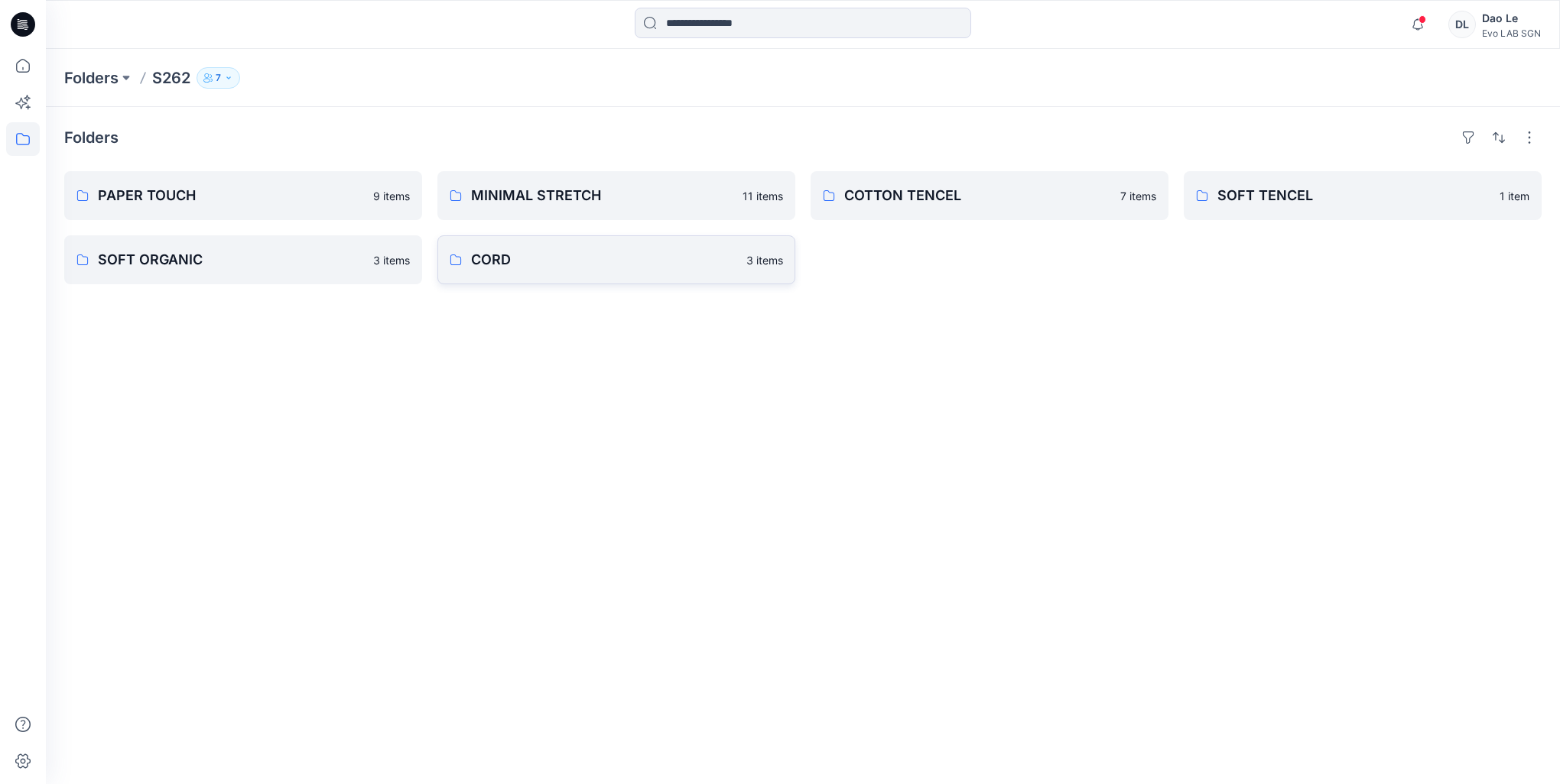
click at [571, 246] on link "CORD 3 items" at bounding box center [616, 259] width 358 height 49
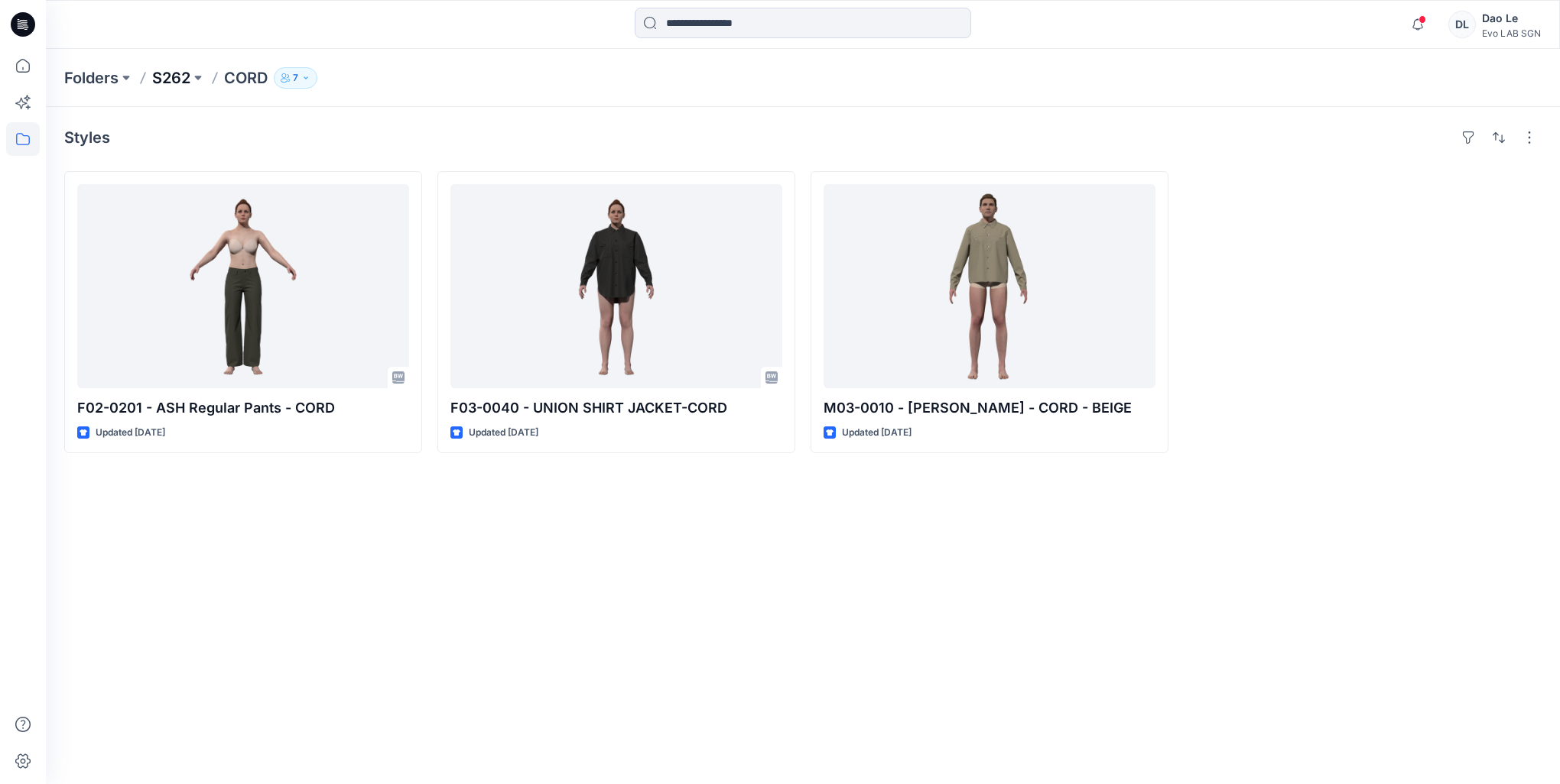
click at [178, 79] on p "S262" at bounding box center [171, 78] width 39 height 21
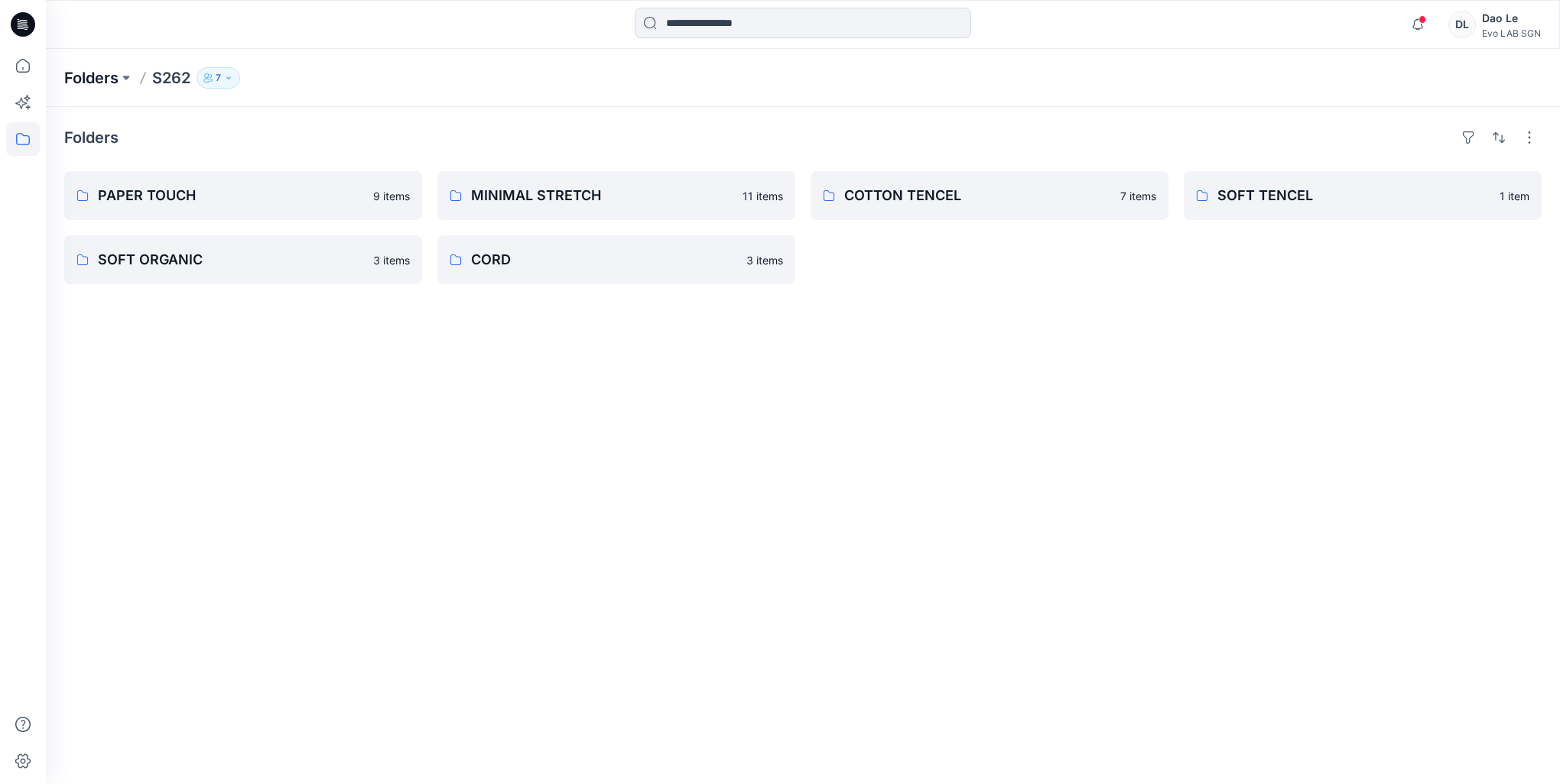
click at [108, 75] on p "Folders" at bounding box center [91, 78] width 54 height 21
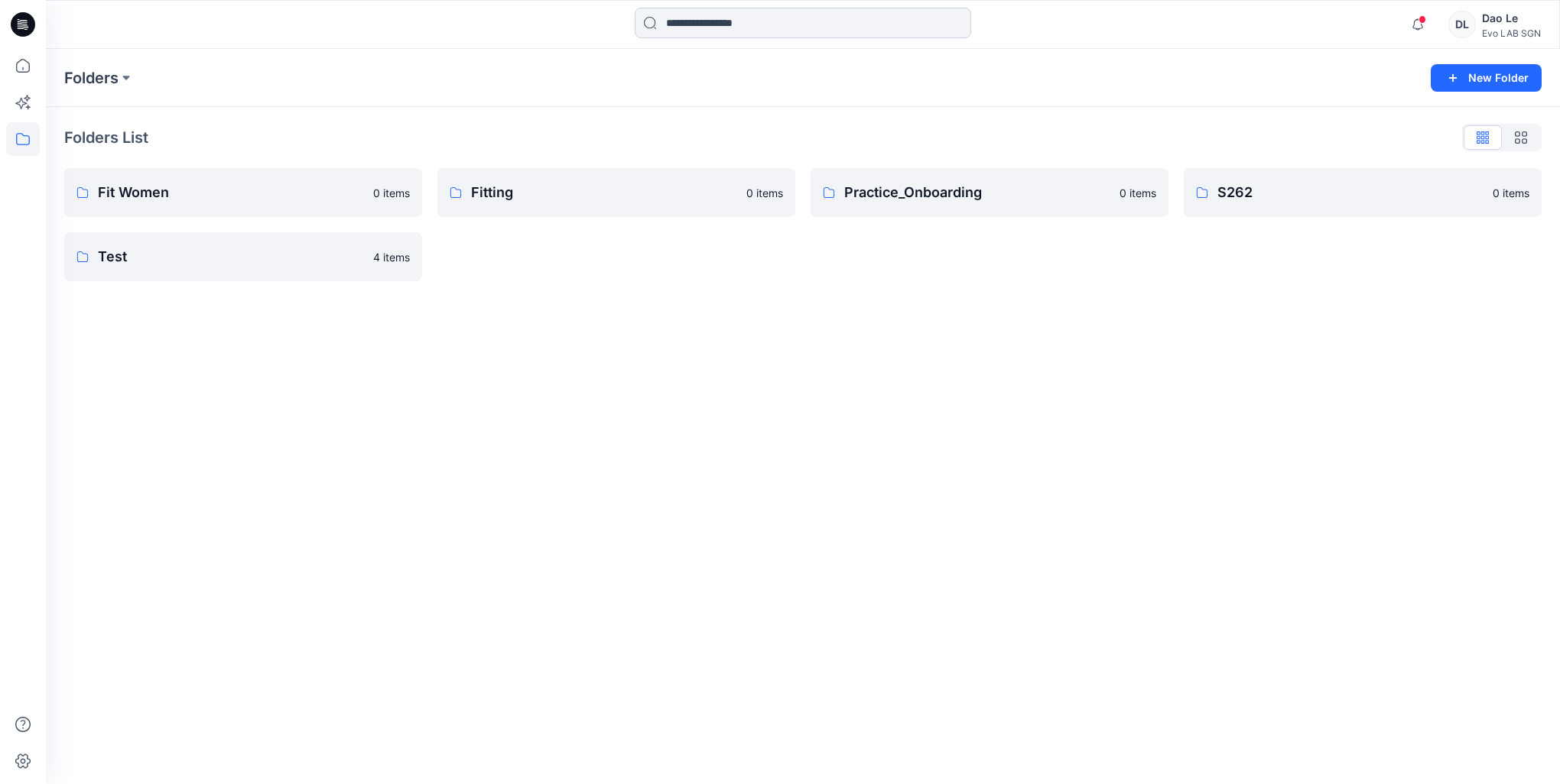
click at [713, 22] on input at bounding box center [803, 23] width 337 height 31
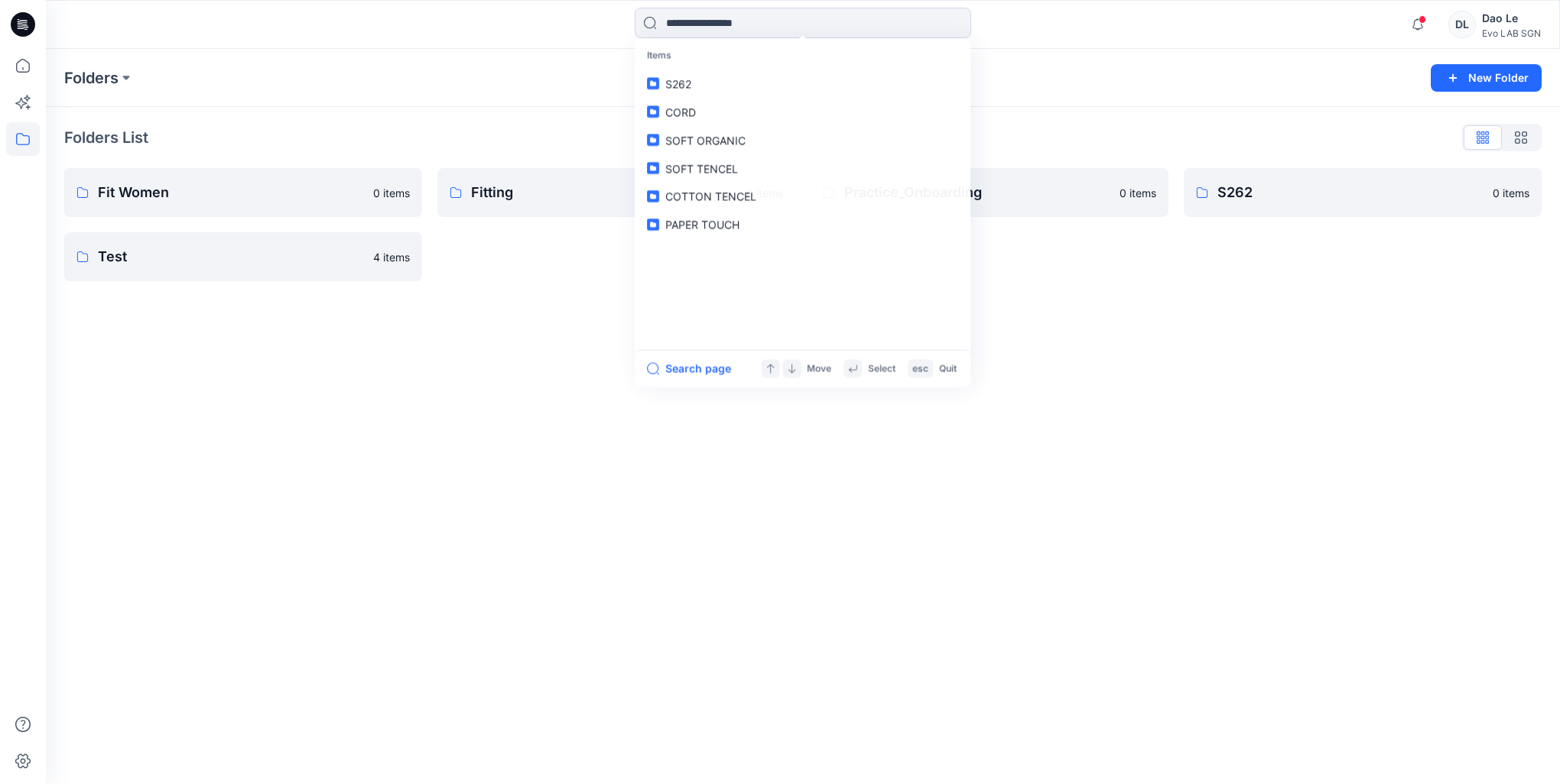
click at [578, 329] on div "Folders New Folder Folders List Fit Women 0 items Test 4 items Fitting 0 items …" at bounding box center [802, 416] width 1514 height 735
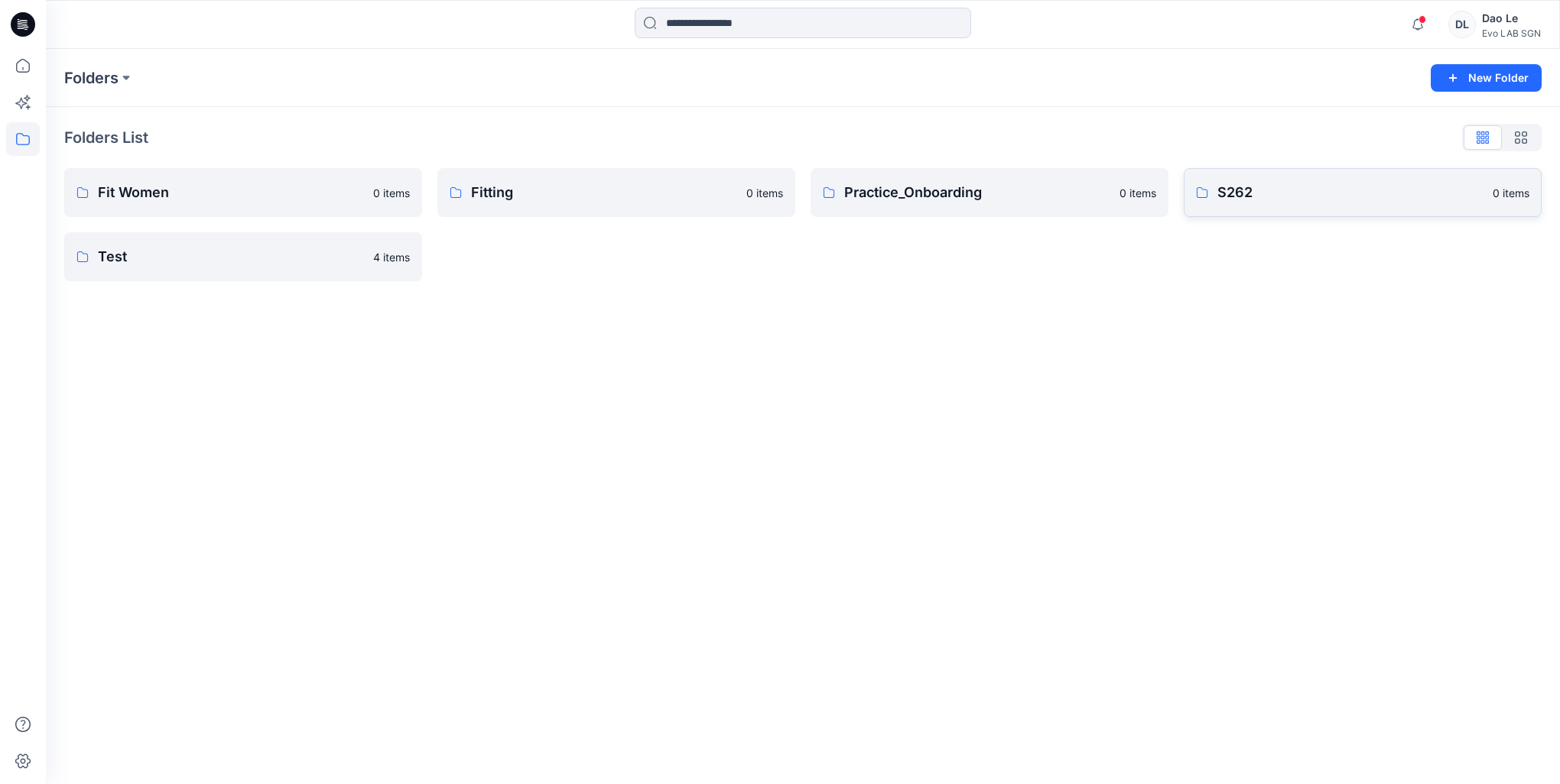
click at [1247, 182] on p "S262" at bounding box center [1351, 192] width 266 height 21
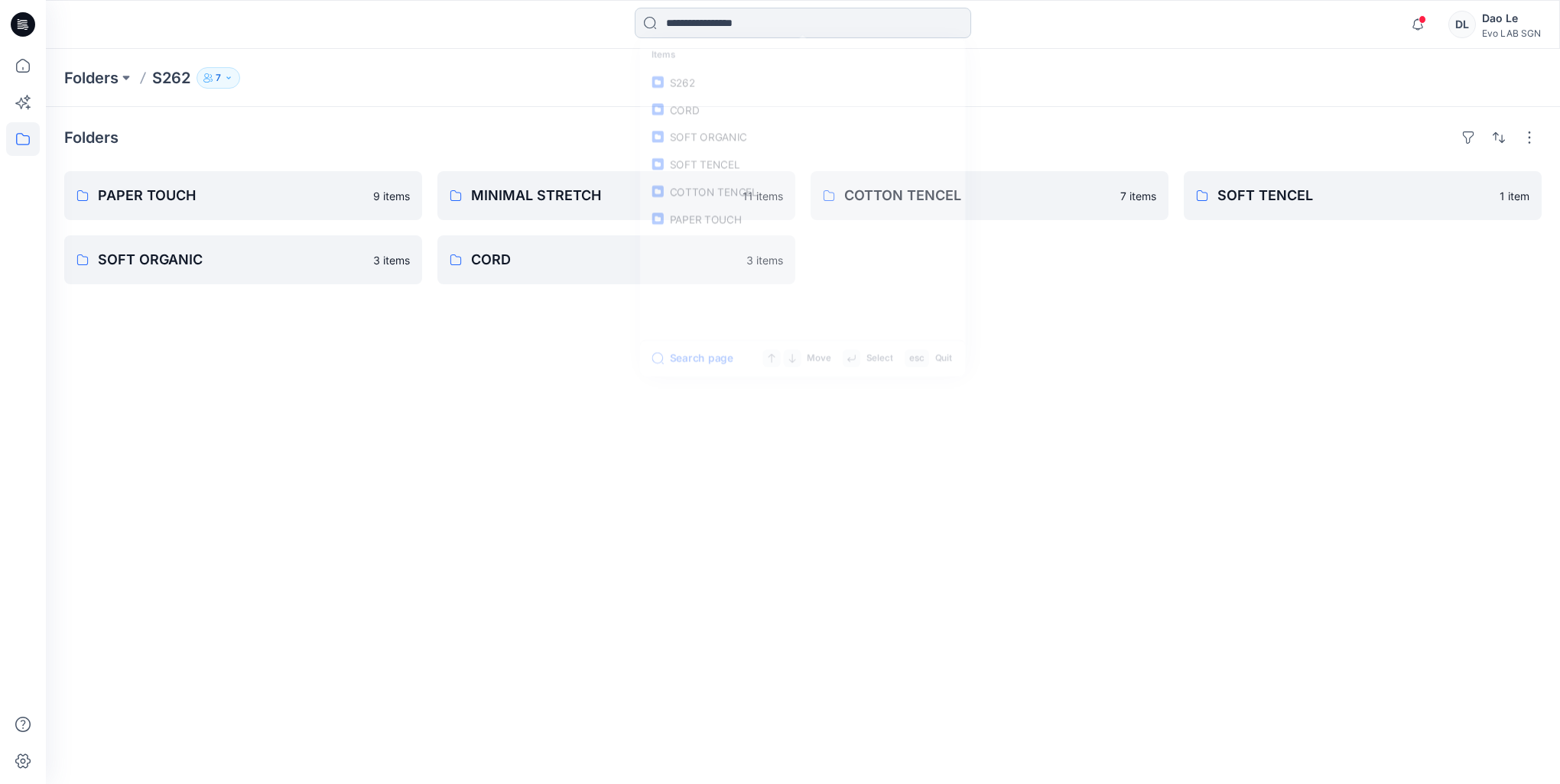
click at [725, 22] on input at bounding box center [803, 23] width 337 height 31
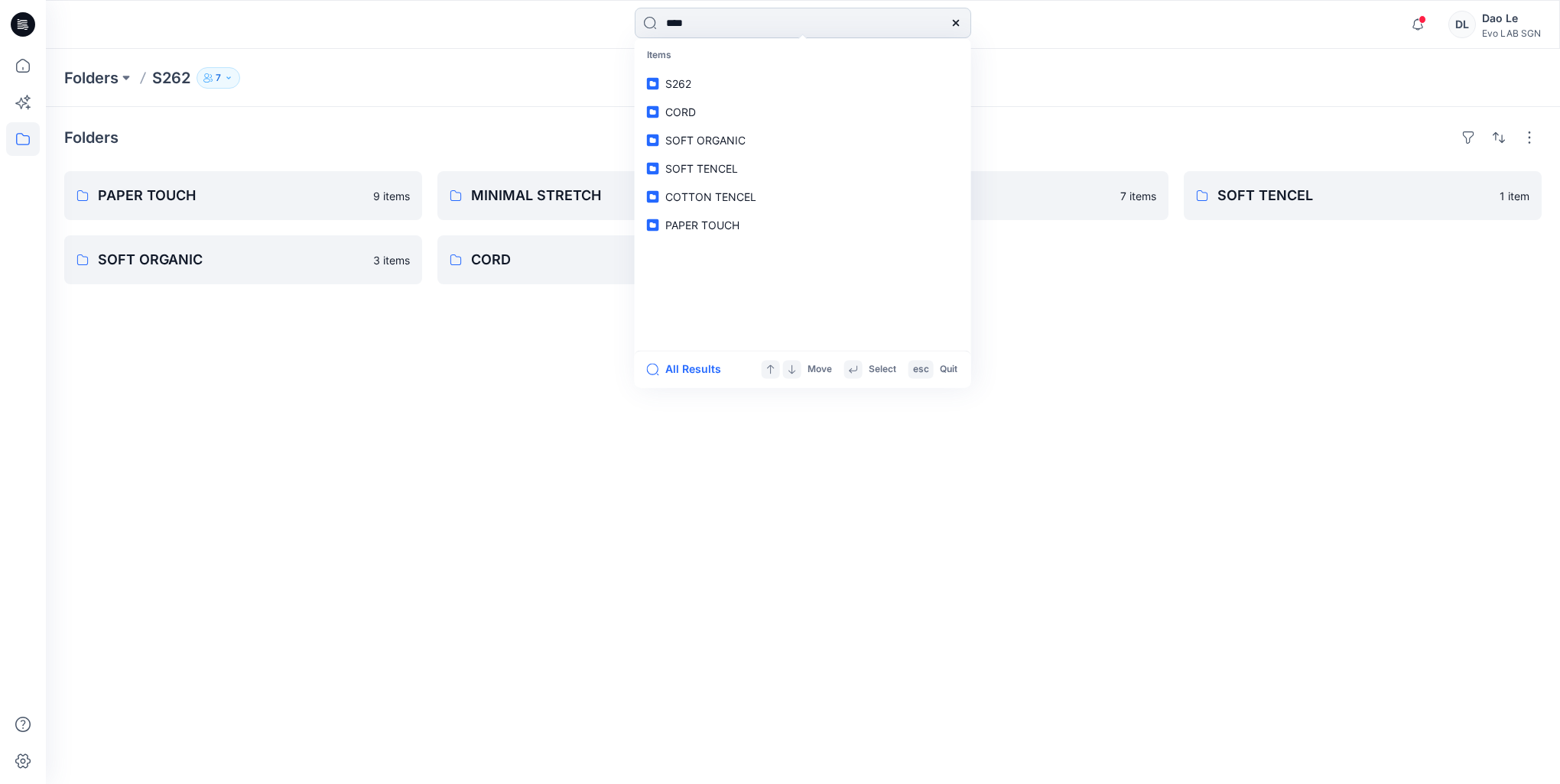
type input "****"
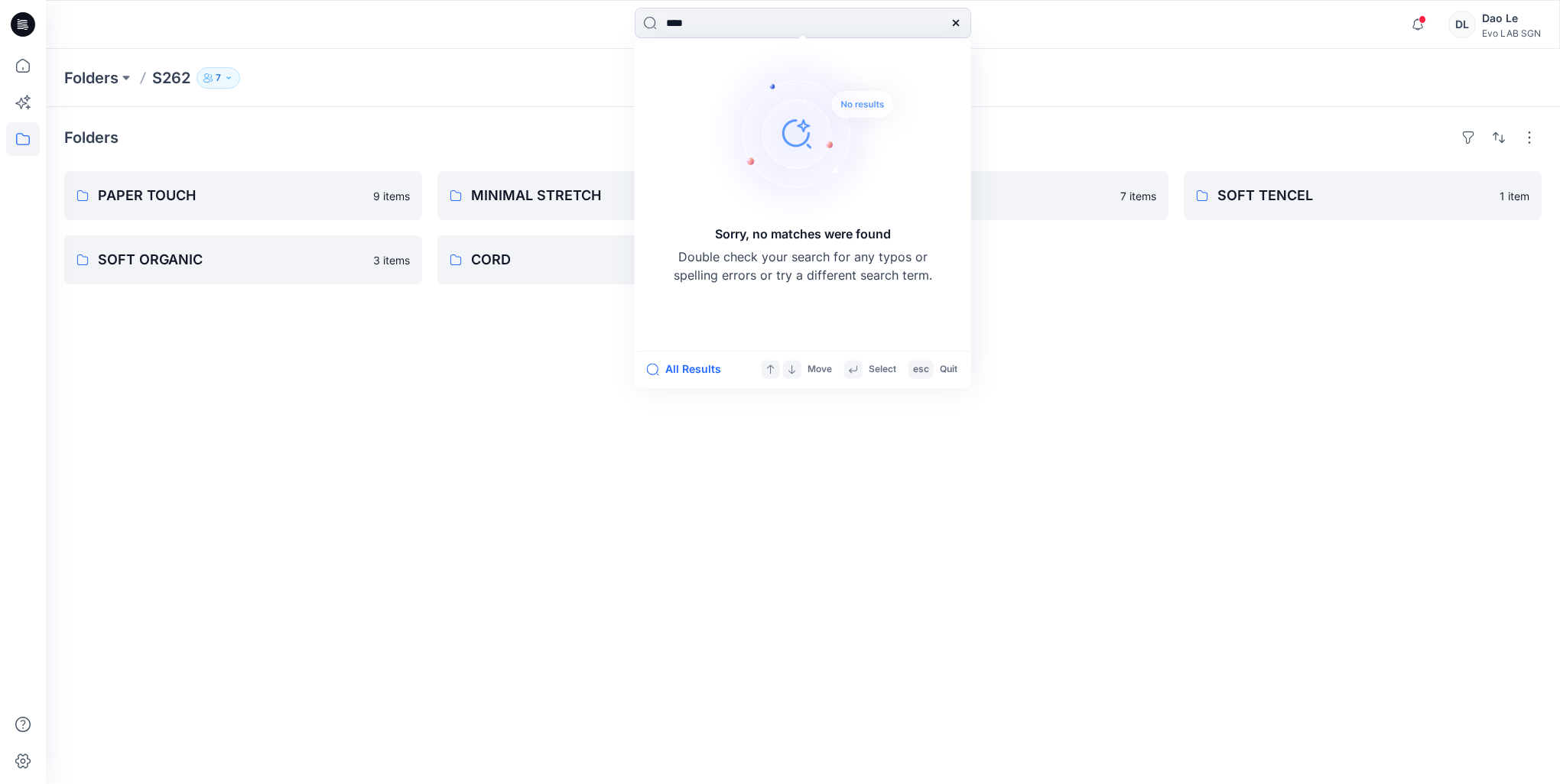
click at [552, 426] on div "Folders PAPER TOUCH 9 items SOFT ORGANIC 3 items MINIMAL STRETCH 11 items CORD …" at bounding box center [802, 445] width 1514 height 677
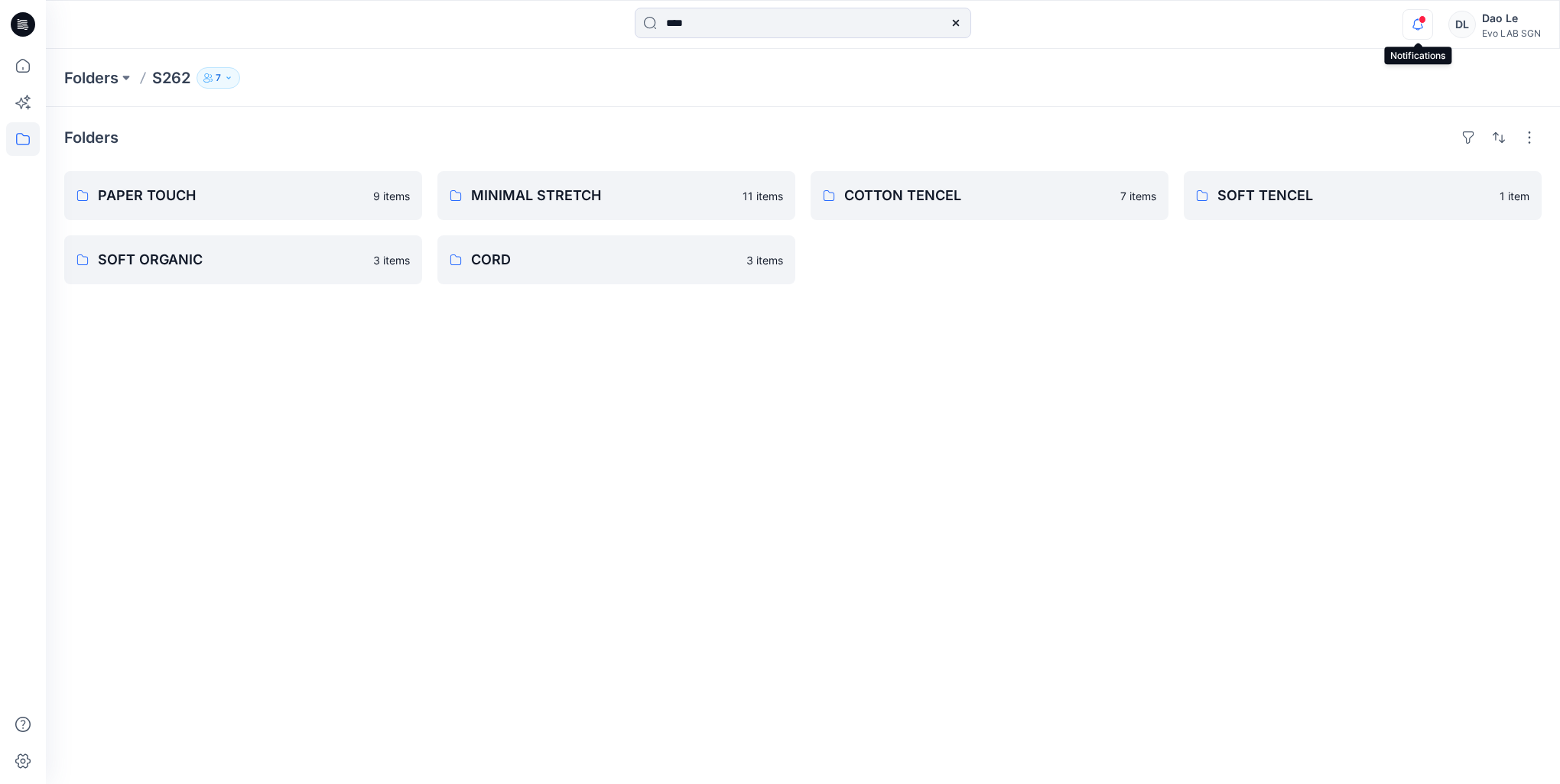
click at [1416, 29] on icon "button" at bounding box center [1418, 24] width 29 height 31
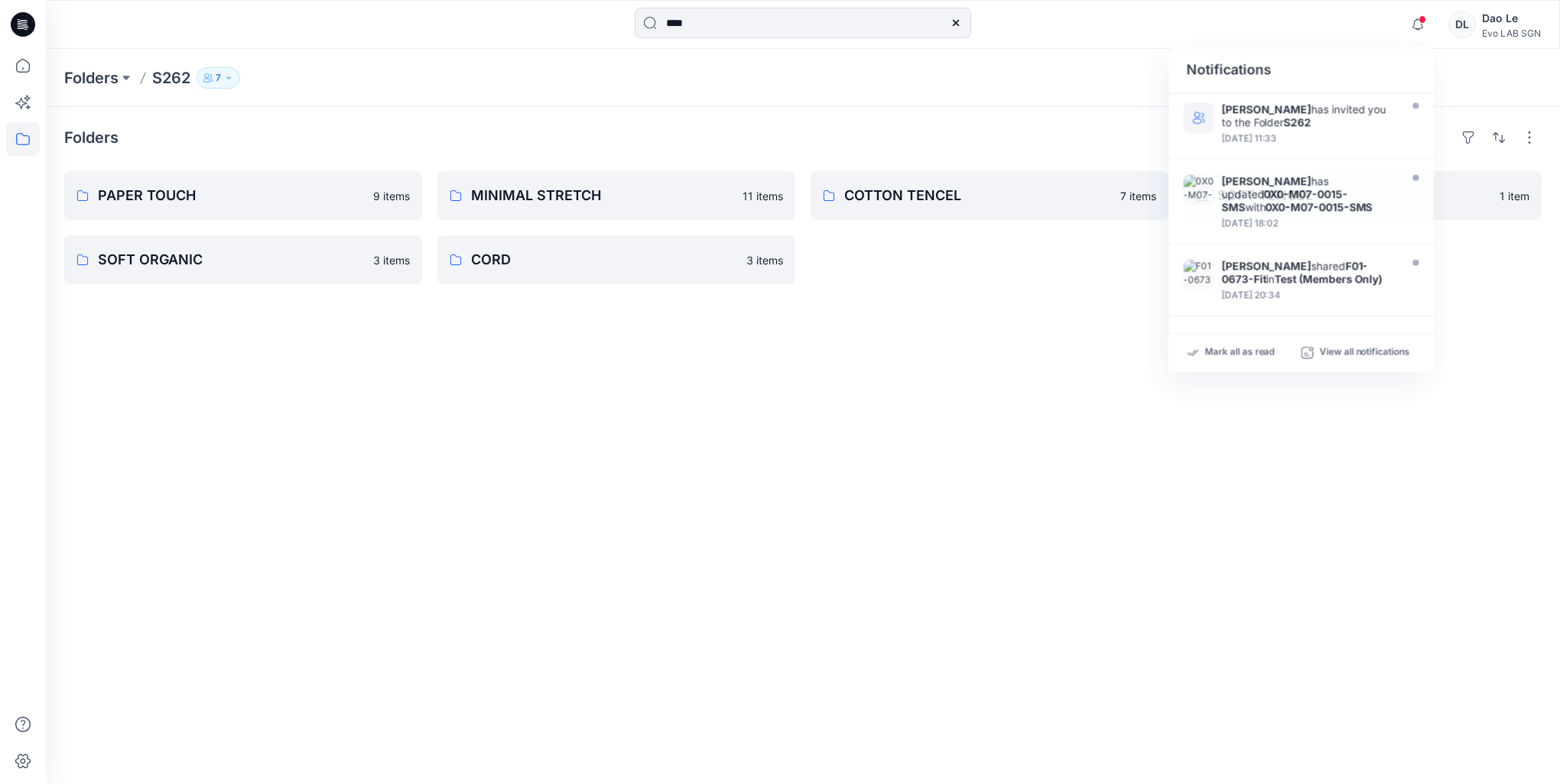
click at [1094, 332] on div "Folders PAPER TOUCH 9 items SOFT ORGANIC 3 items MINIMAL STRETCH 11 items CORD …" at bounding box center [802, 445] width 1514 height 677
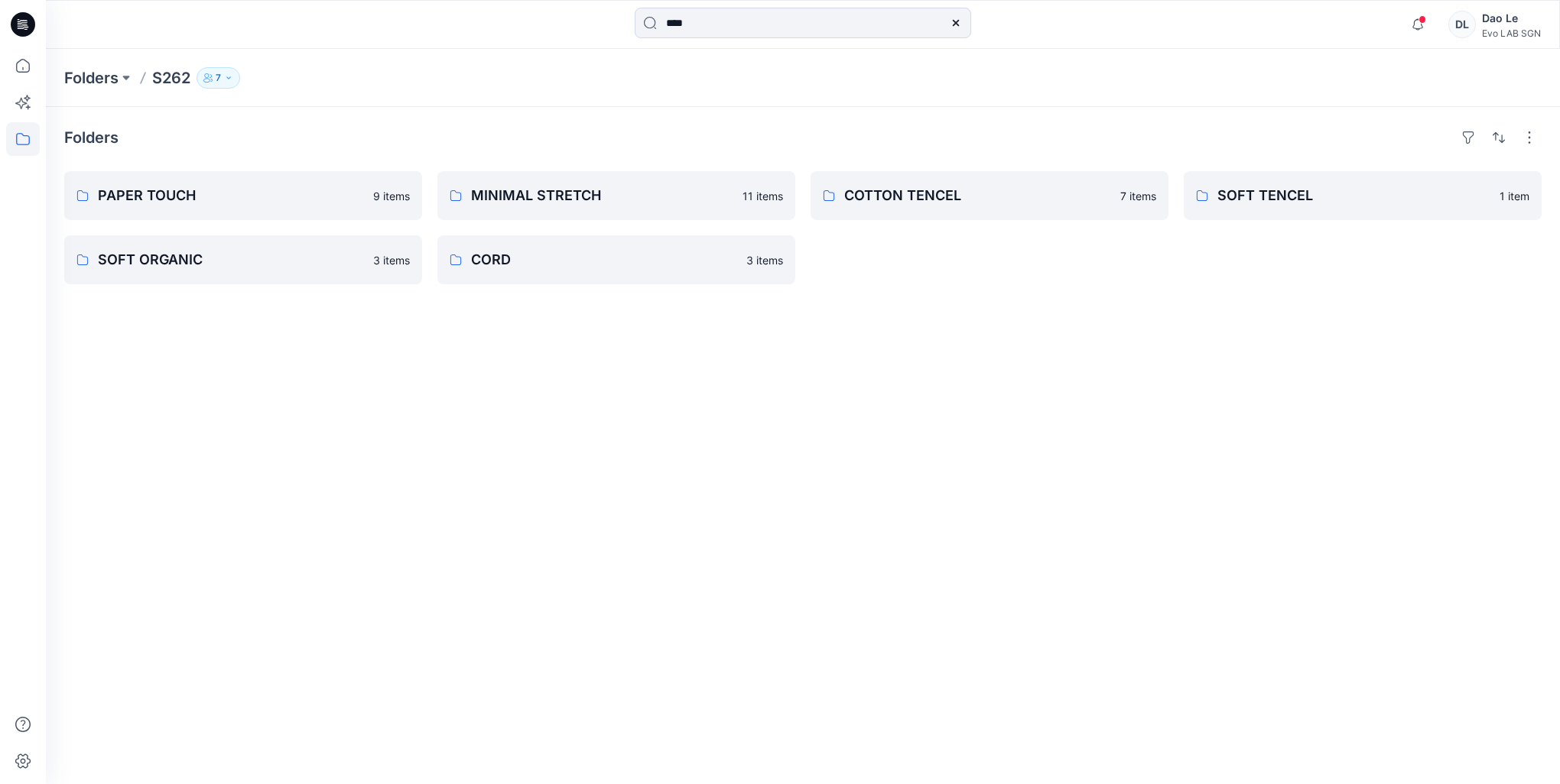
click at [235, 75] on button "7" at bounding box center [218, 78] width 43 height 21
click at [395, 458] on div "Folders PAPER TOUCH 9 items SOFT ORGANIC 3 items MINIMAL STRETCH 11 items CORD …" at bounding box center [802, 445] width 1514 height 677
